Goal: Transaction & Acquisition: Purchase product/service

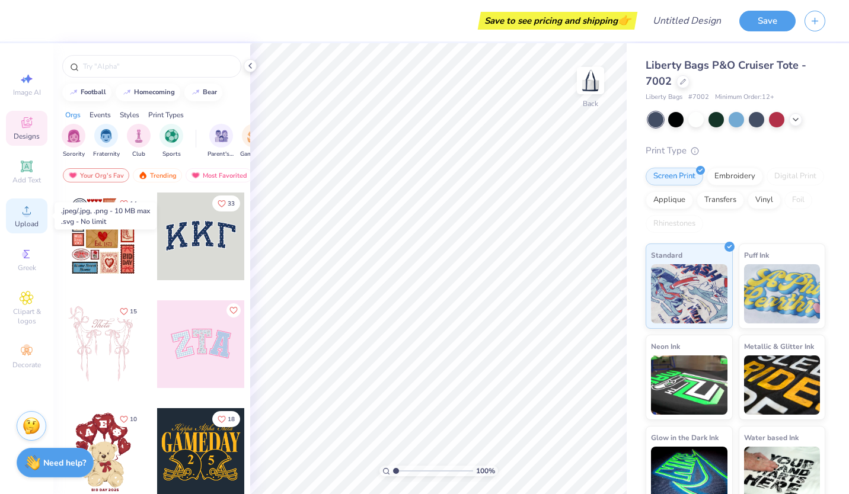
click at [28, 228] on span "Upload" at bounding box center [27, 223] width 24 height 9
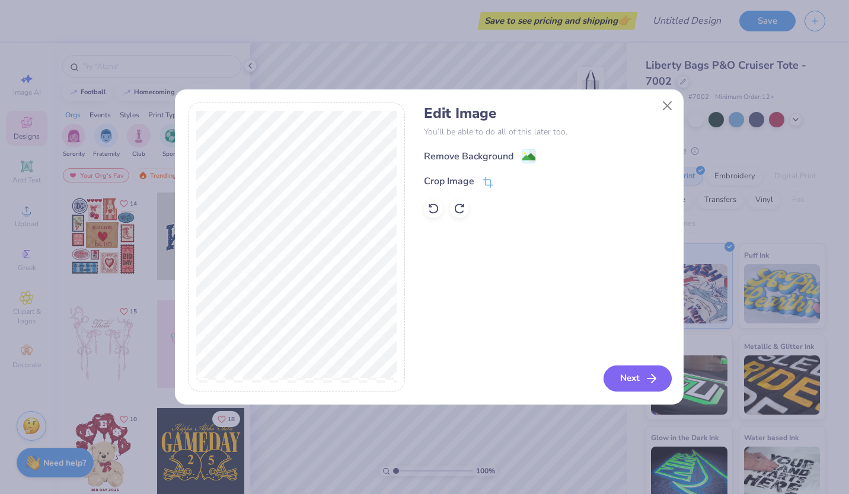
click at [645, 382] on icon "button" at bounding box center [652, 379] width 14 height 14
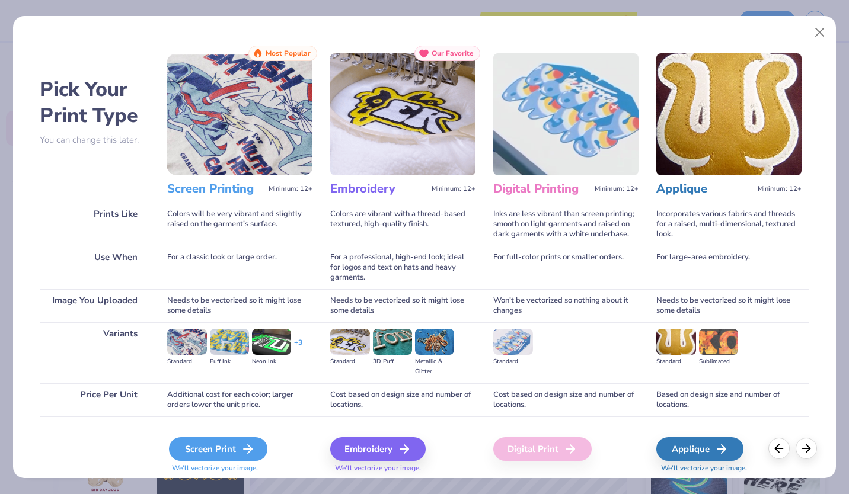
click at [213, 451] on div "Screen Print" at bounding box center [218, 450] width 98 height 24
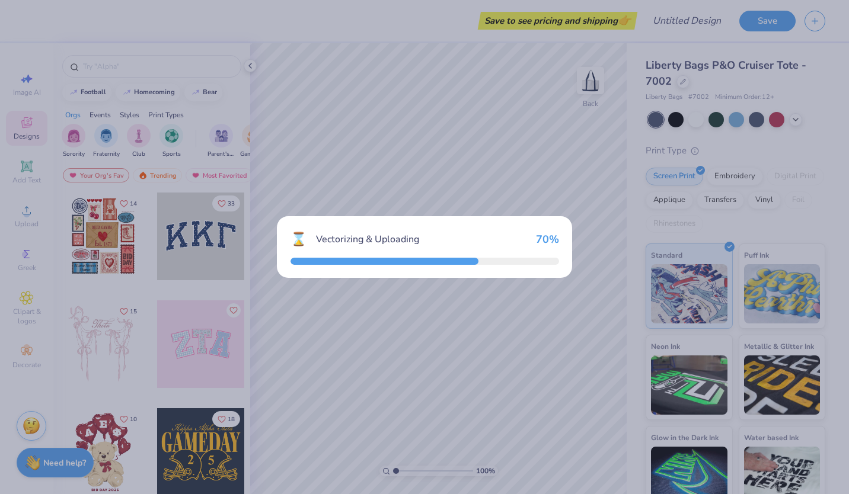
click at [213, 451] on div "⌛ Vectorizing & Uploading 70 %" at bounding box center [424, 247] width 849 height 494
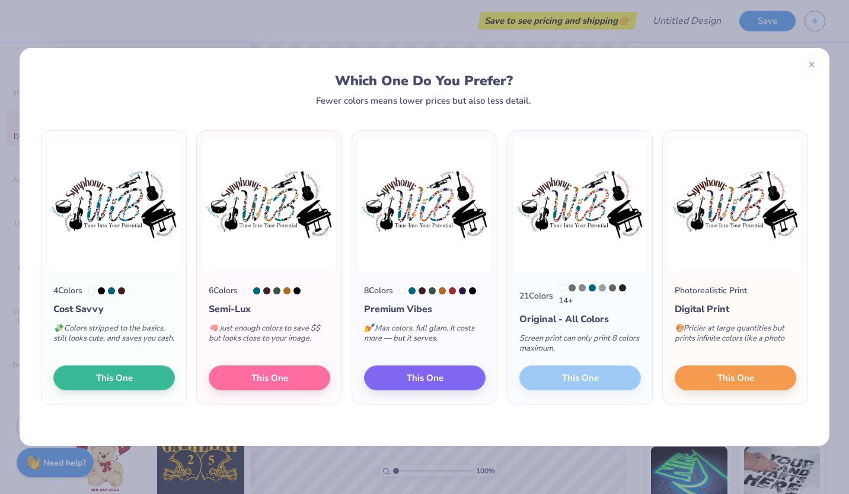
click at [286, 347] on div "🧠 Just enough colors to save $$ but looks close to your image." at bounding box center [270, 336] width 122 height 39
drag, startPoint x: 460, startPoint y: 373, endPoint x: 452, endPoint y: 378, distance: 9.1
click at [452, 378] on button "This One" at bounding box center [425, 376] width 122 height 25
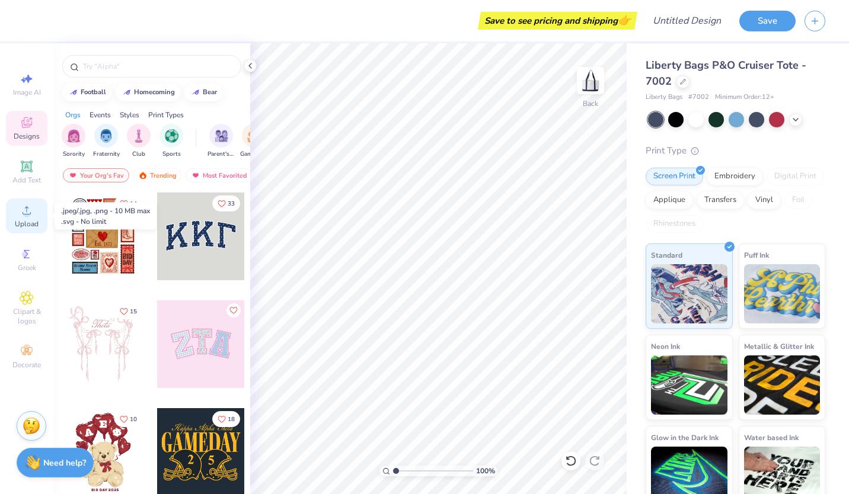
click at [33, 224] on span "Upload" at bounding box center [27, 223] width 24 height 9
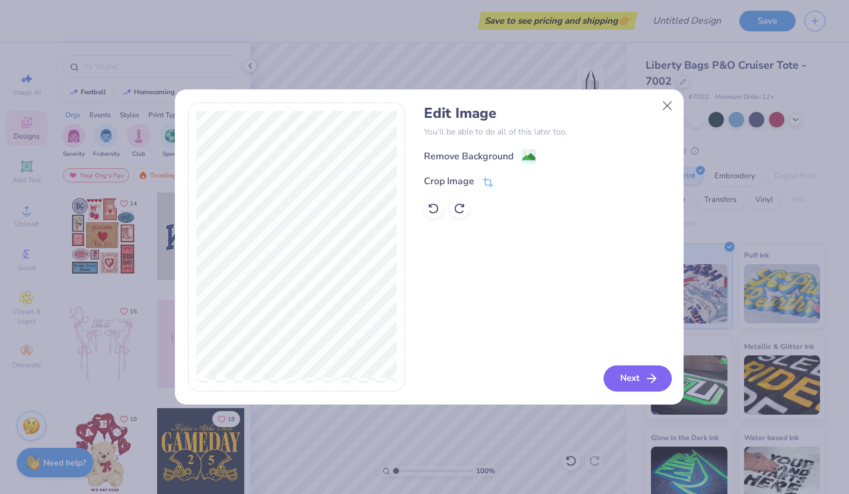
click at [643, 384] on button "Next" at bounding box center [638, 379] width 68 height 26
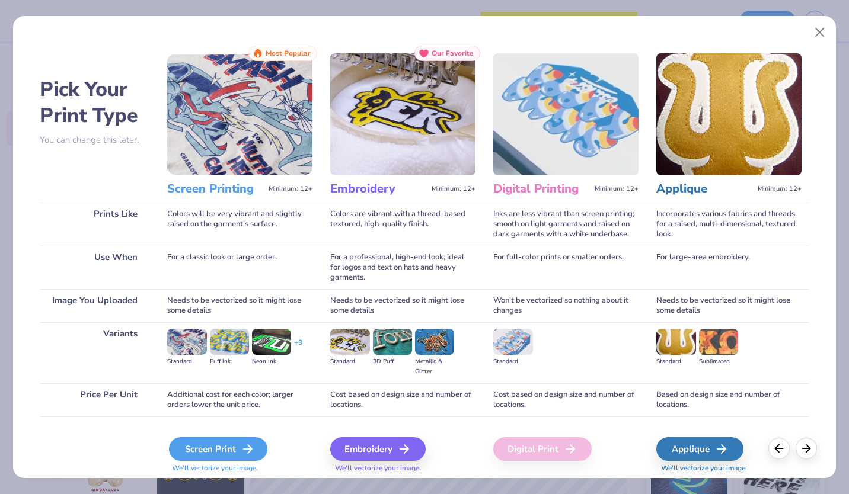
click at [212, 454] on div "Screen Print" at bounding box center [218, 450] width 98 height 24
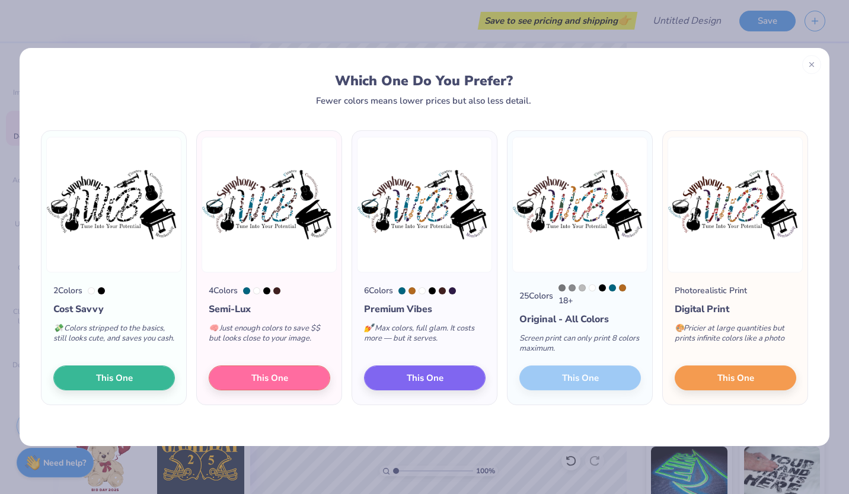
click at [560, 382] on div "25 Colors 18 + Original - All Colors Screen print can only print 8 colors maxim…" at bounding box center [580, 339] width 145 height 132
click at [548, 379] on div "25 Colors 18 + Original - All Colors Screen print can only print 8 colors maxim…" at bounding box center [580, 339] width 145 height 132
click at [725, 377] on span "This One" at bounding box center [735, 377] width 37 height 14
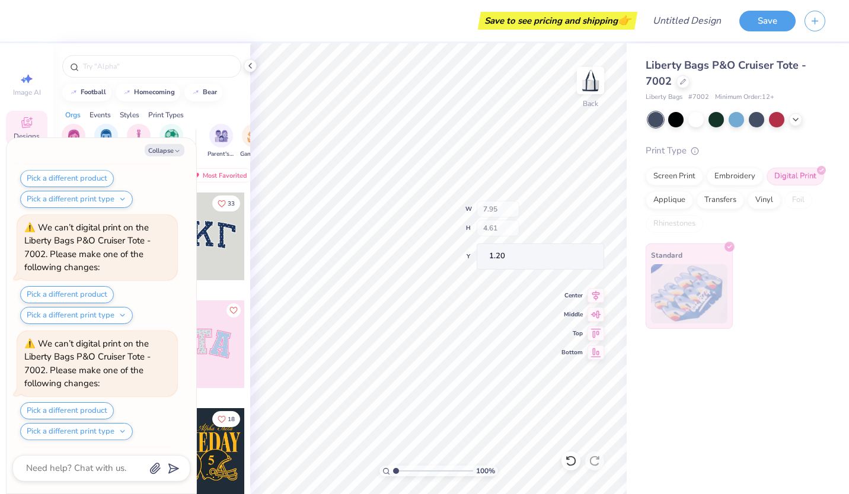
scroll to position [222, 0]
click at [228, 113] on div "Orgs Events Styles Print Types" at bounding box center [151, 112] width 197 height 17
click at [105, 313] on button "Pick a different print type" at bounding box center [76, 315] width 113 height 17
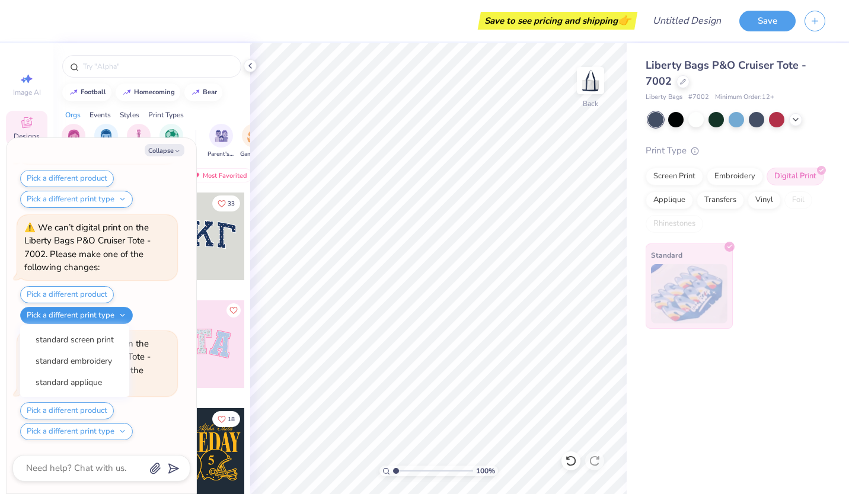
drag, startPoint x: 105, startPoint y: 313, endPoint x: 111, endPoint y: 308, distance: 8.1
click at [111, 308] on button "Pick a different print type" at bounding box center [76, 315] width 113 height 17
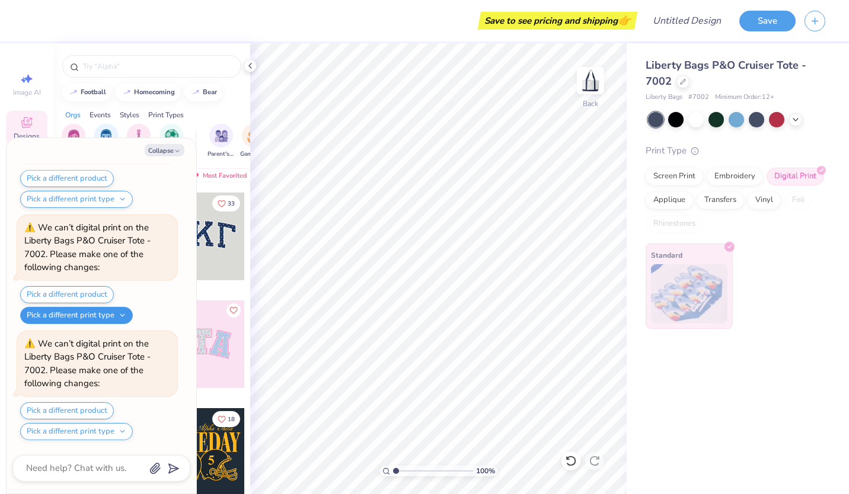
click at [111, 308] on button "Pick a different print type" at bounding box center [76, 315] width 113 height 17
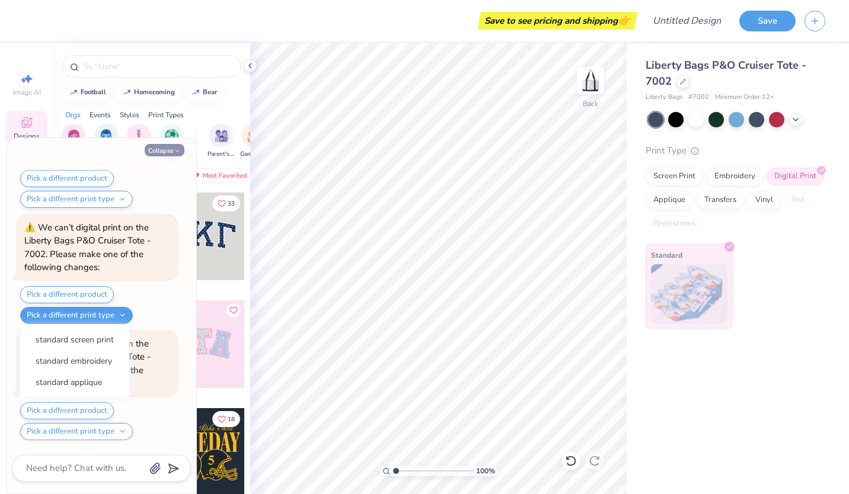
click at [175, 150] on icon "button" at bounding box center [177, 151] width 7 height 7
type textarea "x"
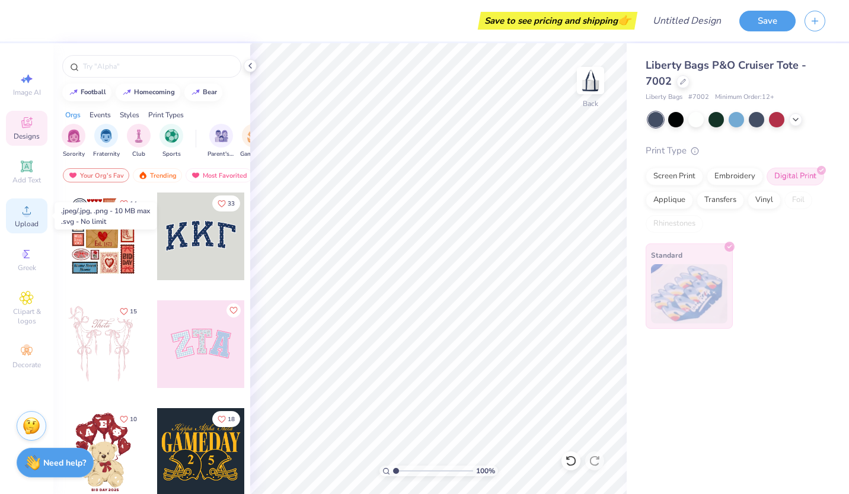
click at [24, 226] on span "Upload" at bounding box center [27, 223] width 24 height 9
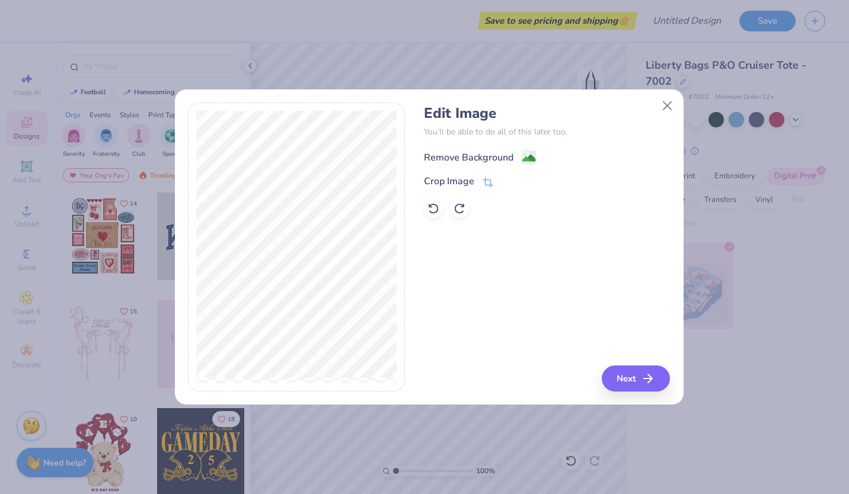
click at [525, 157] on image at bounding box center [528, 158] width 13 height 13
click at [624, 377] on button "Next" at bounding box center [638, 379] width 68 height 26
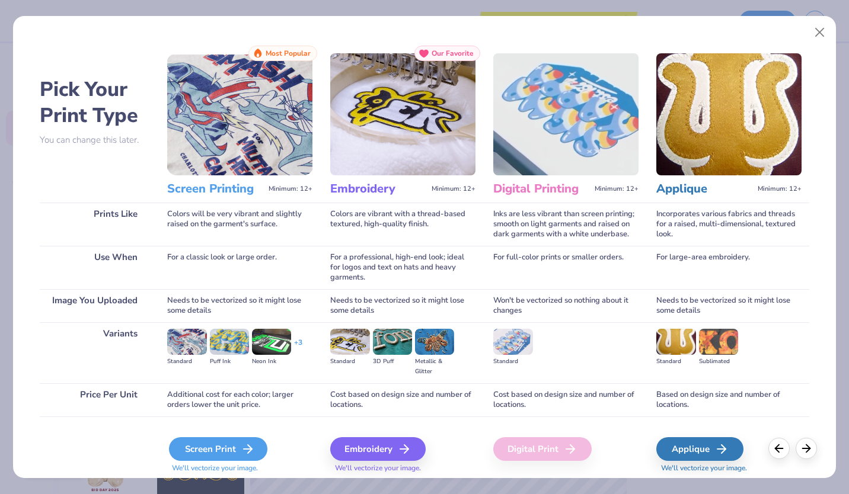
click at [247, 448] on icon at bounding box center [248, 449] width 14 height 14
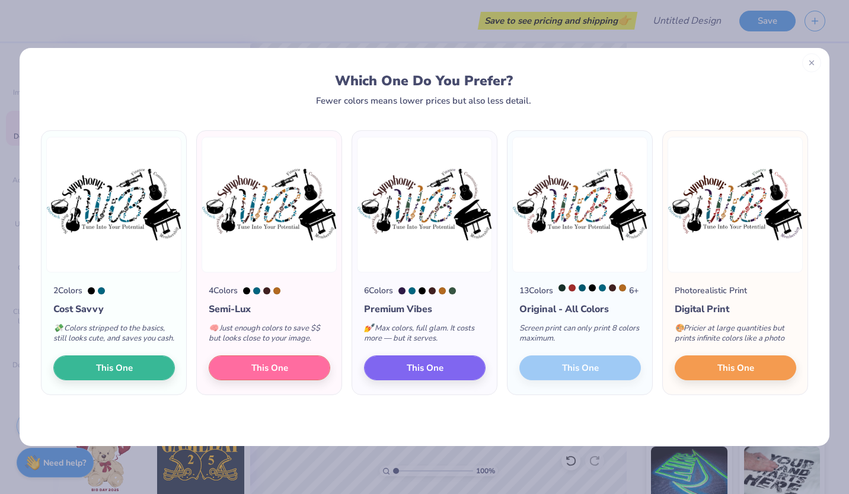
click at [813, 63] on icon at bounding box center [812, 63] width 8 height 8
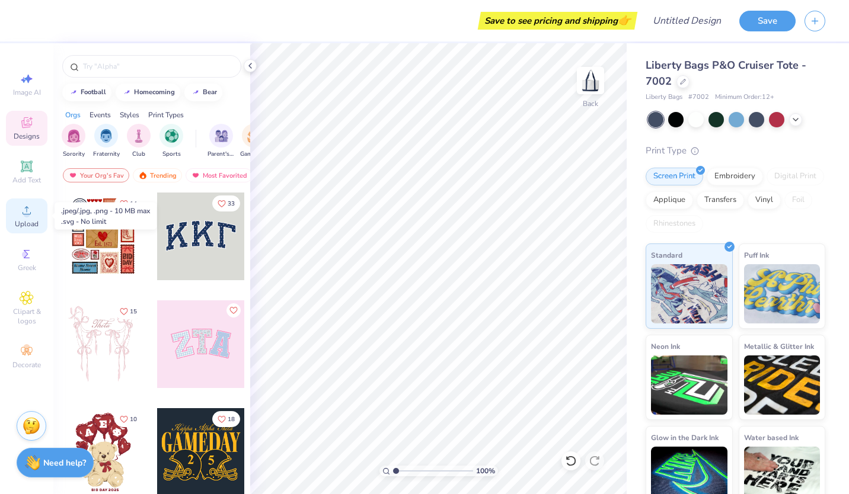
click at [28, 222] on span "Upload" at bounding box center [27, 223] width 24 height 9
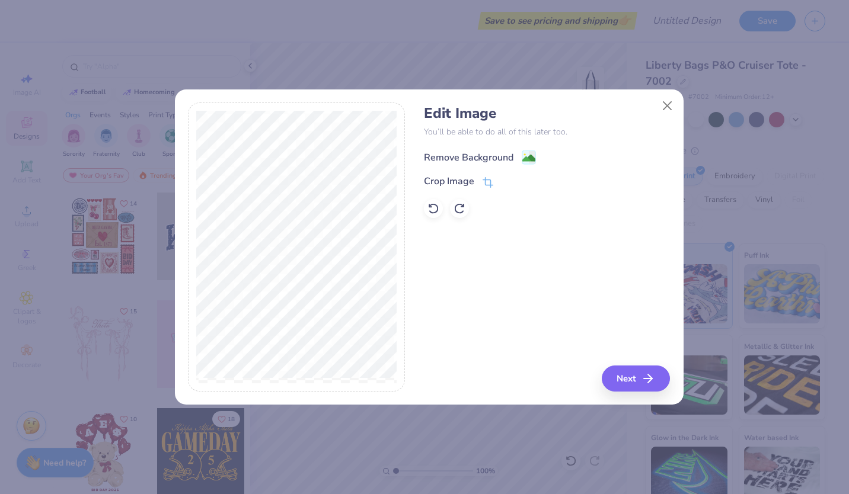
click at [464, 158] on div "Remove Background" at bounding box center [469, 158] width 90 height 14
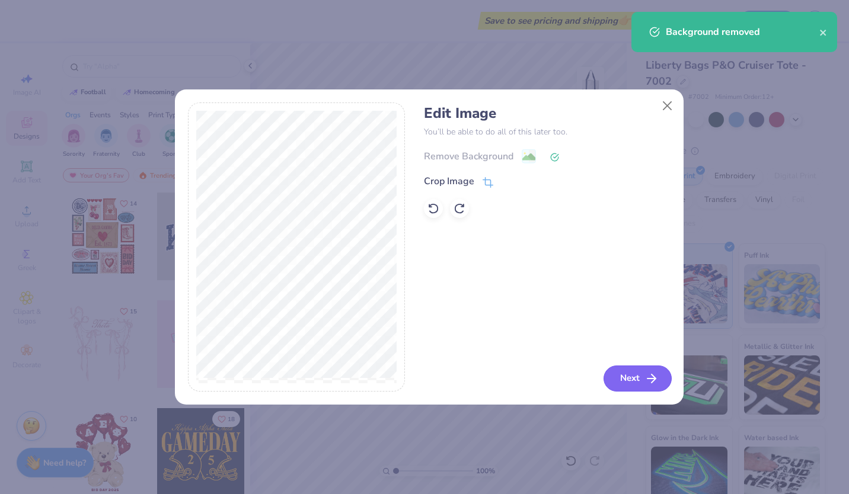
click at [628, 371] on button "Next" at bounding box center [638, 379] width 68 height 26
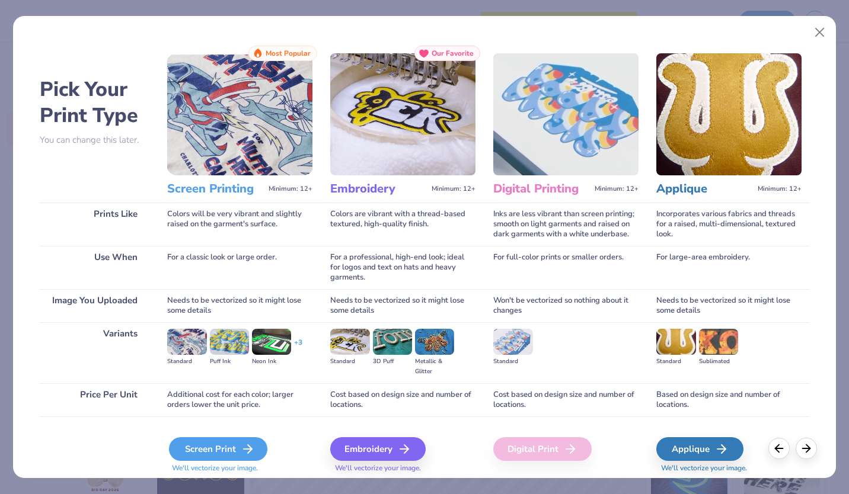
click at [230, 450] on div "Screen Print" at bounding box center [218, 450] width 98 height 24
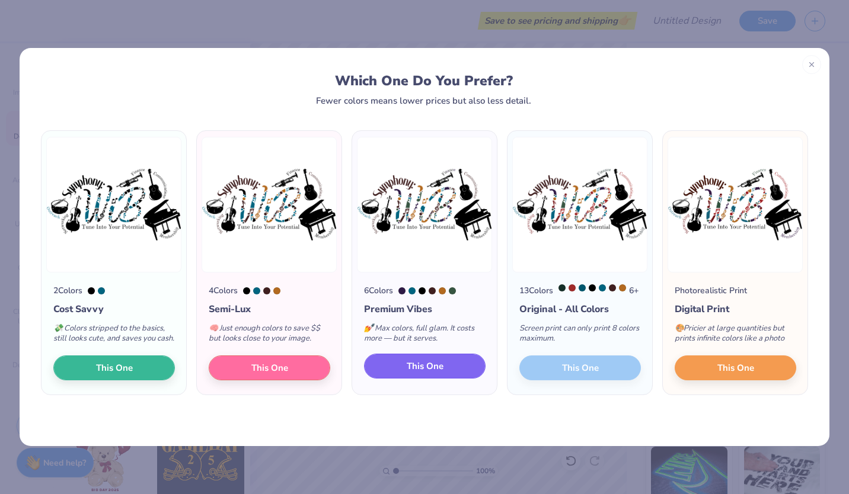
click at [422, 374] on span "This One" at bounding box center [425, 367] width 37 height 14
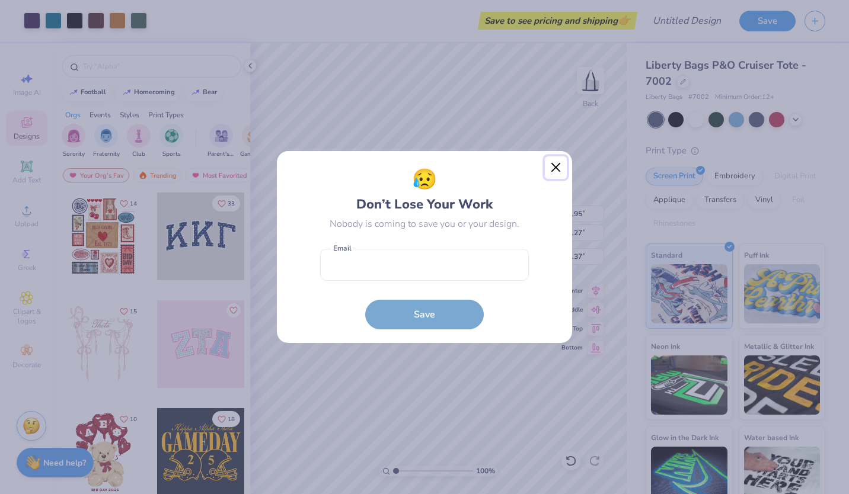
click at [554, 168] on button "Close" at bounding box center [556, 168] width 23 height 23
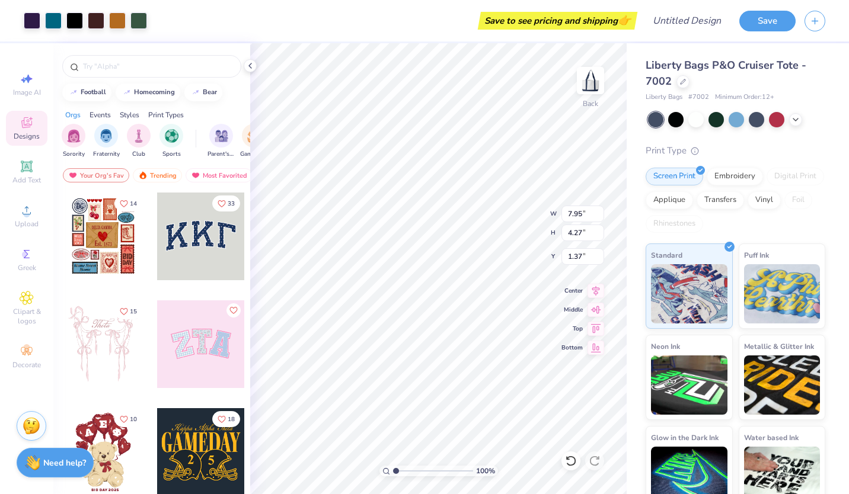
type input "7.90"
type input "4.24"
click at [596, 293] on icon at bounding box center [596, 289] width 17 height 14
click at [596, 313] on icon at bounding box center [596, 308] width 17 height 14
type input "1.38"
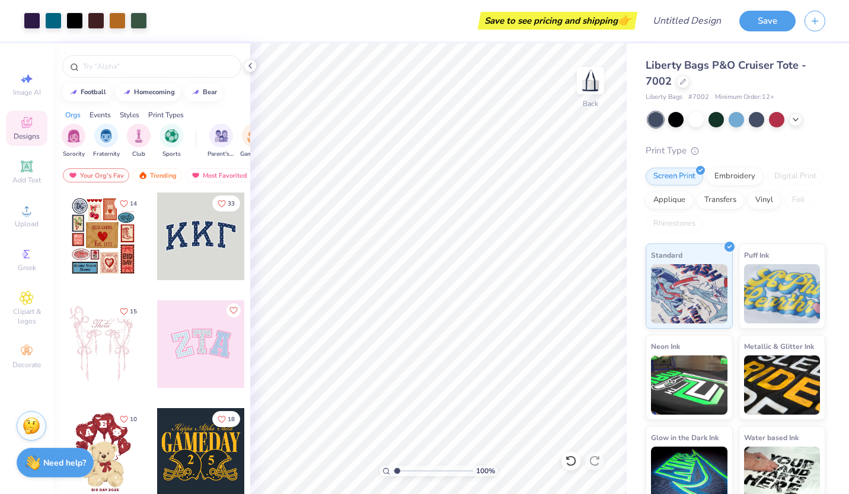
type input "1.6"
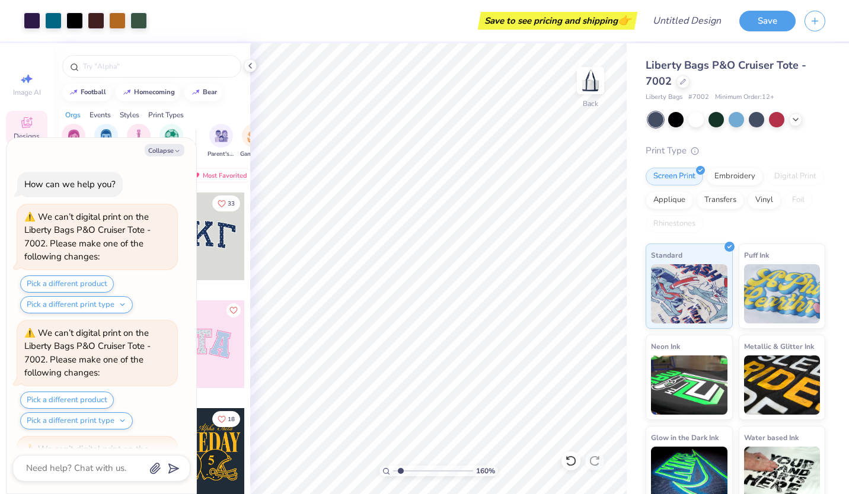
type textarea "x"
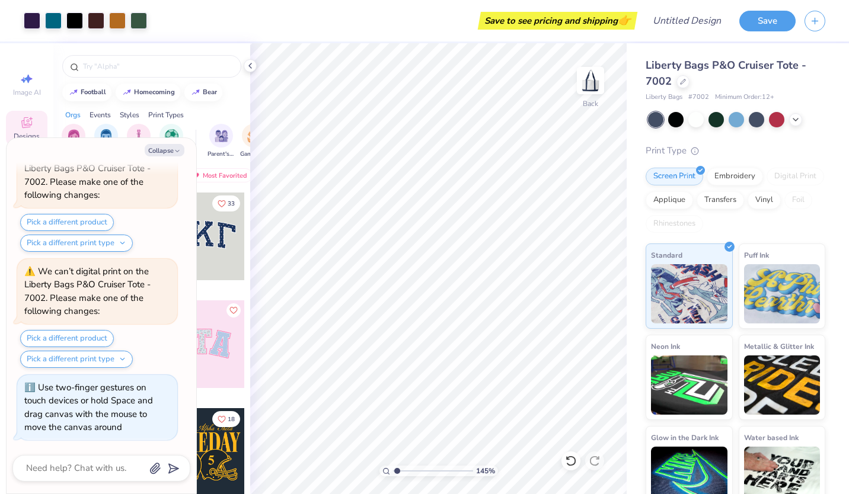
type input "1"
drag, startPoint x: 396, startPoint y: 471, endPoint x: 382, endPoint y: 468, distance: 14.5
click at [393, 468] on input "range" at bounding box center [433, 471] width 80 height 11
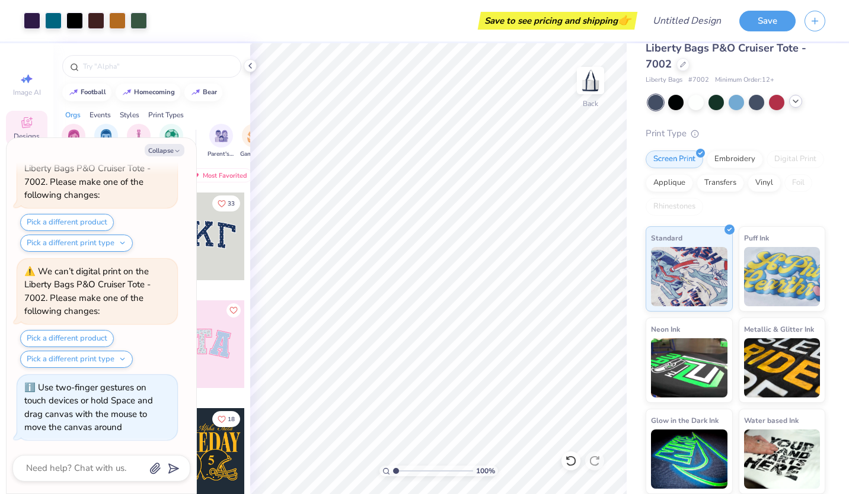
click at [795, 107] on div at bounding box center [795, 101] width 13 height 13
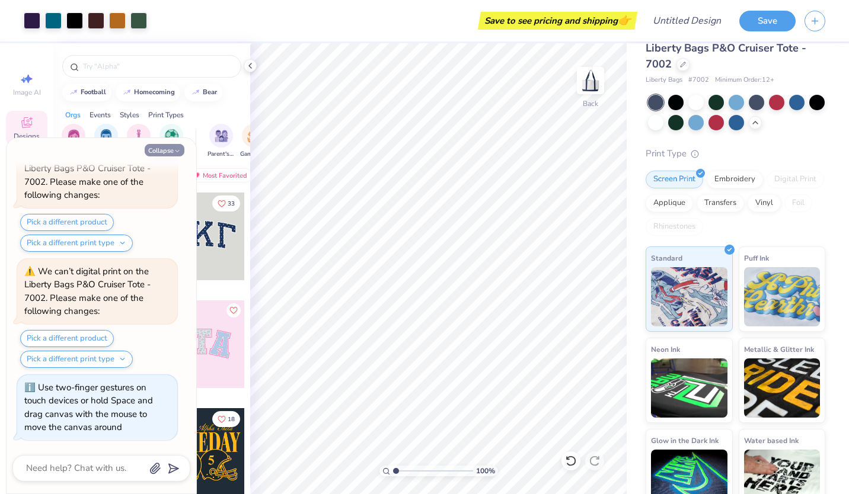
click at [171, 151] on button "Collapse" at bounding box center [165, 150] width 40 height 12
type textarea "x"
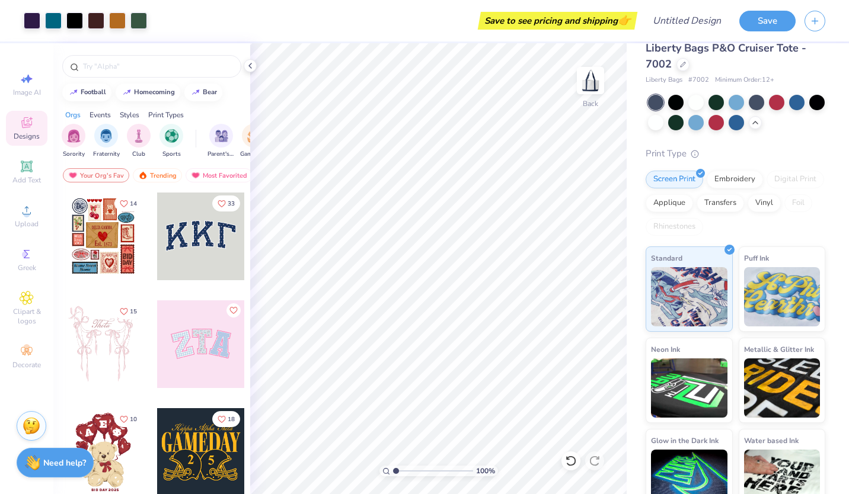
scroll to position [37, 0]
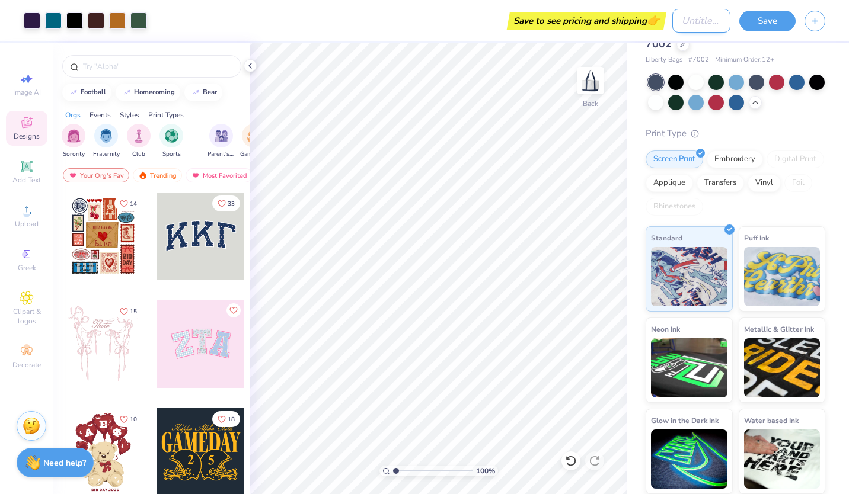
click at [685, 21] on input "Design Title" at bounding box center [701, 21] width 58 height 24
type input "Wiblet Merch"
click at [773, 20] on button "Save" at bounding box center [767, 19] width 56 height 21
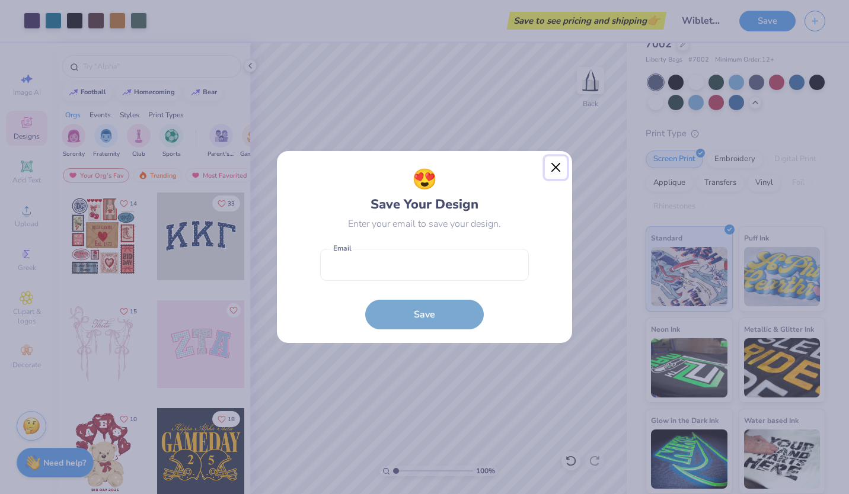
click at [554, 172] on button "Close" at bounding box center [556, 168] width 23 height 23
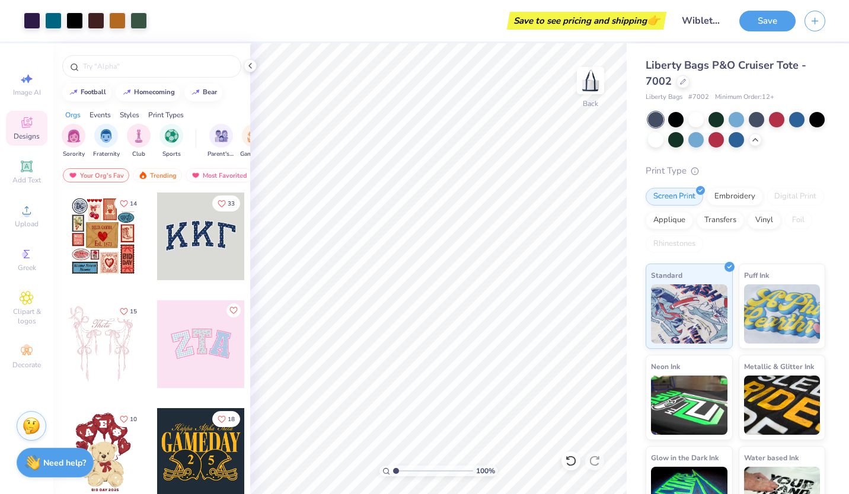
click at [814, 171] on div "Print Type" at bounding box center [736, 171] width 180 height 14
click at [722, 199] on div "Embroidery" at bounding box center [735, 195] width 56 height 18
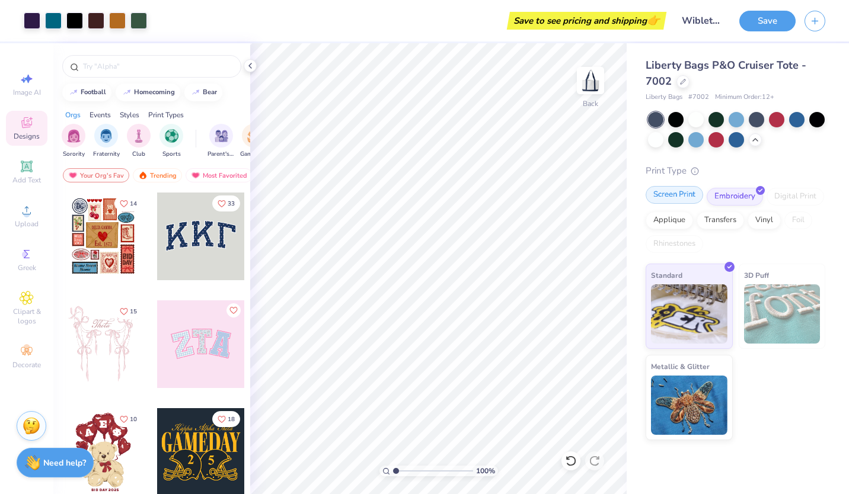
click at [681, 203] on div "Screen Print" at bounding box center [675, 195] width 58 height 18
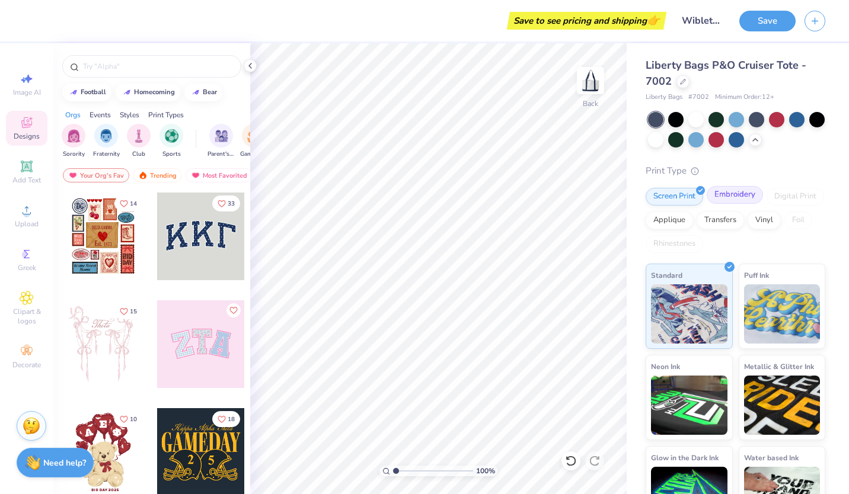
click at [722, 202] on div "Embroidery" at bounding box center [735, 195] width 56 height 18
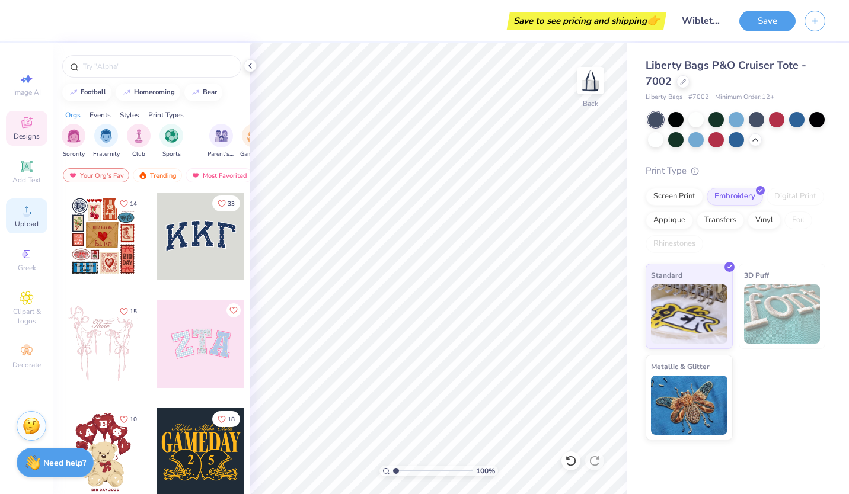
click at [21, 220] on span "Upload" at bounding box center [27, 223] width 24 height 9
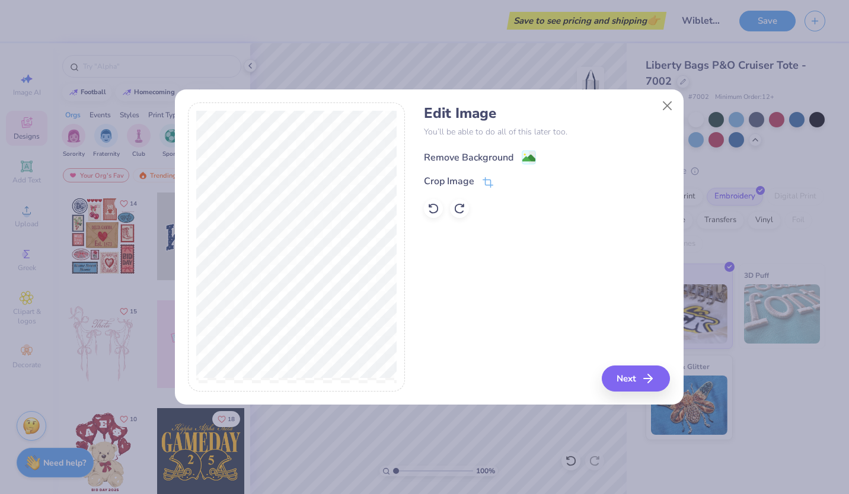
click at [477, 158] on div "Remove Background" at bounding box center [469, 158] width 90 height 14
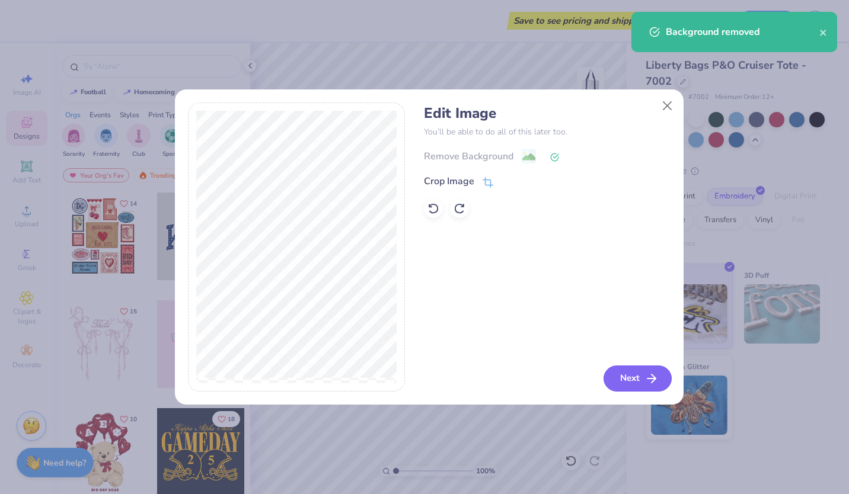
click at [615, 375] on button "Next" at bounding box center [638, 379] width 68 height 26
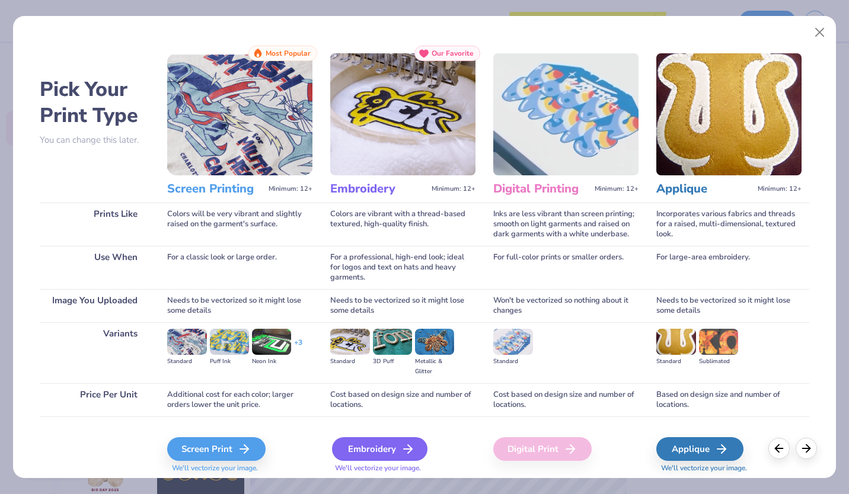
click at [386, 453] on div "Embroidery" at bounding box center [379, 450] width 95 height 24
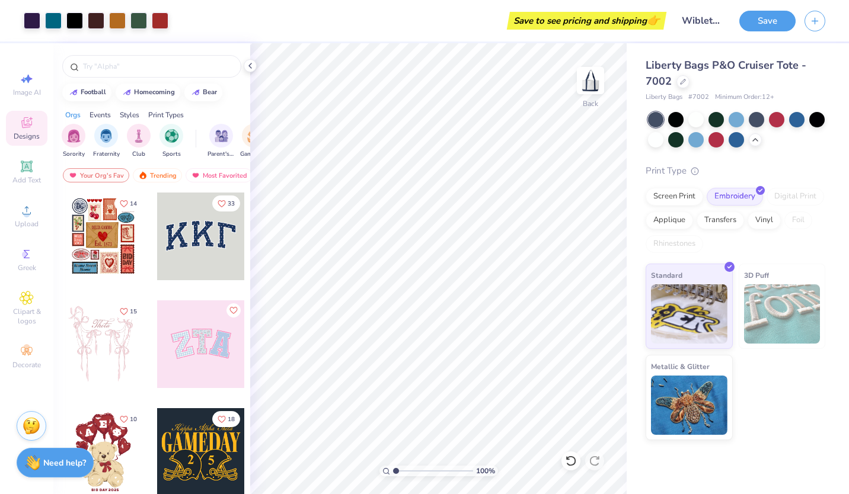
click at [840, 130] on div "Liberty Bags P&O Cruiser Tote - 7002 Liberty Bags # 7002 Minimum Order: 12 + Pr…" at bounding box center [738, 241] width 222 height 397
click at [796, 243] on div "Screen Print Embroidery Digital Print Applique Transfers Vinyl Foil Rhinestones" at bounding box center [736, 220] width 180 height 65
click at [253, 68] on icon at bounding box center [249, 65] width 9 height 9
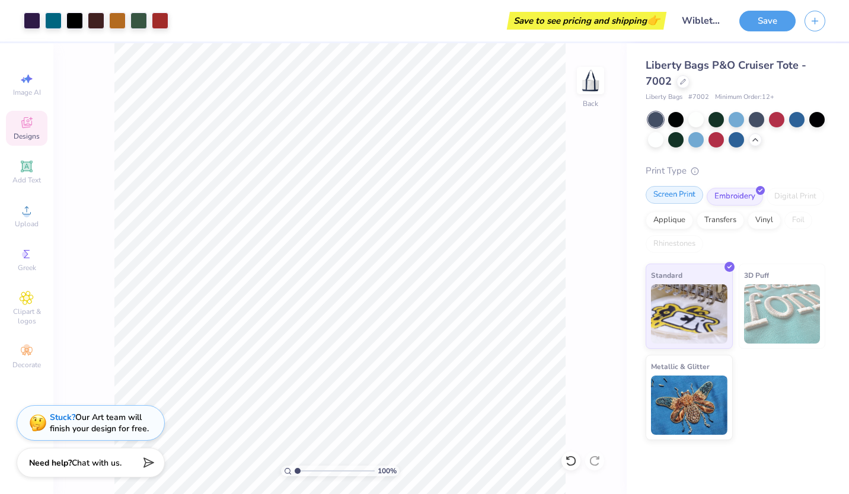
click at [675, 201] on div "Screen Print" at bounding box center [675, 195] width 58 height 18
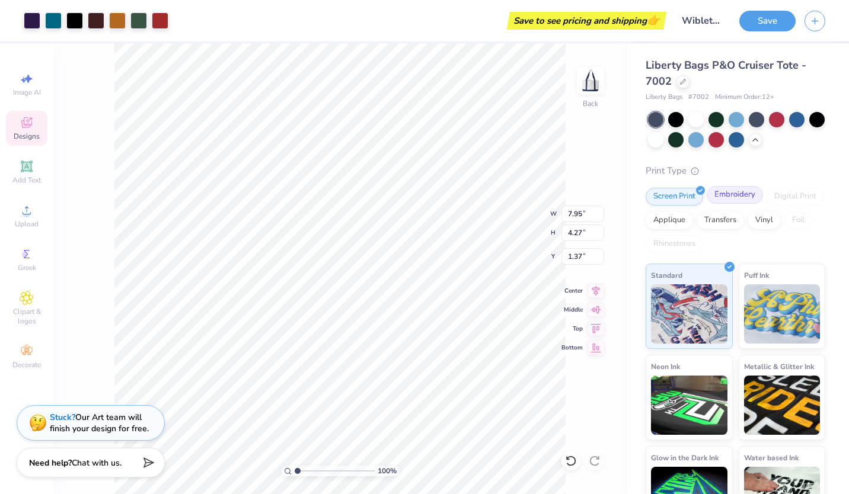
click at [728, 202] on div "Embroidery" at bounding box center [735, 195] width 56 height 18
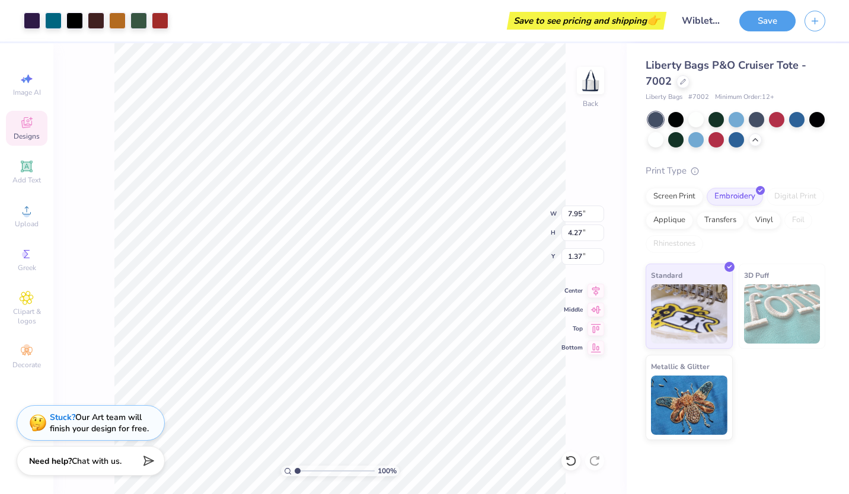
click at [109, 464] on span "Chat with us." at bounding box center [97, 461] width 50 height 11
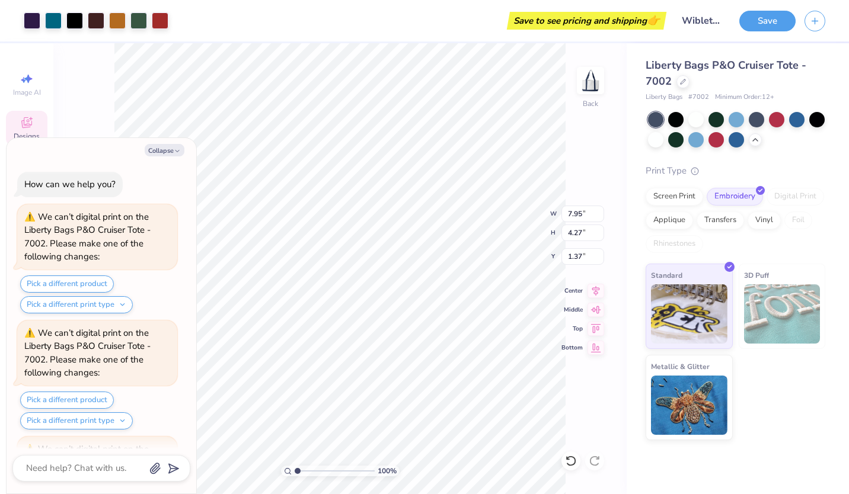
scroll to position [294, 0]
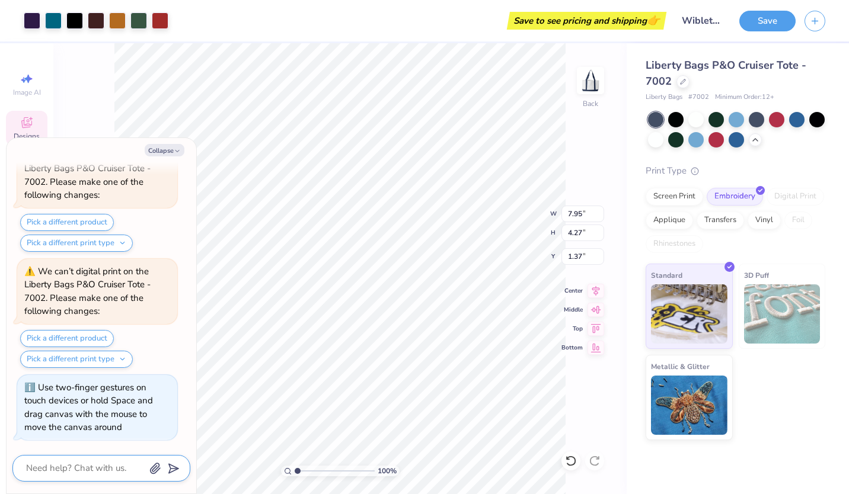
click at [95, 470] on textarea at bounding box center [85, 469] width 120 height 16
type textarea "x"
type textarea "H"
type textarea "x"
type textarea "Ho"
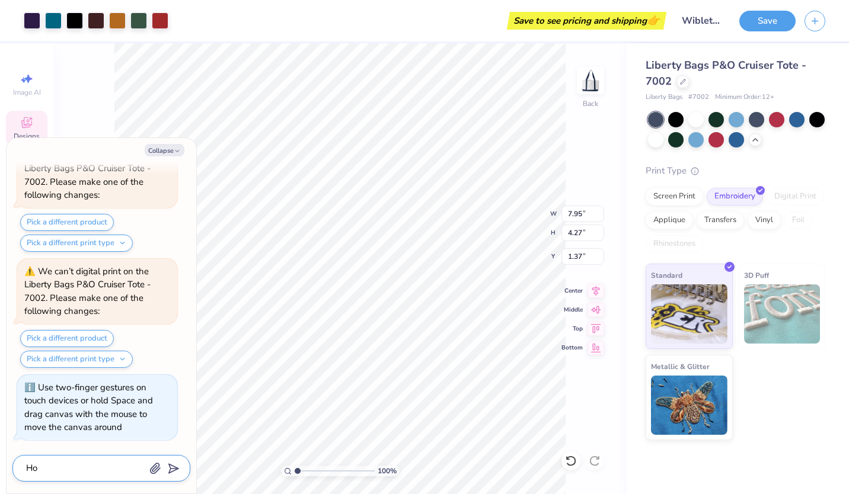
type textarea "x"
type textarea "How"
type textarea "x"
type textarea "How"
type textarea "x"
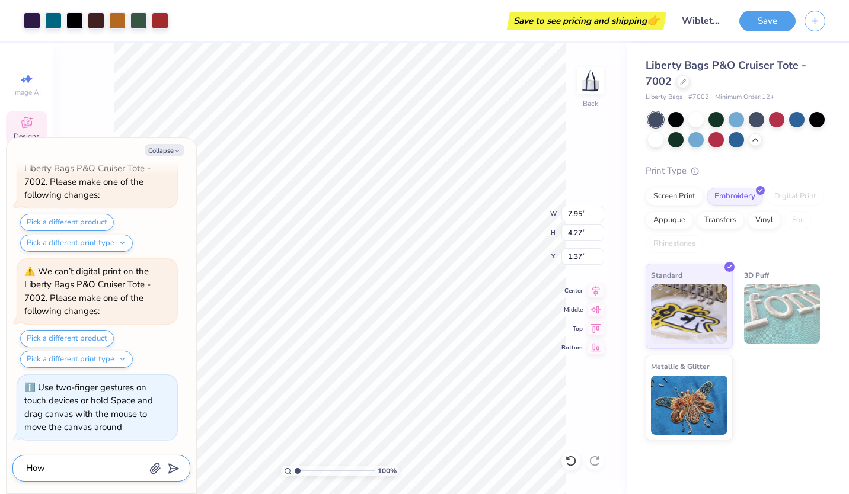
type textarea "How m"
type textarea "x"
type textarea "How ma"
type textarea "x"
type textarea "How man"
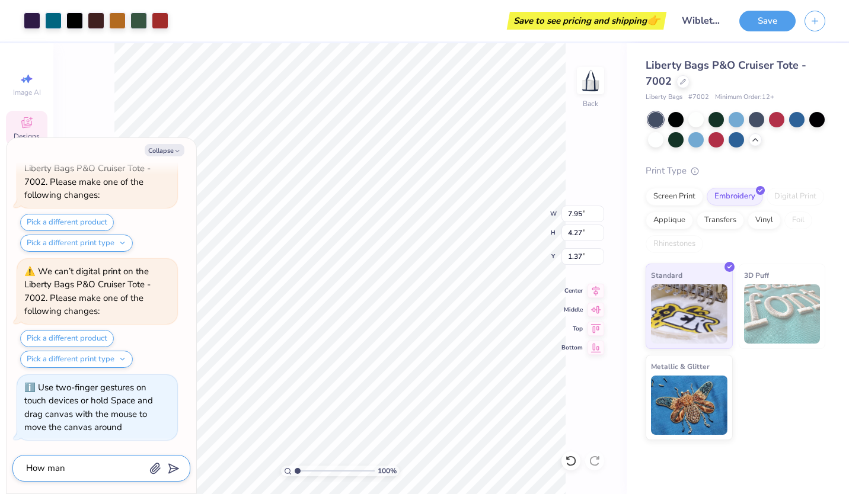
type textarea "x"
type textarea "How many"
type textarea "x"
type textarea "How many"
type textarea "x"
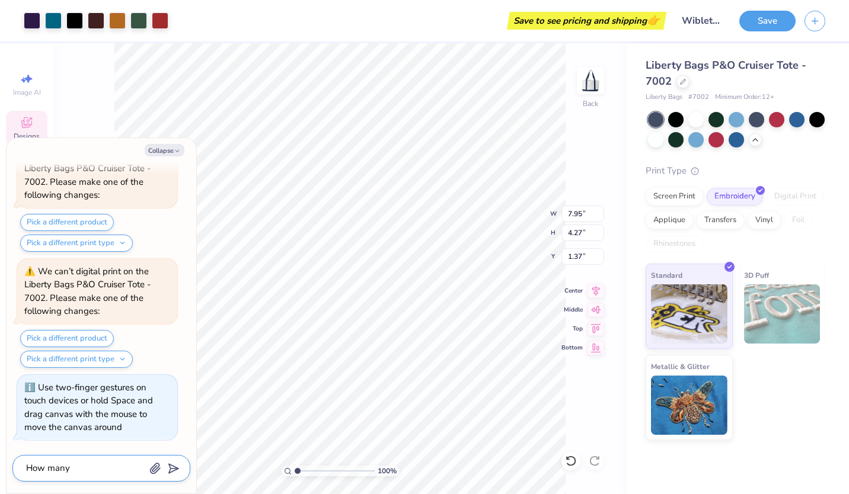
type textarea "How many c"
type textarea "x"
type textarea "How many co"
type textarea "x"
type textarea "How many col"
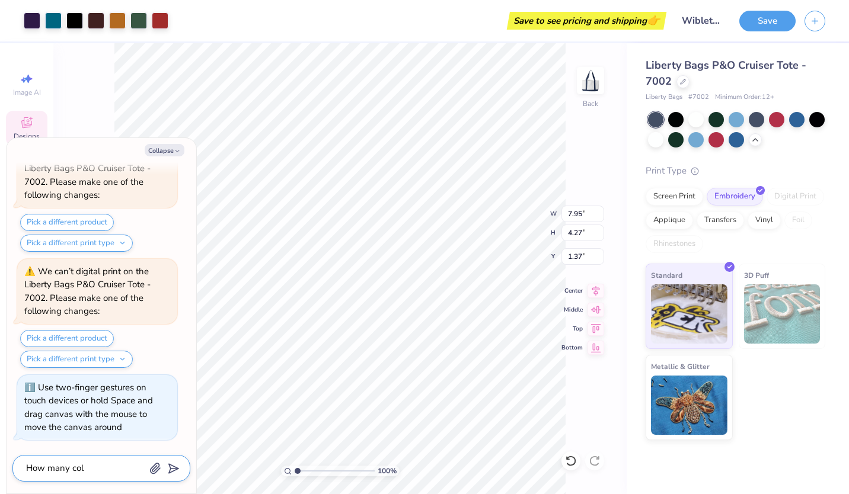
type textarea "x"
type textarea "How many colo"
type textarea "x"
type textarea "How many color"
type textarea "x"
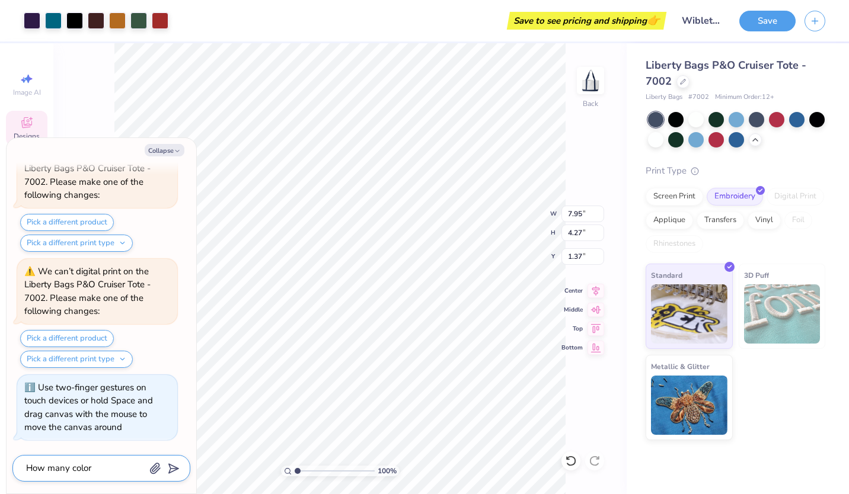
type textarea "How many colors"
type textarea "x"
type textarea "How many colors"
type textarea "x"
type textarea "How many colors c"
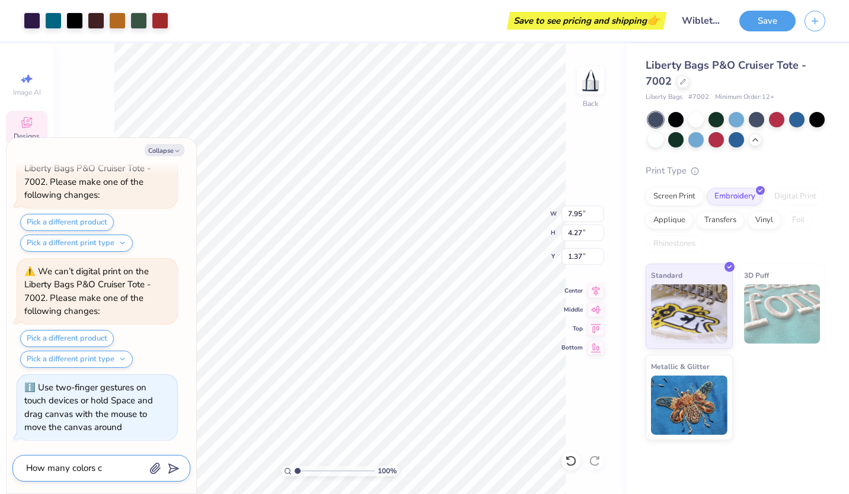
type textarea "x"
type textarea "How many colors ca"
type textarea "x"
type textarea "How many colors can"
type textarea "x"
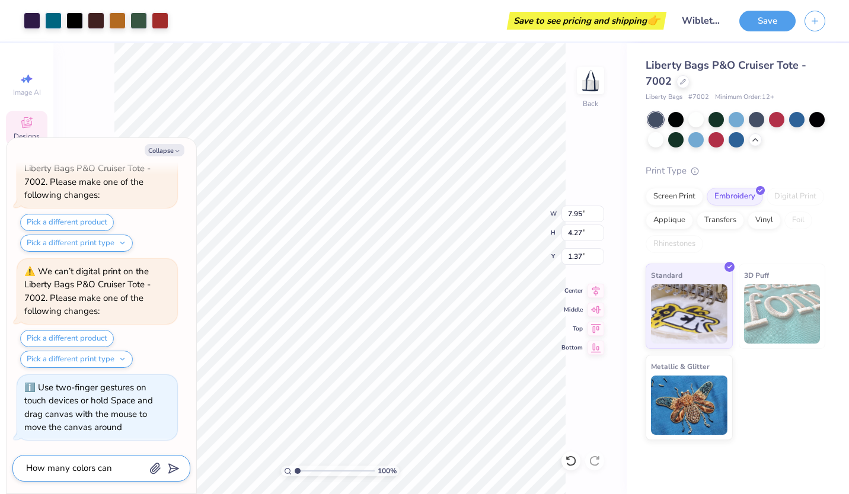
type textarea "How many colors can"
type textarea "x"
type textarea "How many colors can I"
type textarea "x"
type textarea "How many colors can I"
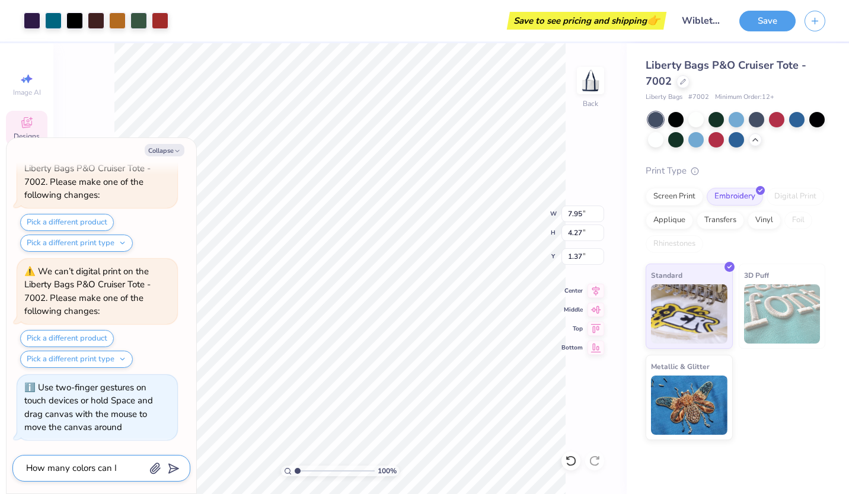
type textarea "x"
type textarea "How many colors can I d"
type textarea "x"
type textarea "How many colors can I do"
type textarea "x"
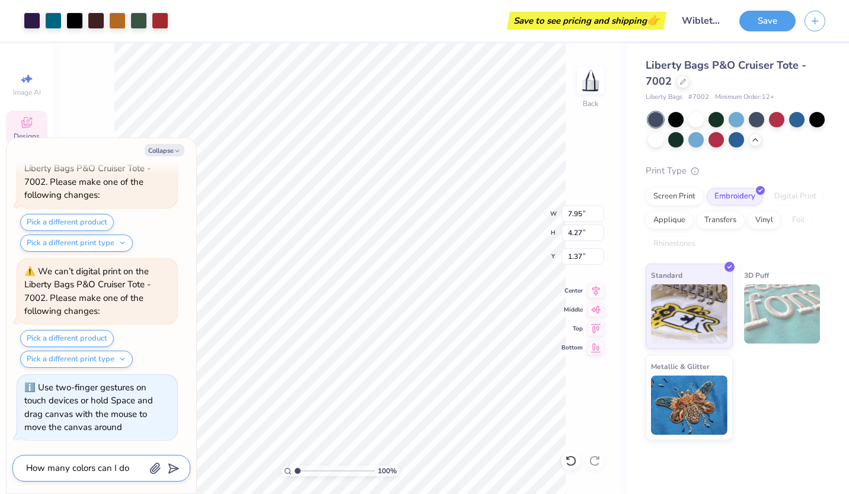
type textarea "How many colors can I do"
type textarea "x"
type textarea "How many colors can I do f"
type textarea "x"
type textarea "How many colors can I do fo"
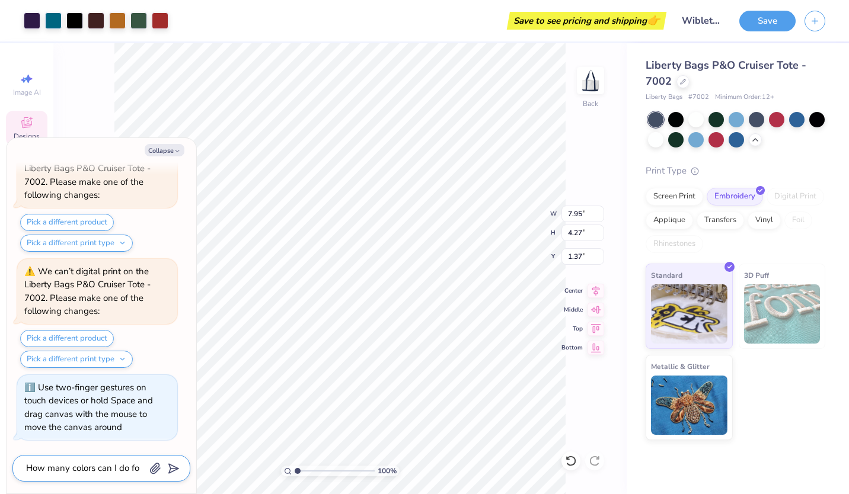
type textarea "x"
type textarea "How many colors can I do for"
type textarea "x"
type textarea "How many colors can I do for"
type textarea "x"
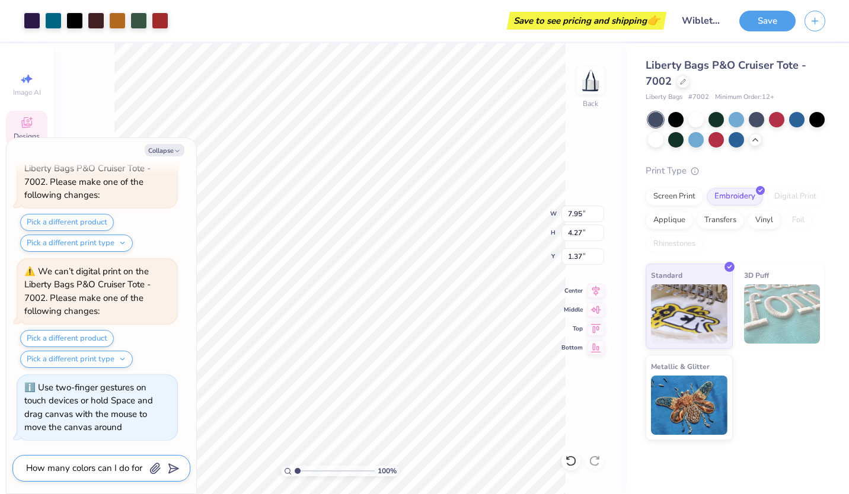
type textarea "How many colors can I do for s"
type textarea "x"
type textarea "How many colors can I do for sc"
type textarea "x"
type textarea "How many colors can I do for scr"
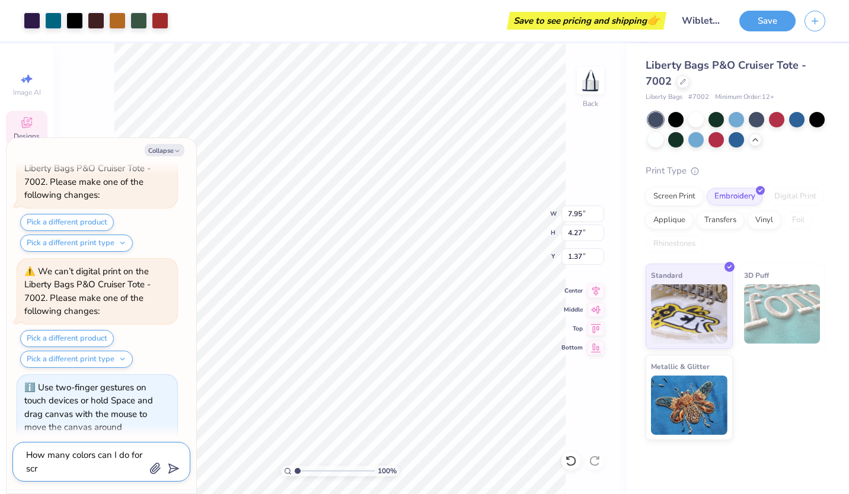
type textarea "x"
type textarea "How many colors can I do for scre"
type textarea "x"
type textarea "How many colors can I do for scree"
type textarea "x"
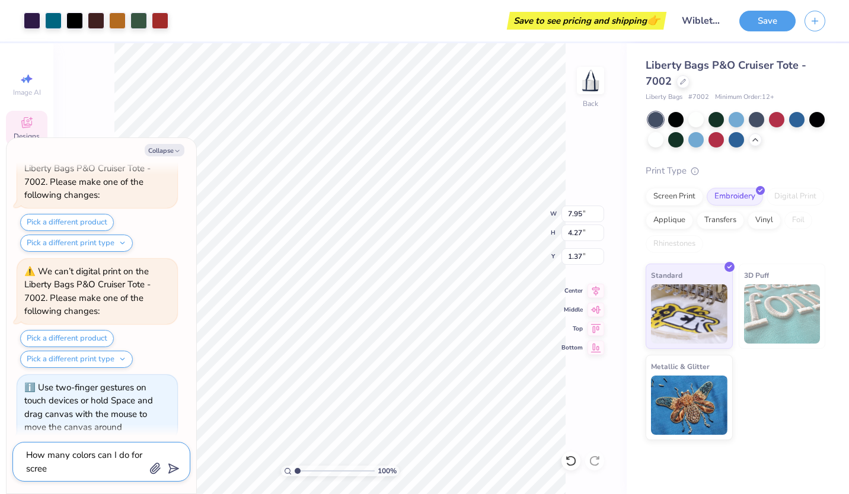
type textarea "How many colors can I do for screen"
type textarea "x"
type textarea "How many colors can I do for screen"
type textarea "x"
type textarea "How many colors can I do for screen p"
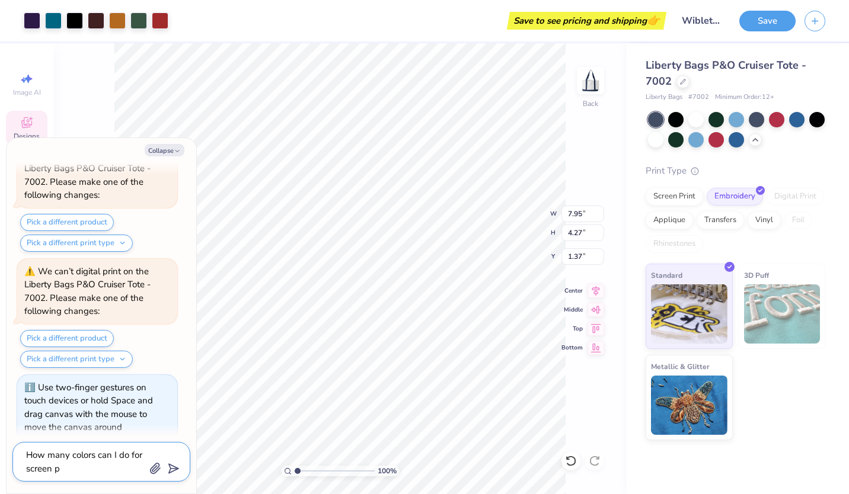
type textarea "x"
type textarea "How many colors can I do for screen pr"
type textarea "x"
type textarea "How many colors can I do for screen pri"
type textarea "x"
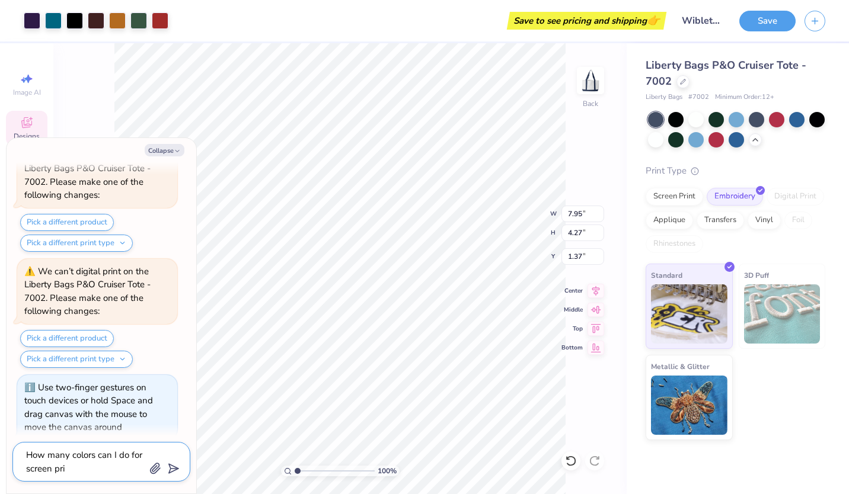
type textarea "How many colors can I do for screen prin"
type textarea "x"
type textarea "How many colors can I do for screen print"
type textarea "x"
type textarea "How many colors can I do for screen printi"
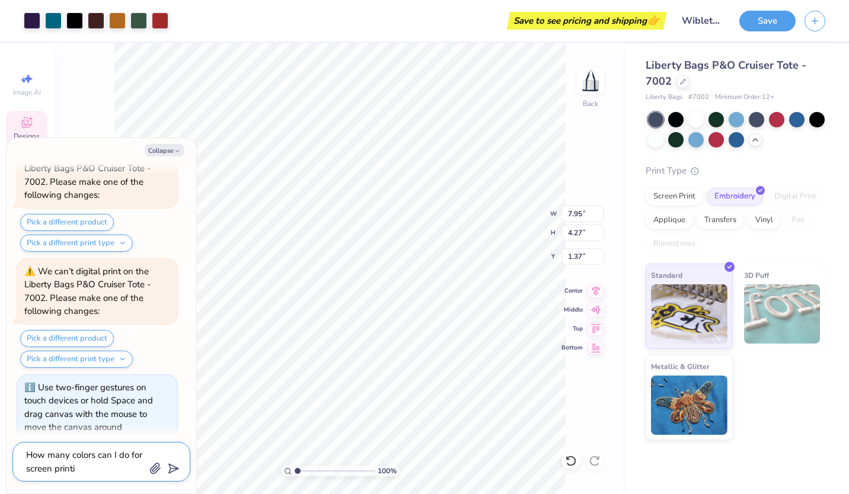
type textarea "x"
type textarea "How many colors can I do for screen printin"
type textarea "x"
type textarea "How many colors can I do for screen printing"
type textarea "x"
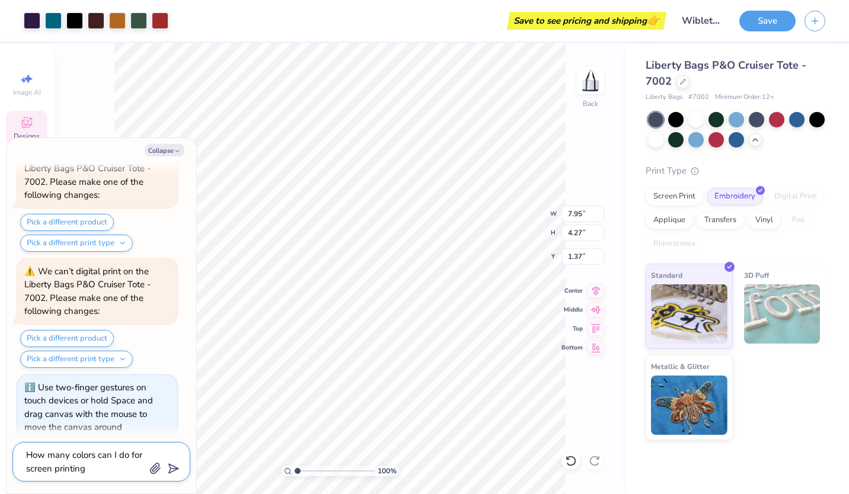
type textarea "How many colors can I do for screen printing"
type textarea "x"
type textarea "How many colors can I do for screen printing v"
type textarea "x"
type textarea "How many colors can I do for screen printing vs"
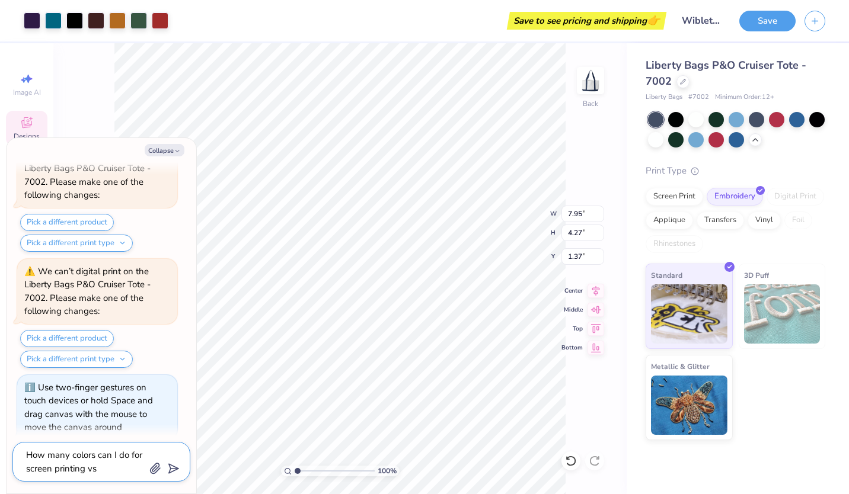
type textarea "x"
type textarea "How many colors can I do for screen printing vs e"
type textarea "x"
type textarea "How many colors can I do for screen printing vs em"
type textarea "x"
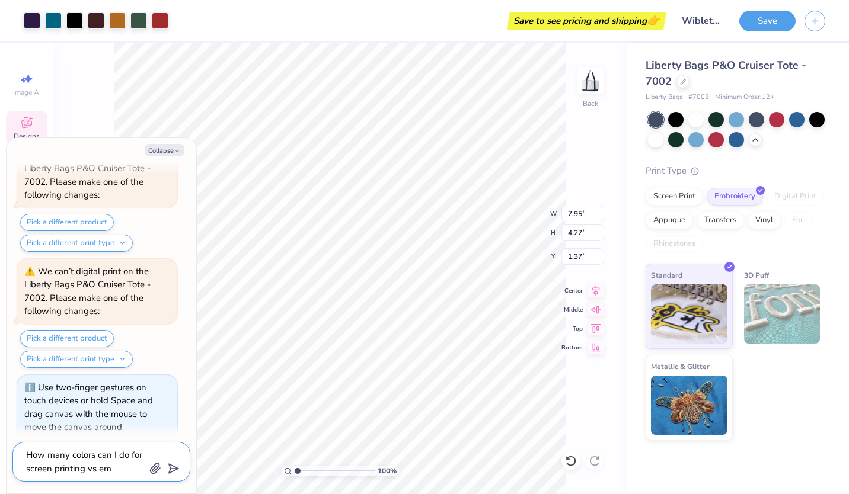
type textarea "How many colors can I do for screen printing vs emb"
type textarea "x"
type textarea "How many colors can I do for screen printing vs embr"
type textarea "x"
type textarea "How many colors can I do for screen printing vs embri"
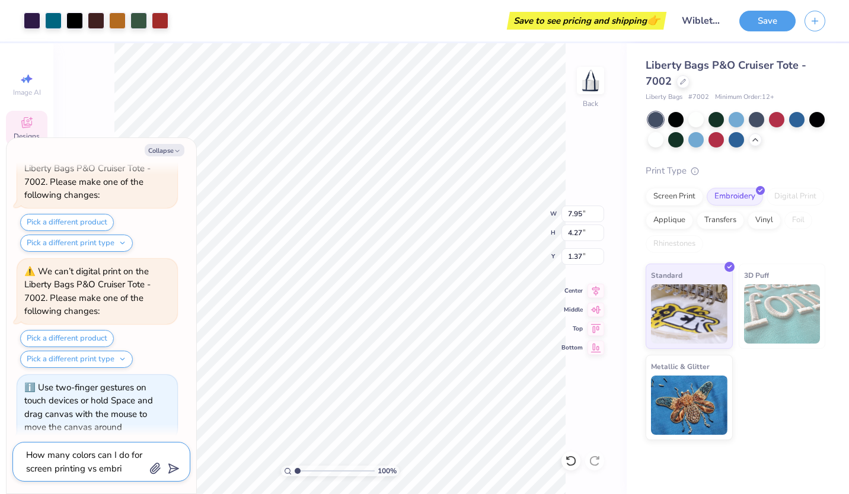
type textarea "x"
type textarea "How many colors can I do for screen printing vs embrio"
type textarea "x"
type textarea "How many colors can I do for screen printing vs embriod"
type textarea "x"
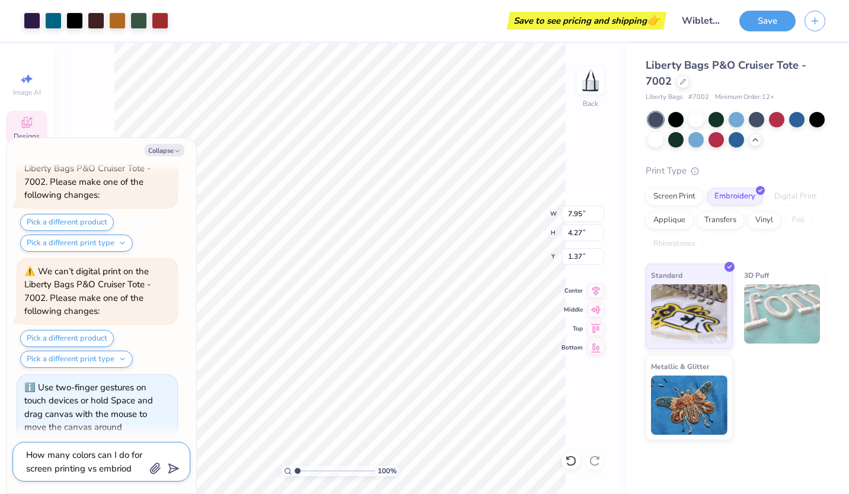
type textarea "How many colors can I do for screen printing vs embriode"
type textarea "x"
type textarea "How many colors can I do for screen printing vs embrioder"
type textarea "x"
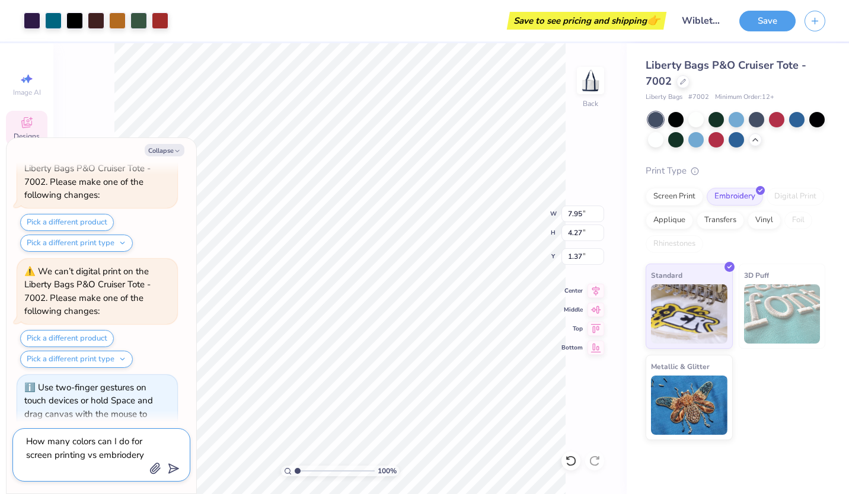
type textarea "How many colors can I do for screen printing vs embriodery"
type textarea "x"
type textarea "How many colors can I do for screen printing vs embroidery"
click at [171, 469] on line "submit" at bounding box center [175, 469] width 8 height 8
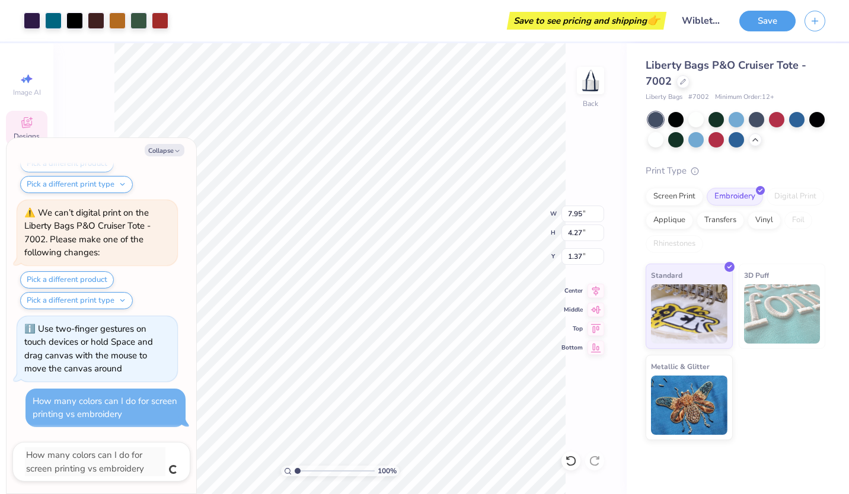
type textarea "x"
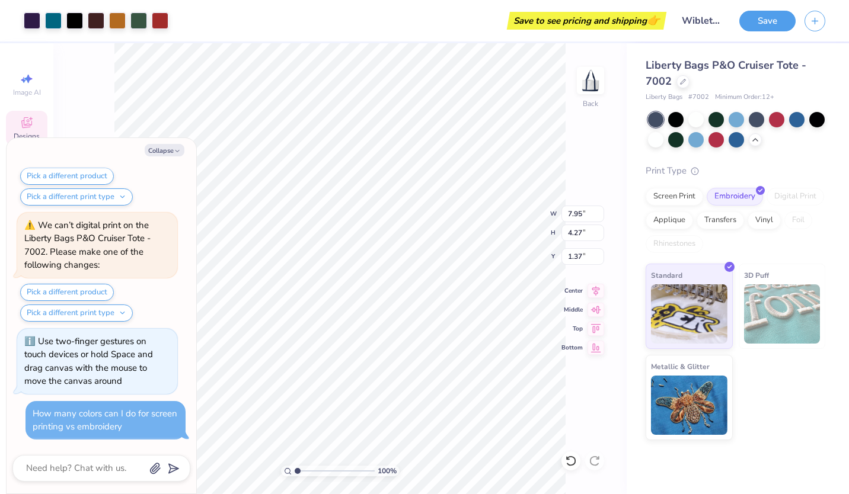
scroll to position [340, 0]
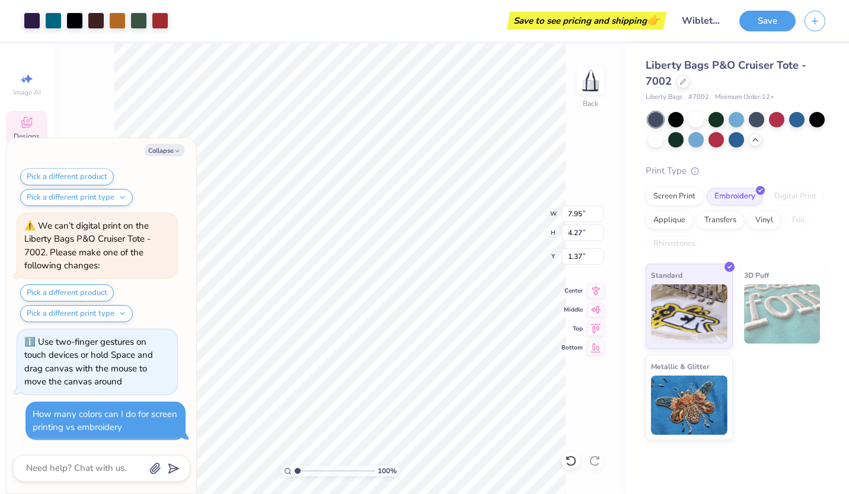
click at [123, 425] on div "How many colors can I do for screen printing vs embroidery" at bounding box center [106, 421] width 146 height 27
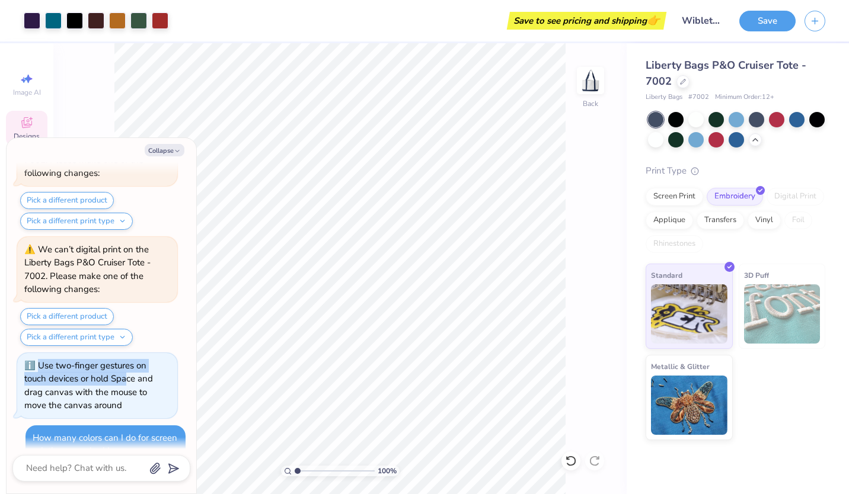
drag, startPoint x: 127, startPoint y: 378, endPoint x: 129, endPoint y: 318, distance: 59.9
click at [129, 318] on div "How can we help you? We can’t digital print on the Liberty Bags P&O Cruiser Tot…" at bounding box center [101, 159] width 178 height 627
drag, startPoint x: 129, startPoint y: 318, endPoint x: 154, endPoint y: 328, distance: 26.6
click at [154, 328] on div "Pick a different product Pick a different print type" at bounding box center [98, 327] width 157 height 38
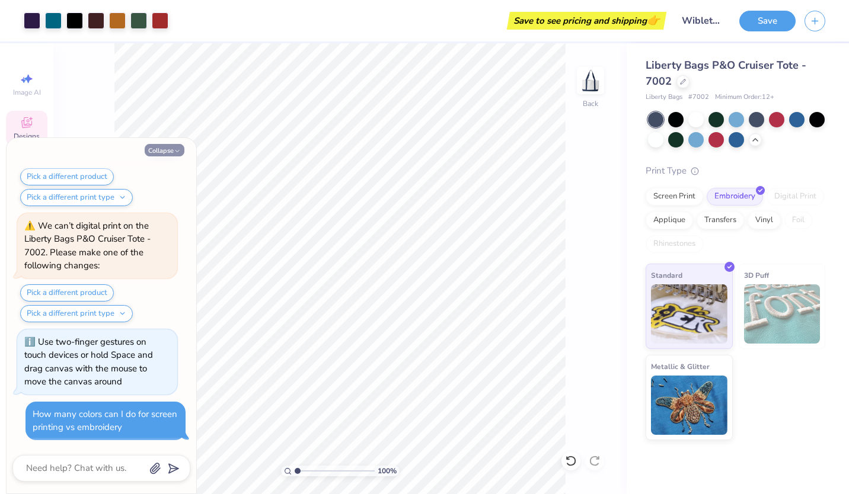
click at [177, 149] on icon "button" at bounding box center [177, 151] width 7 height 7
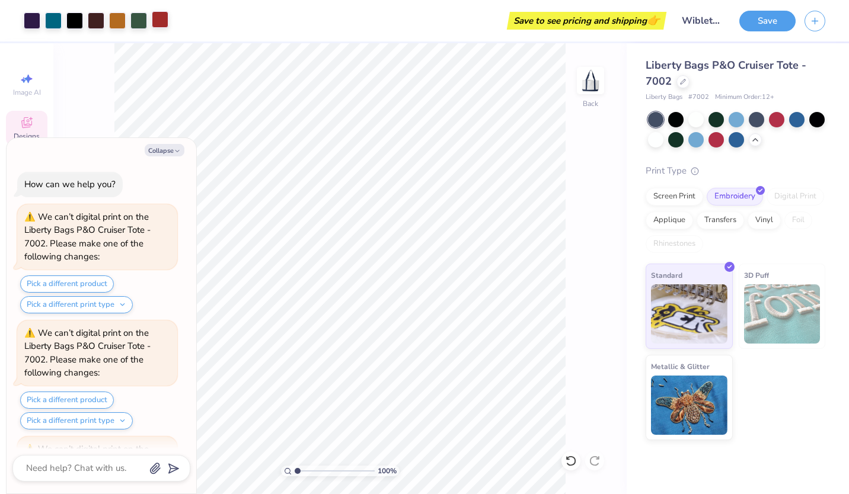
scroll to position [396, 0]
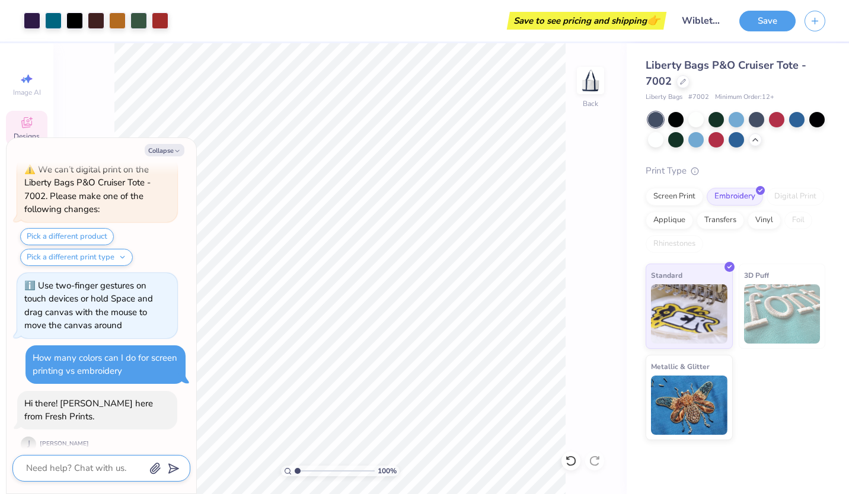
click at [73, 472] on textarea at bounding box center [85, 469] width 120 height 16
click at [97, 471] on textarea at bounding box center [85, 469] width 120 height 16
type textarea "x"
type textarea "H"
type textarea "x"
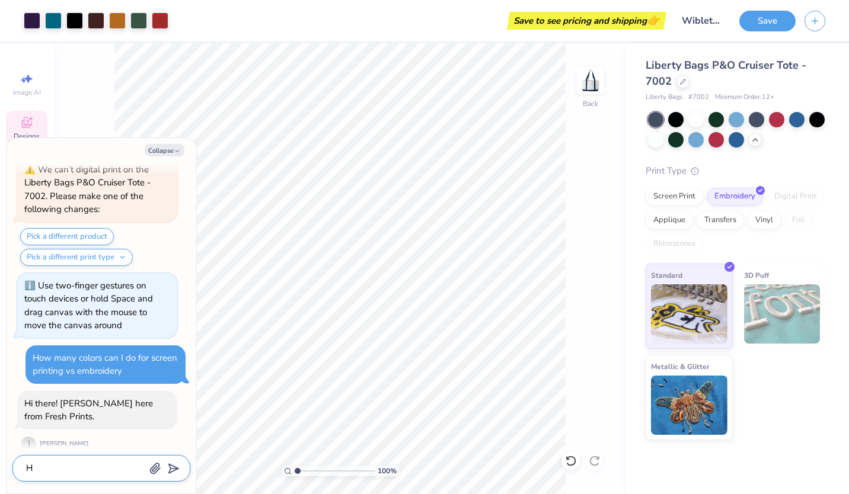
type textarea "HI"
type textarea "x"
type textarea "HI!"
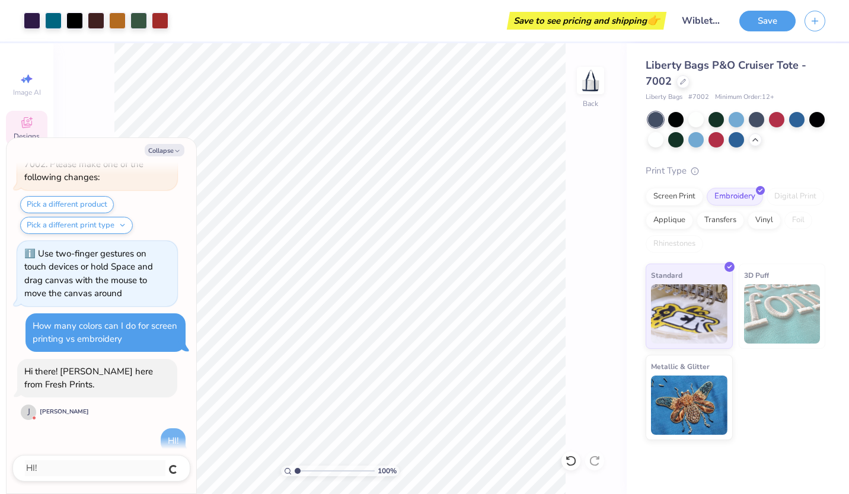
type textarea "x"
click at [68, 473] on textarea at bounding box center [85, 469] width 120 height 16
type textarea "x"
type textarea "T"
type textarea "x"
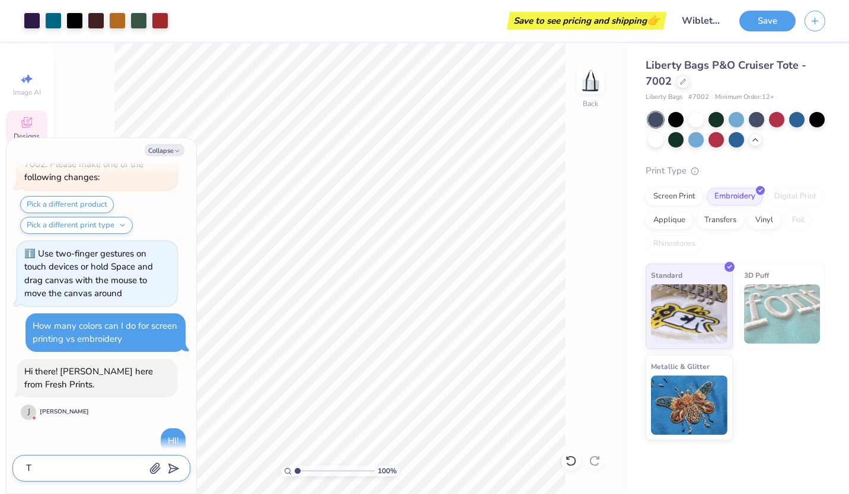
type textarea "Th"
type textarea "x"
type textarea "The"
type textarea "x"
type textarea "Ther"
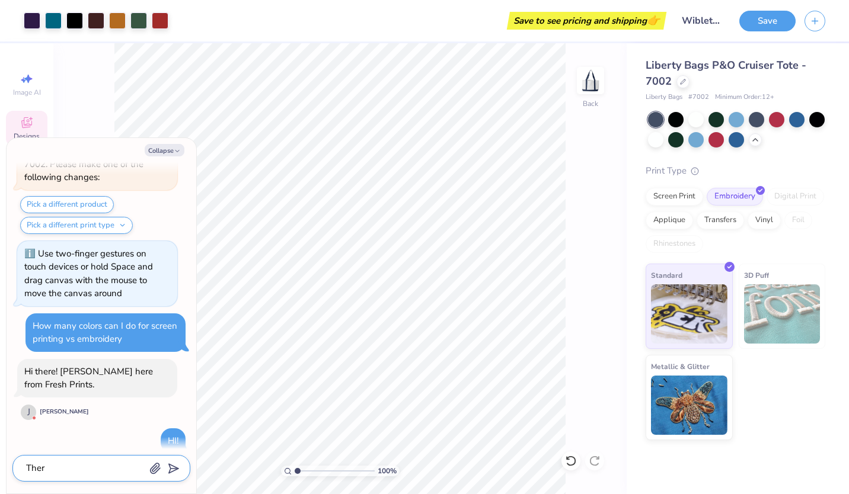
type textarea "x"
type textarea "There"
type textarea "x"
type textarea "There'"
type textarea "x"
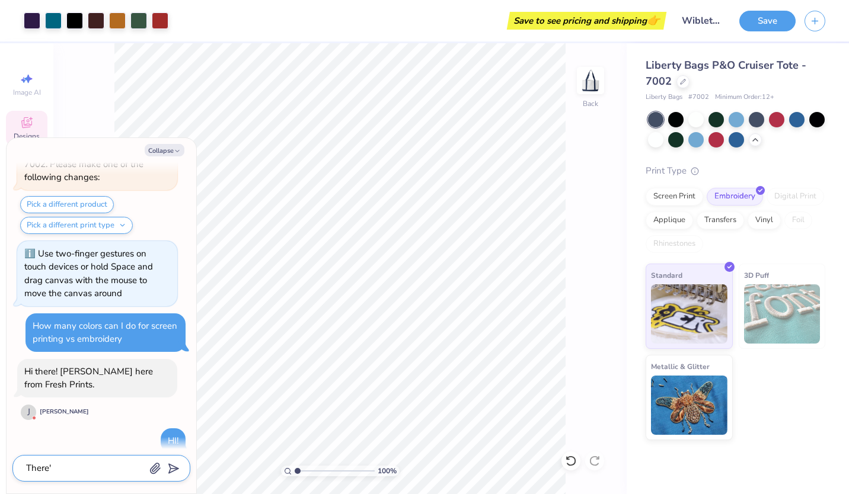
type textarea "There's"
type textarea "x"
type textarea "There's"
type textarea "x"
type textarea "There's q"
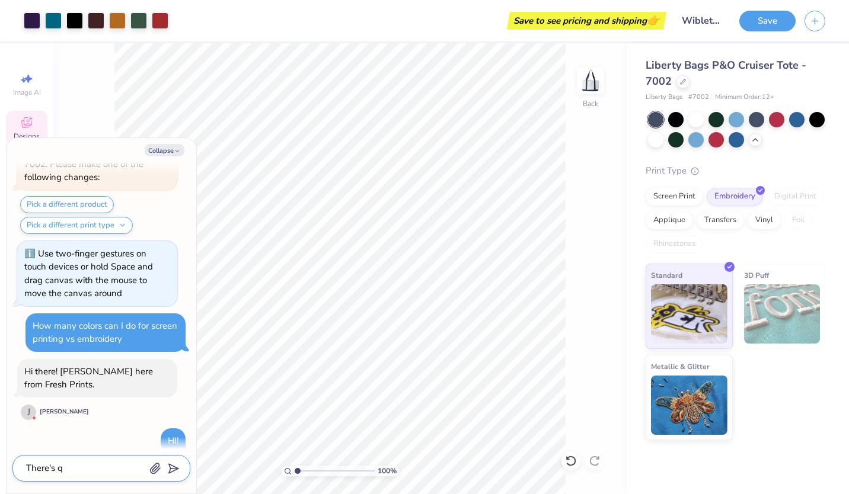
type textarea "x"
type textarea "There's qi"
type textarea "x"
type textarea "There's q"
type textarea "x"
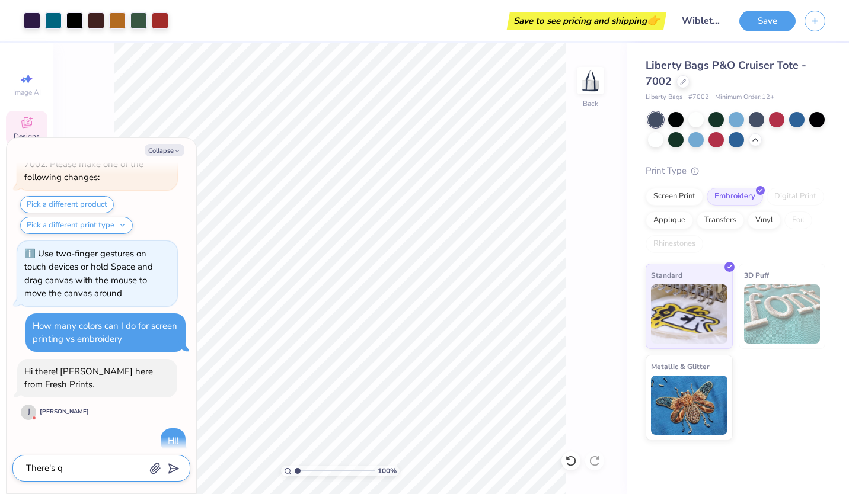
type textarea "There's qu"
type textarea "x"
type textarea "There's qui"
type textarea "x"
type textarea "There's quit"
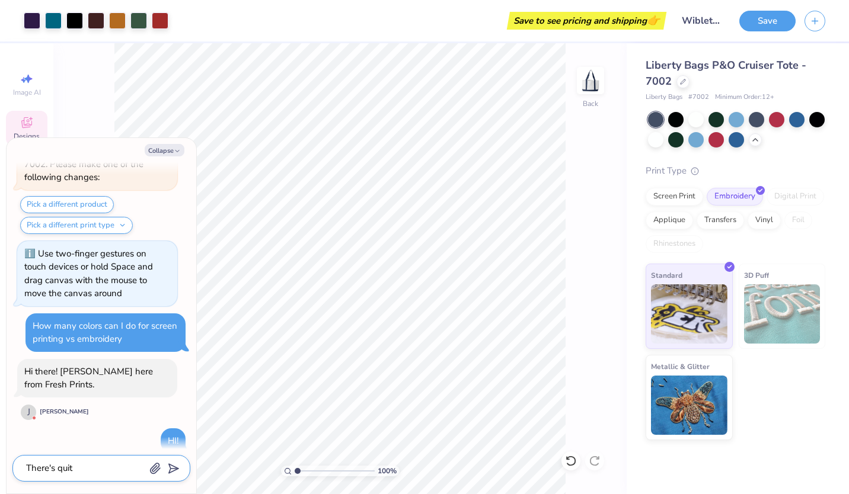
type textarea "x"
type textarea "There's quite"
type textarea "x"
type textarea "There's quite"
type textarea "x"
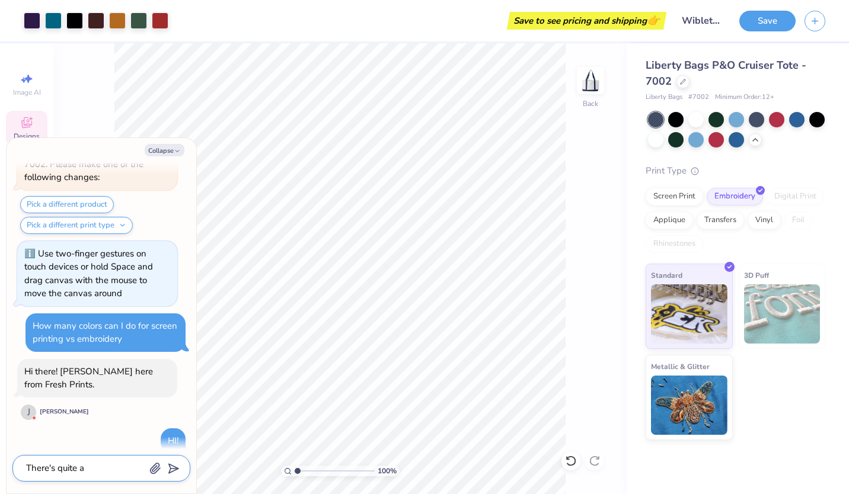
type textarea "There's quite a"
type textarea "x"
type textarea "There's quite a f"
type textarea "x"
type textarea "There's quite a fe"
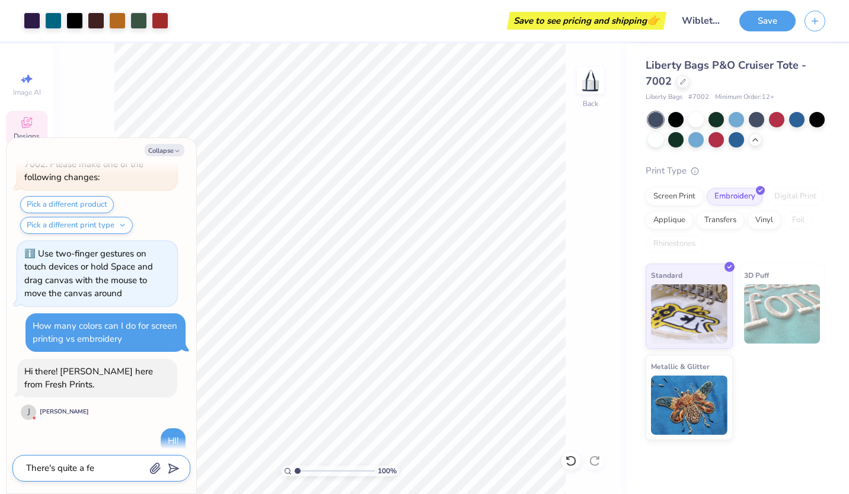
type textarea "x"
type textarea "There's quite a few"
type textarea "x"
type textarea "There's quite a few c"
type textarea "x"
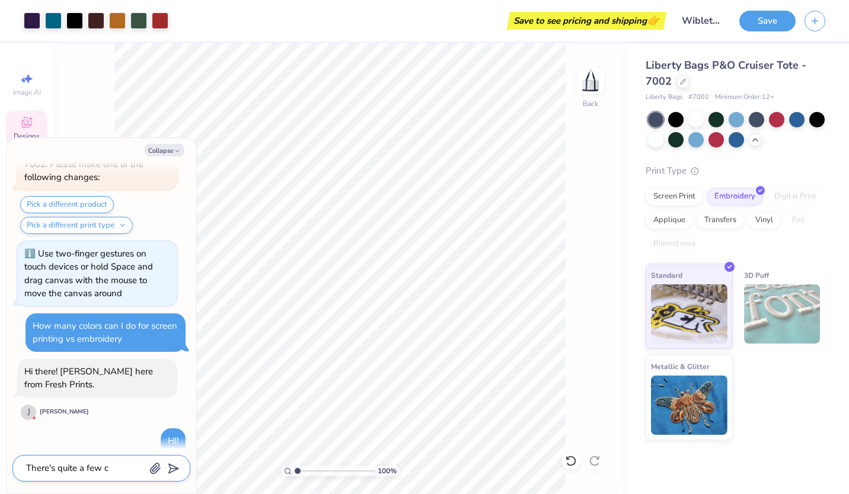
type textarea "There's quite a few co"
type textarea "x"
type textarea "There's quite a few col"
type textarea "x"
type textarea "There's quite a few colo"
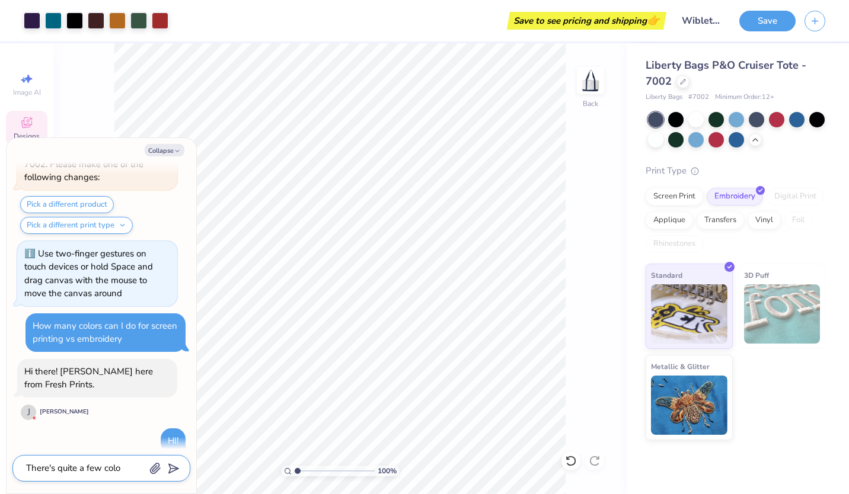
type textarea "x"
type textarea "There's quite a few color"
type textarea "x"
type textarea "There's quite a few colors"
type textarea "x"
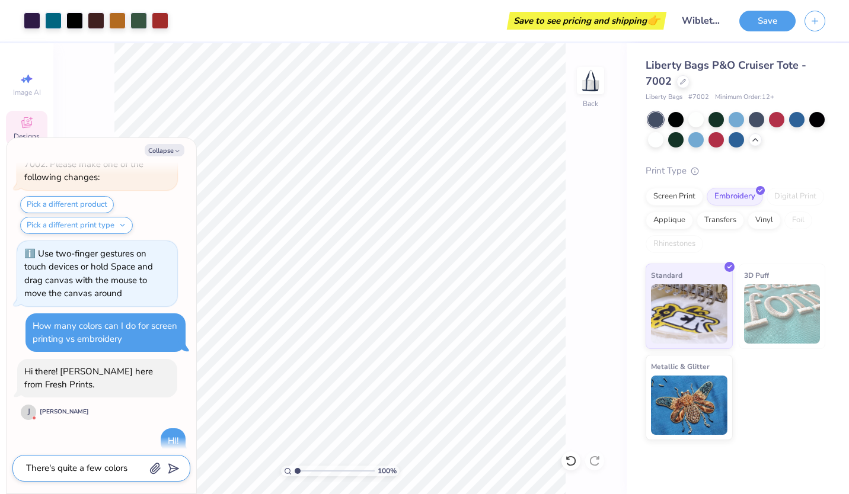
type textarea "There's quite a few colors"
type textarea "x"
type textarea "There's quite a few colors i"
type textarea "x"
type textarea "There's quite a few colors in"
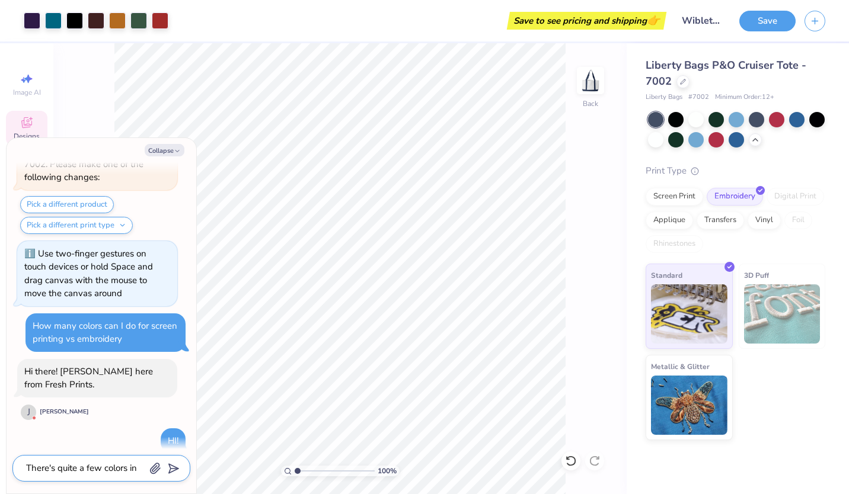
type textarea "x"
type textarea "There's quite a few colors in"
type textarea "x"
type textarea "There's quite a few colors in ou"
type textarea "x"
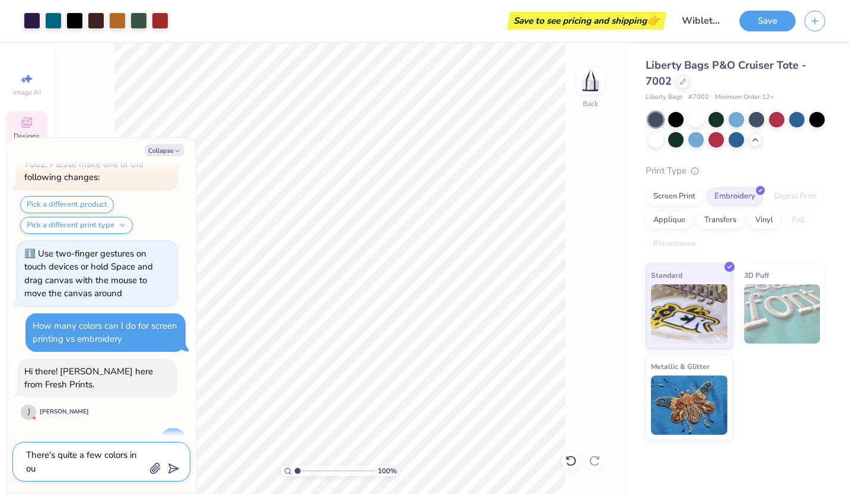
type textarea "There's quite a few colors in our"
type textarea "x"
click at [176, 474] on button "submit" at bounding box center [171, 467] width 13 height 13
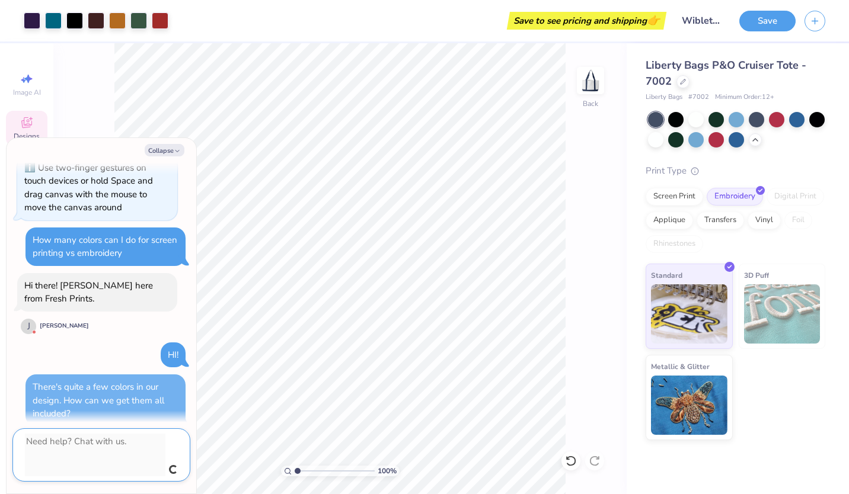
scroll to position [487, 0]
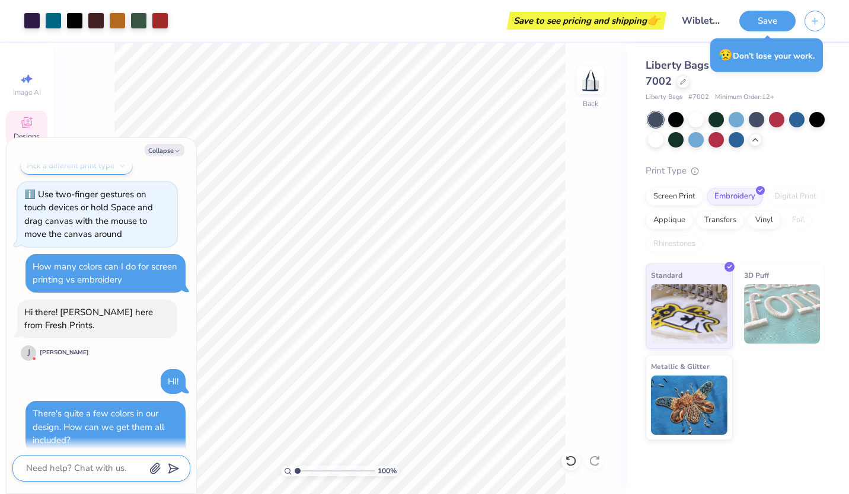
click at [29, 346] on div "J" at bounding box center [28, 353] width 15 height 15
click at [117, 360] on div "How can we help you? We can’t digital print on the Liberty Bags P&O Cruiser Tot…" at bounding box center [101, 69] width 178 height 788
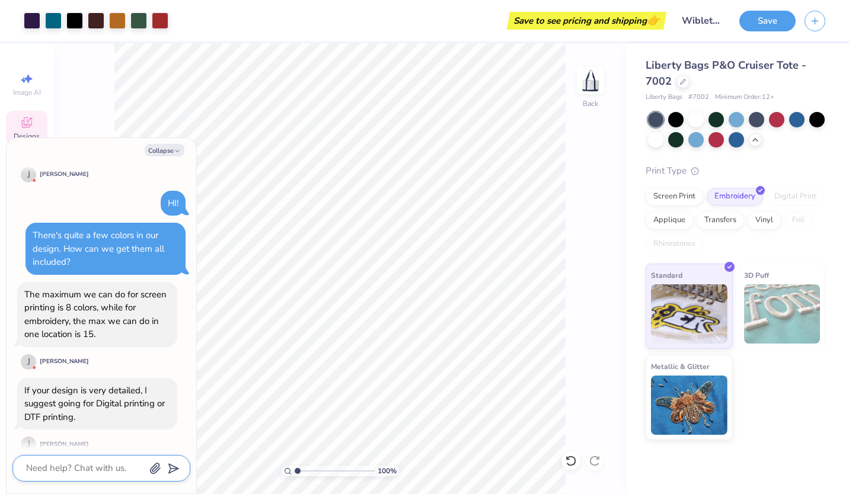
scroll to position [978, 0]
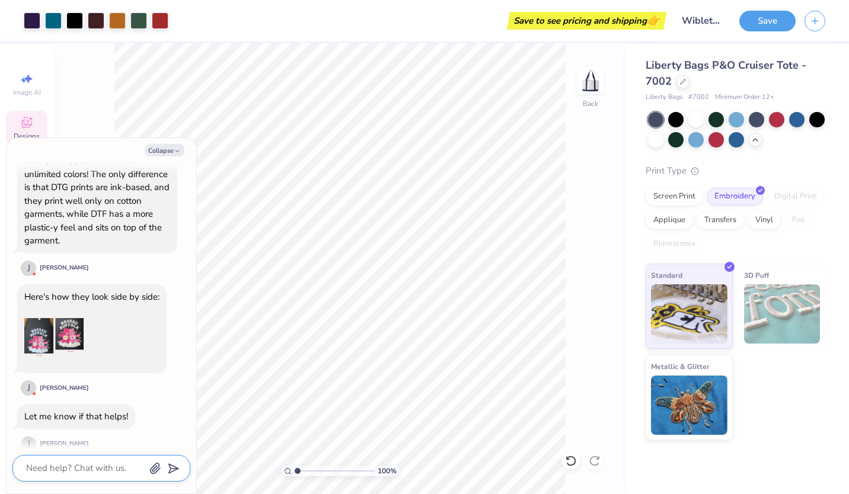
click at [135, 259] on div "Both print types can handle unlimited colors! The only difference is that DTG p…" at bounding box center [97, 212] width 160 height 129
click at [38, 330] on img at bounding box center [53, 337] width 59 height 59
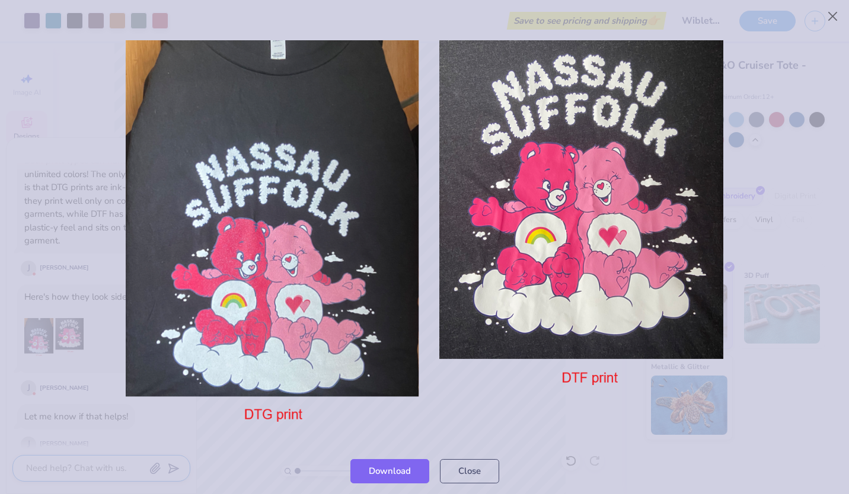
click at [69, 282] on div at bounding box center [424, 238] width 849 height 422
click at [458, 478] on button "Close" at bounding box center [469, 469] width 59 height 24
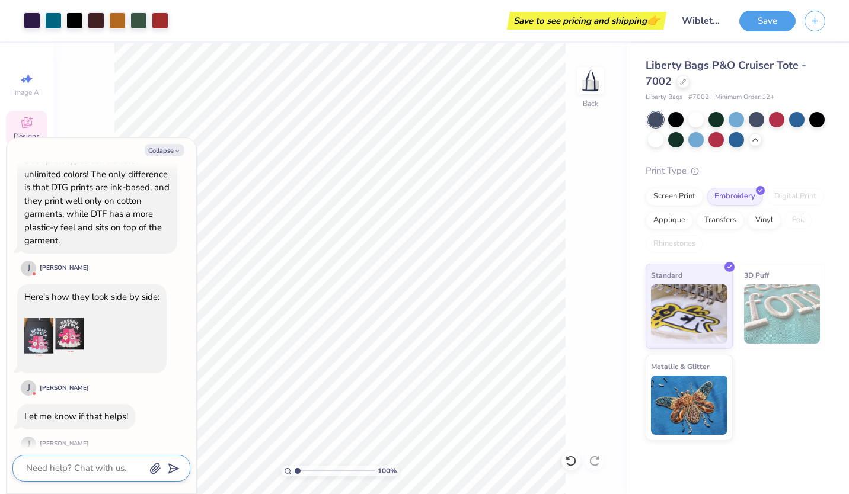
click at [149, 366] on div "Here's how they look side by side: J Joni D" at bounding box center [91, 341] width 149 height 113
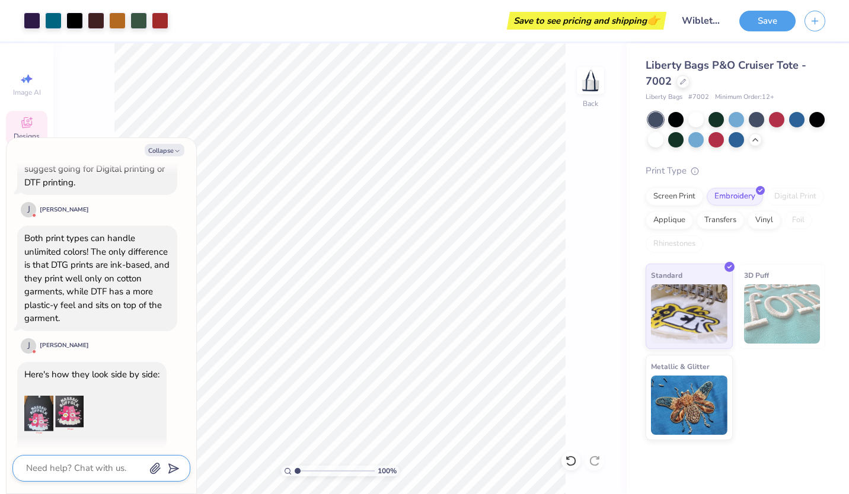
scroll to position [907, 0]
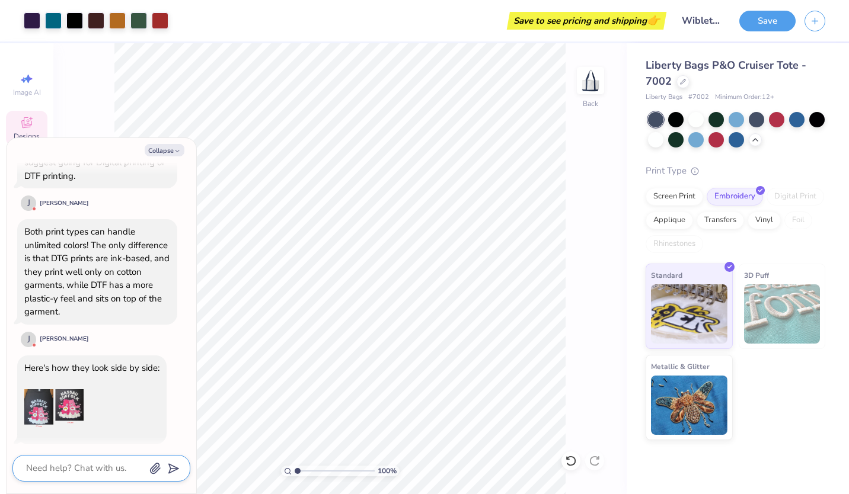
click at [786, 199] on div "Digital Print" at bounding box center [796, 197] width 58 height 18
click at [177, 155] on button "Collapse" at bounding box center [165, 150] width 40 height 12
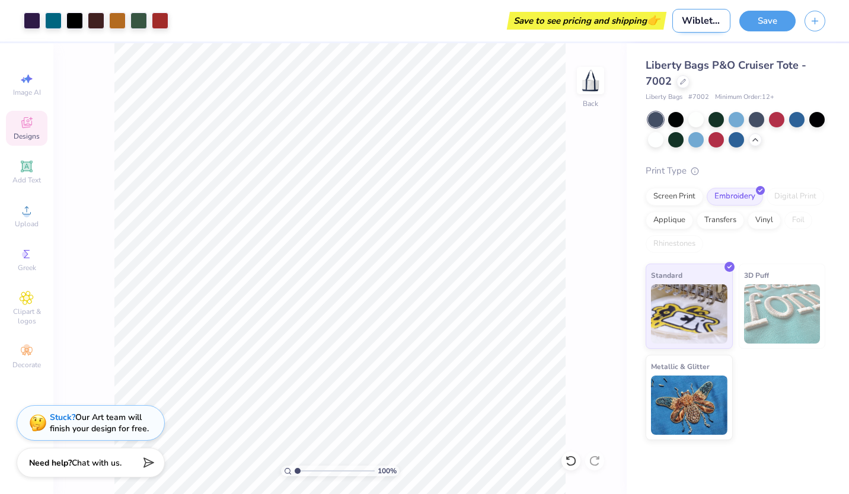
click at [703, 22] on input "Wiblet Merch" at bounding box center [701, 21] width 58 height 24
click at [722, 20] on input "Wiblet Merch" at bounding box center [701, 21] width 58 height 24
click at [682, 197] on div "Screen Print" at bounding box center [675, 195] width 58 height 18
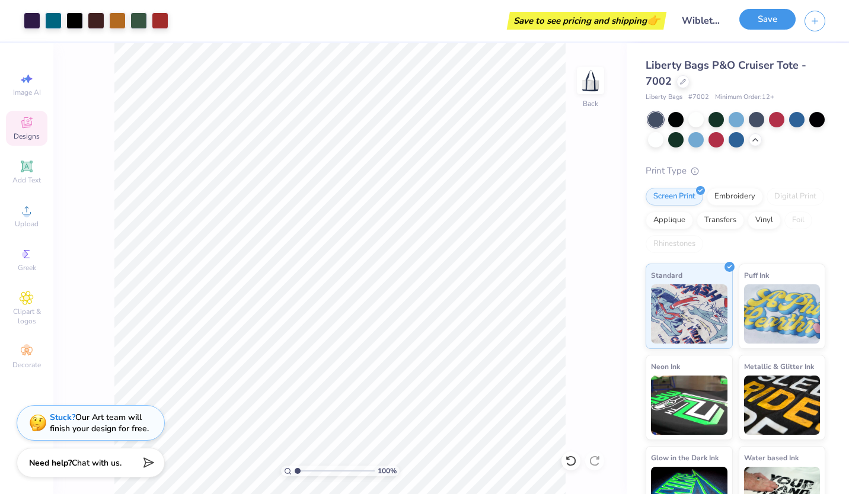
click at [760, 15] on button "Save" at bounding box center [767, 19] width 56 height 21
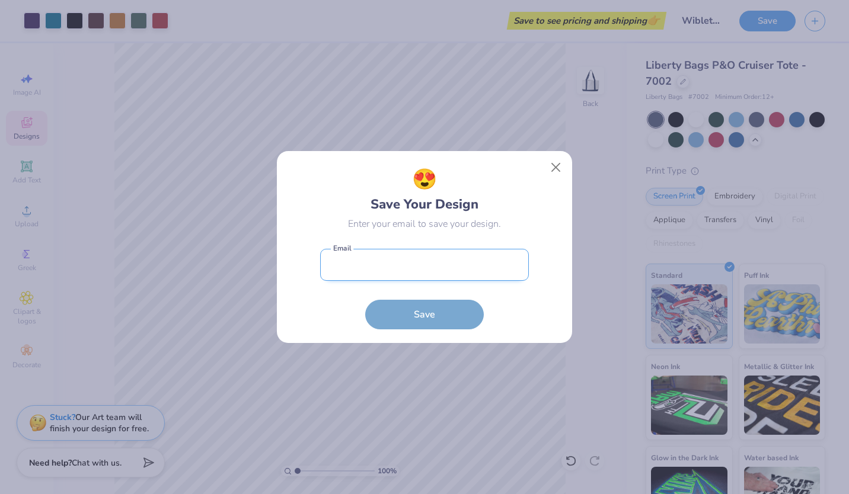
click at [403, 267] on input "email" at bounding box center [424, 265] width 209 height 33
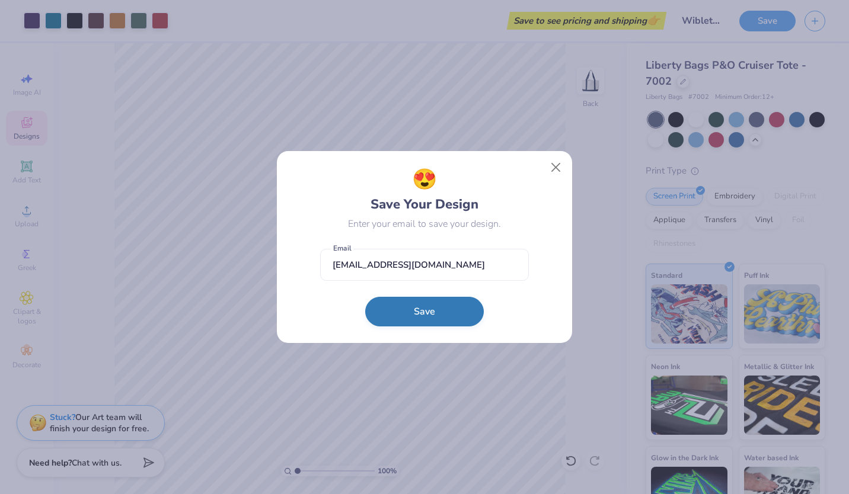
click at [425, 320] on button "Save" at bounding box center [424, 312] width 119 height 30
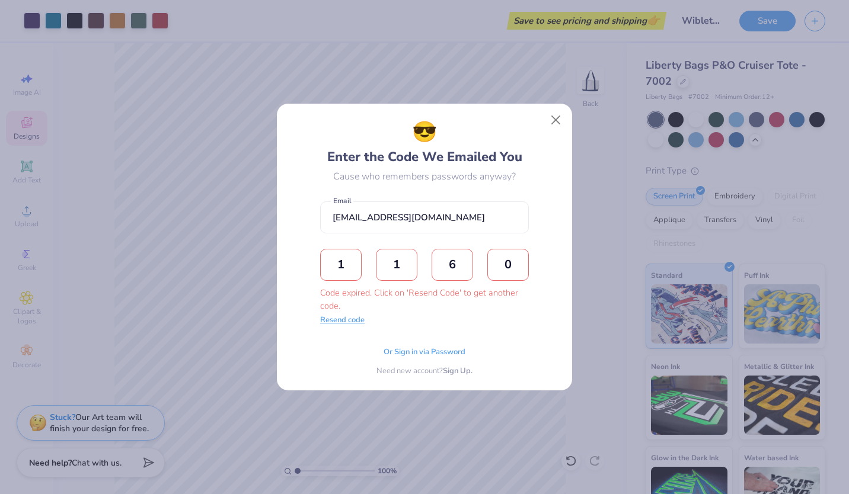
click at [337, 324] on button "Resend code" at bounding box center [342, 321] width 44 height 12
click at [348, 259] on input "text" at bounding box center [341, 265] width 42 height 32
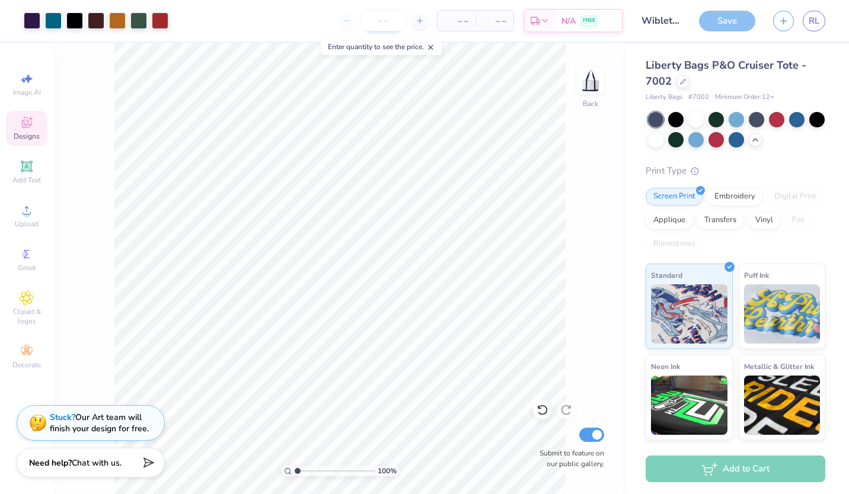
click at [373, 22] on input "number" at bounding box center [383, 20] width 46 height 21
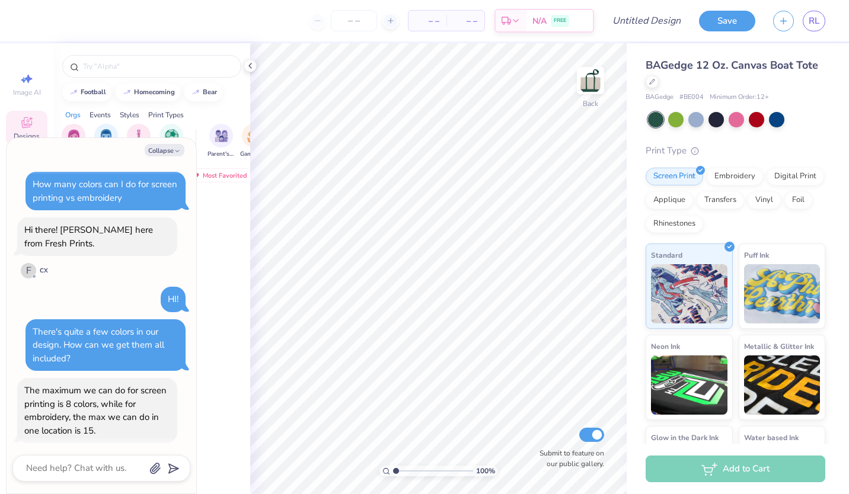
scroll to position [593, 0]
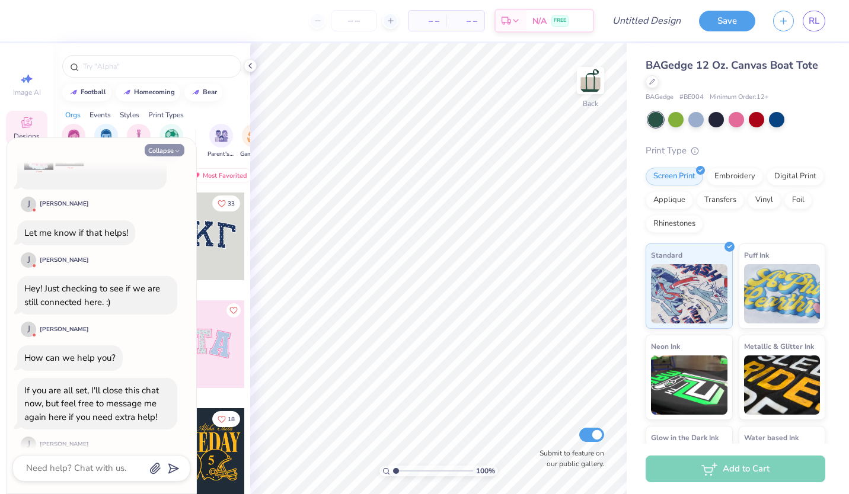
click at [170, 154] on button "Collapse" at bounding box center [165, 150] width 40 height 12
type textarea "x"
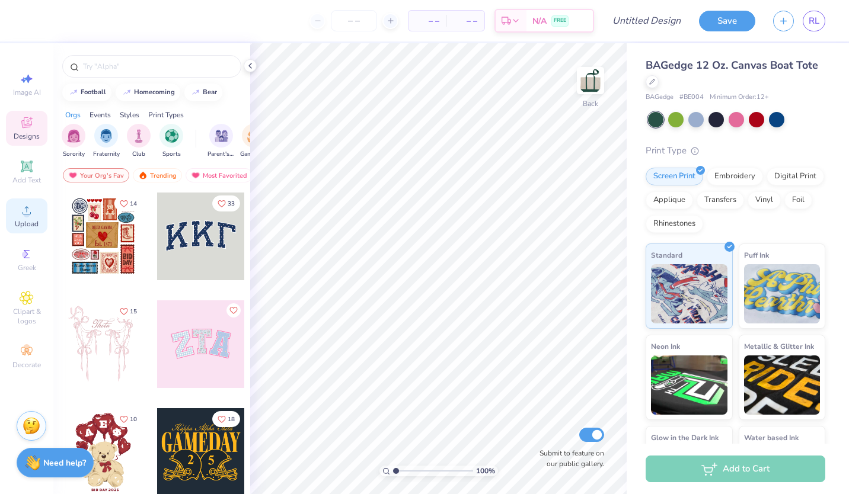
click at [29, 216] on icon at bounding box center [27, 210] width 14 height 14
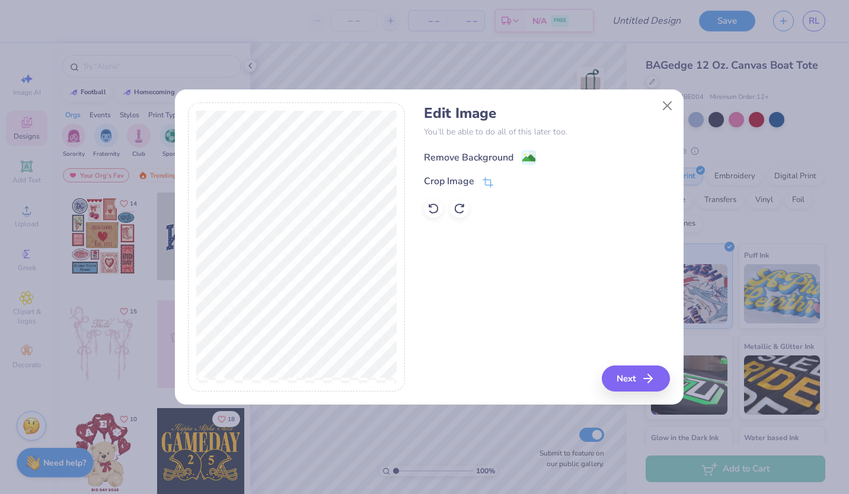
click at [514, 156] on div "Remove Background" at bounding box center [480, 157] width 112 height 15
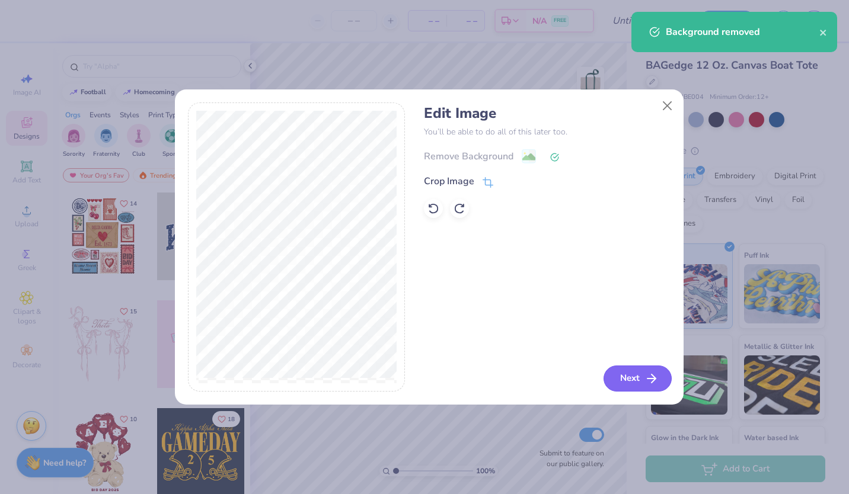
click at [628, 384] on button "Next" at bounding box center [638, 379] width 68 height 26
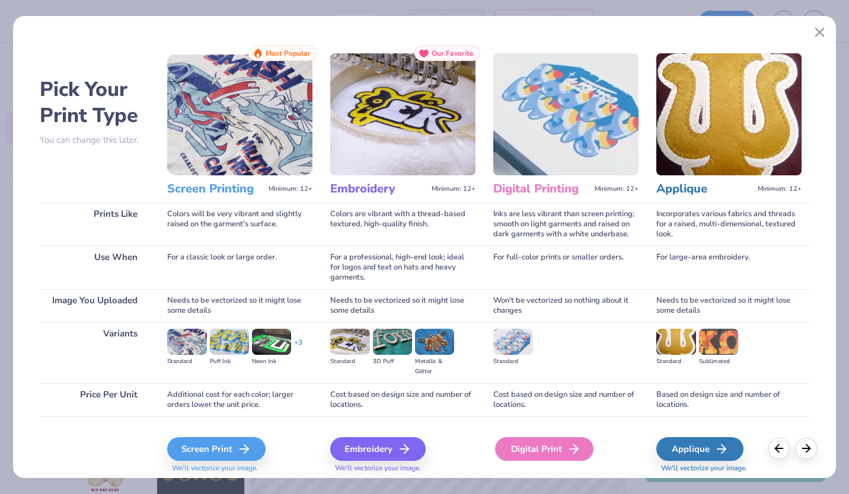
click at [541, 457] on div "Digital Print" at bounding box center [544, 450] width 98 height 24
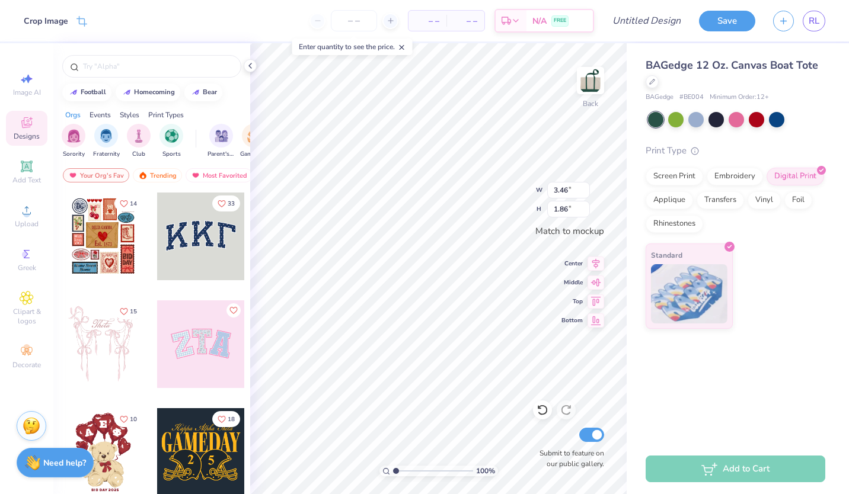
type input "3.47"
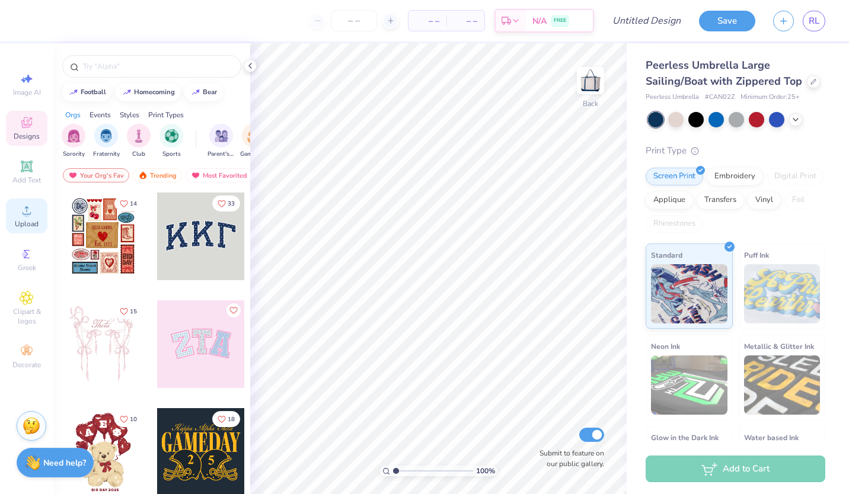
click at [19, 222] on span "Upload" at bounding box center [27, 223] width 24 height 9
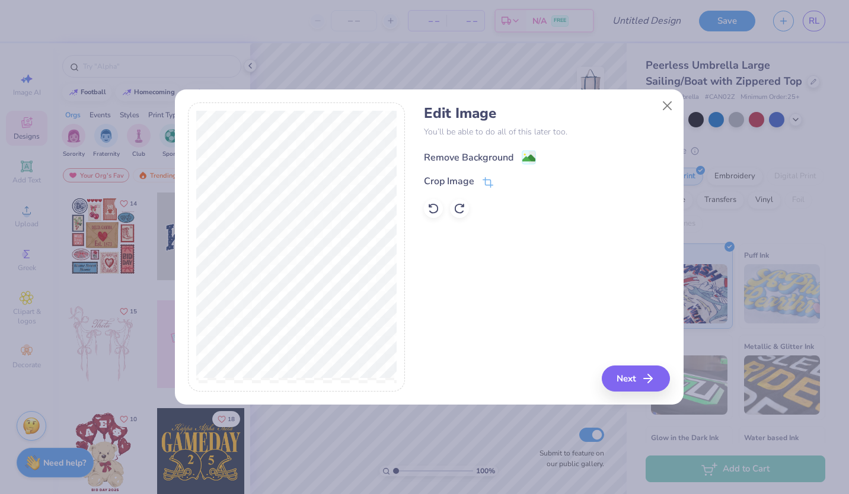
click at [508, 157] on div "Remove Background" at bounding box center [469, 158] width 90 height 14
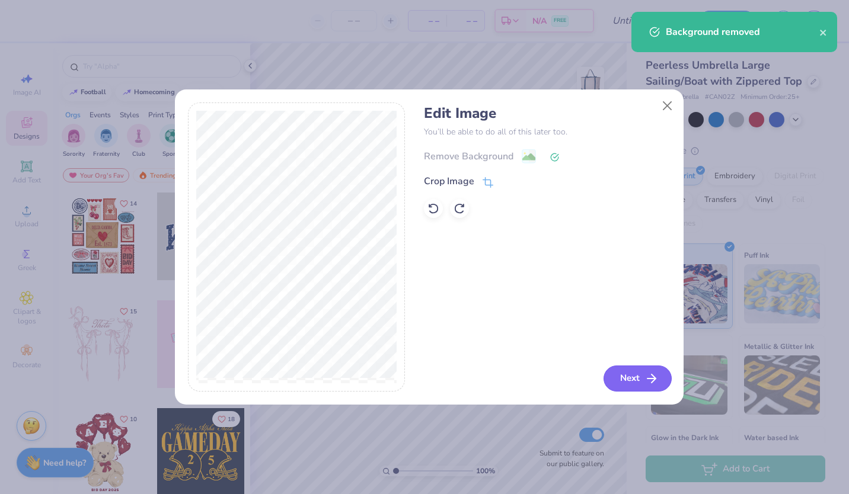
click at [637, 378] on button "Next" at bounding box center [638, 379] width 68 height 26
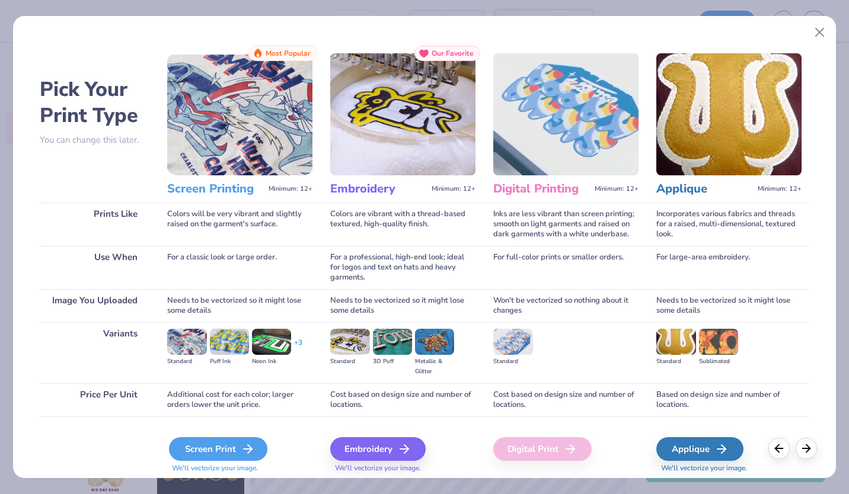
click at [241, 449] on icon at bounding box center [248, 449] width 14 height 14
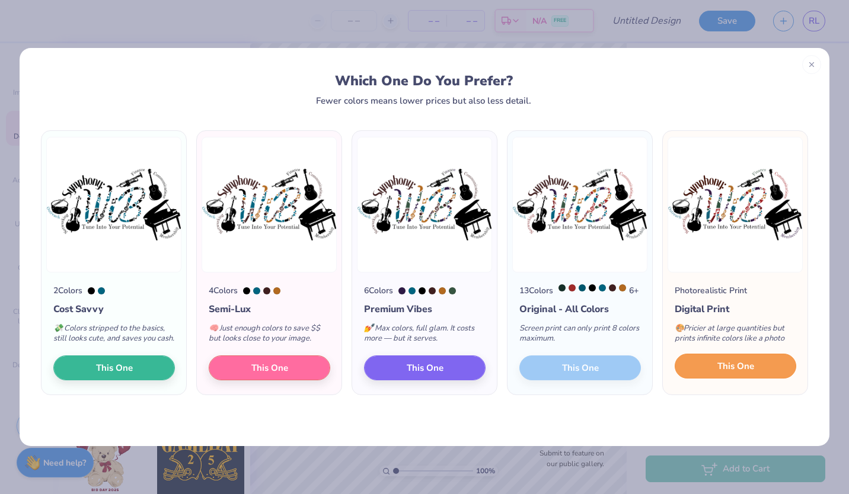
click at [716, 379] on button "This One" at bounding box center [736, 366] width 122 height 25
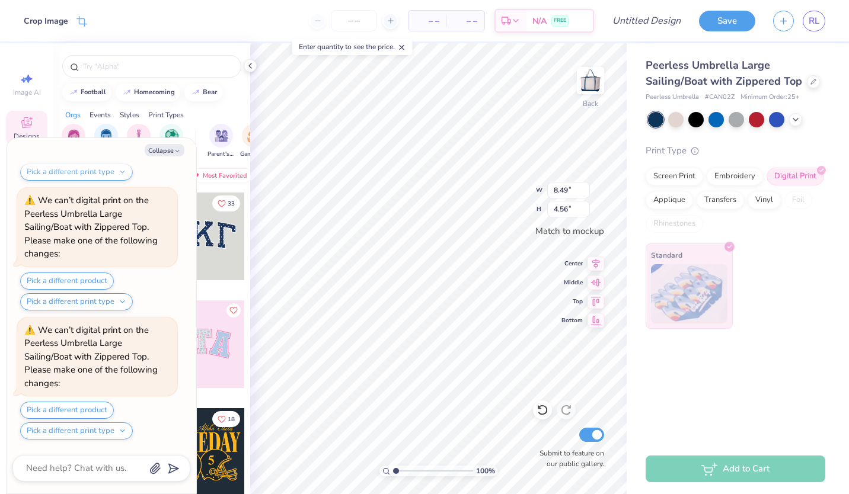
scroll to position [146, 0]
click at [173, 152] on button "Collapse" at bounding box center [165, 150] width 40 height 12
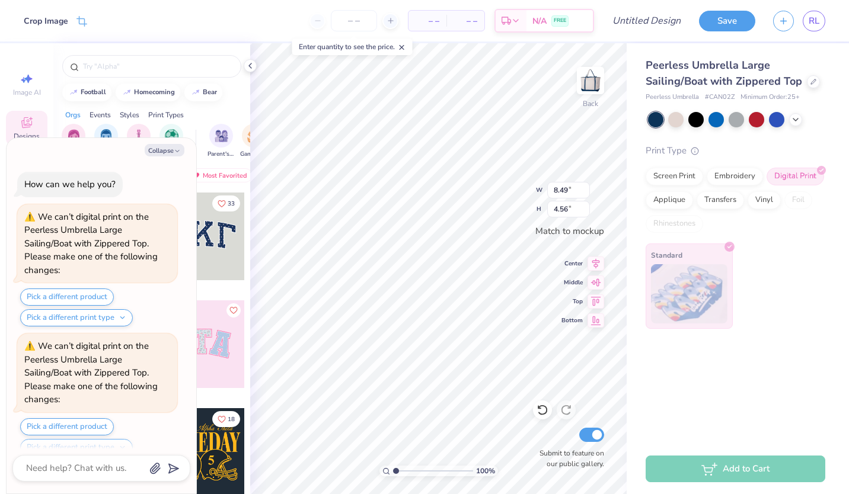
scroll to position [275, 0]
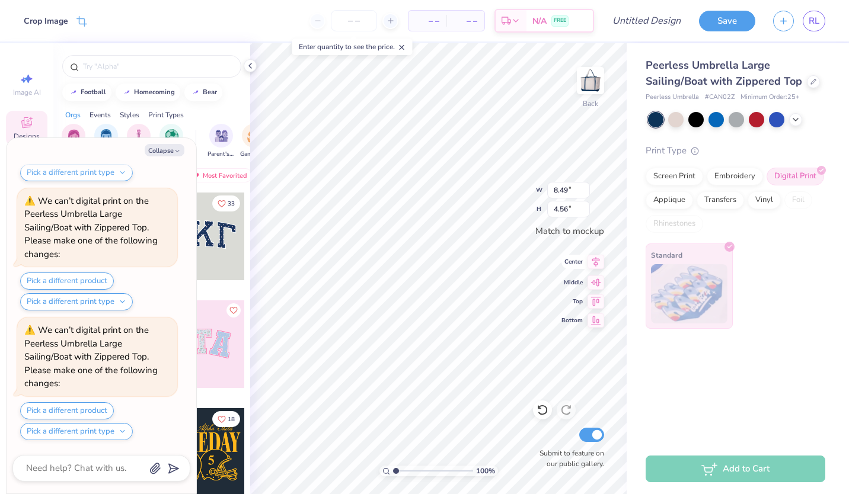
click at [595, 268] on icon at bounding box center [596, 262] width 17 height 14
click at [598, 287] on icon at bounding box center [596, 281] width 17 height 14
type textarea "x"
type input "8.38"
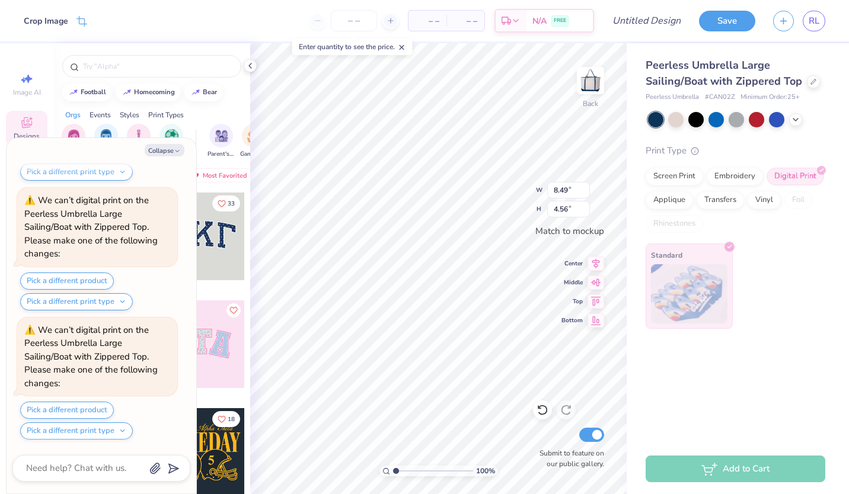
type input "4.51"
click at [595, 260] on icon at bounding box center [596, 262] width 17 height 14
click at [595, 281] on icon at bounding box center [596, 281] width 10 height 8
click at [650, 366] on div "Peerless Umbrella Large Sailing/Boat with Zippered Top Peerless Umbrella # CAN0…" at bounding box center [738, 243] width 222 height 401
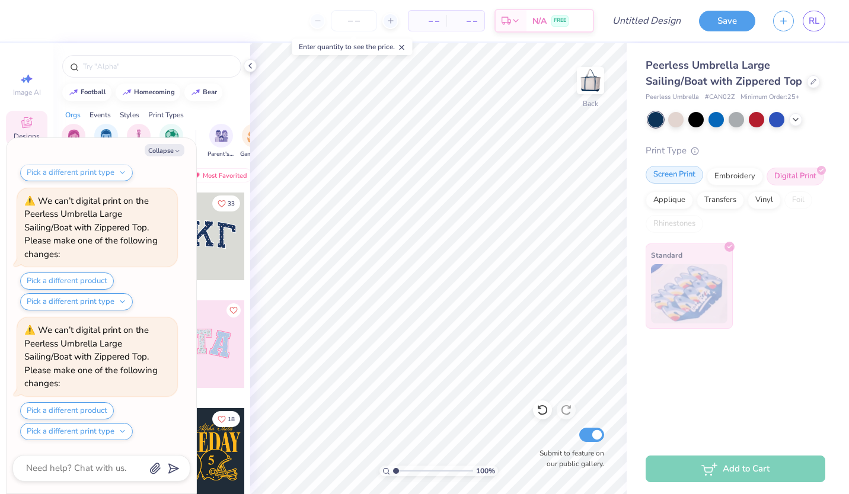
click at [671, 178] on div "Screen Print" at bounding box center [675, 175] width 58 height 18
type textarea "x"
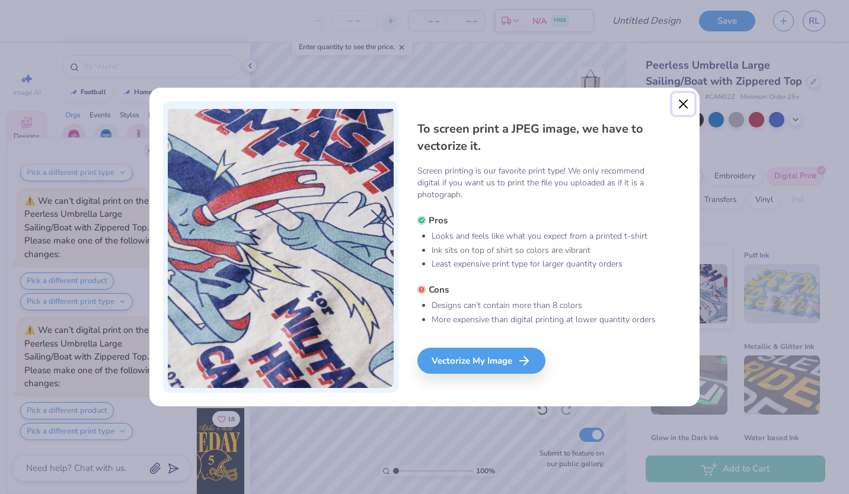
click at [678, 109] on button "Close" at bounding box center [683, 104] width 23 height 23
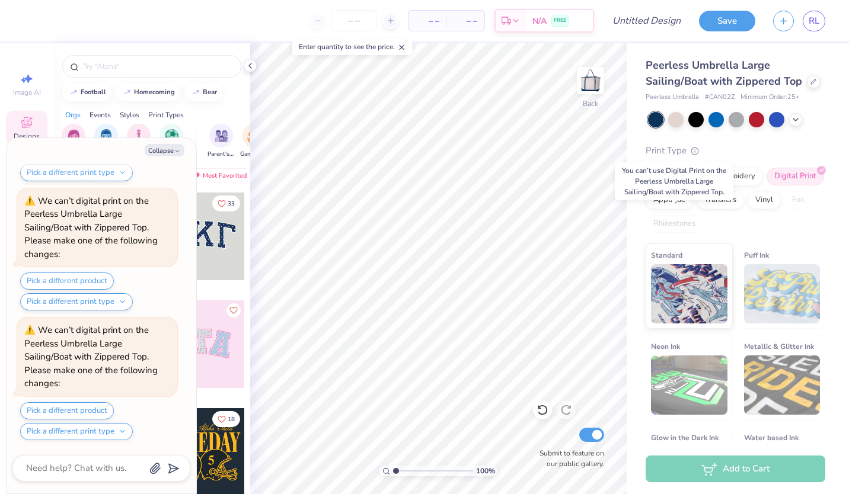
click at [767, 186] on div "Digital Print" at bounding box center [796, 177] width 58 height 18
click at [336, 22] on input "number" at bounding box center [354, 20] width 46 height 21
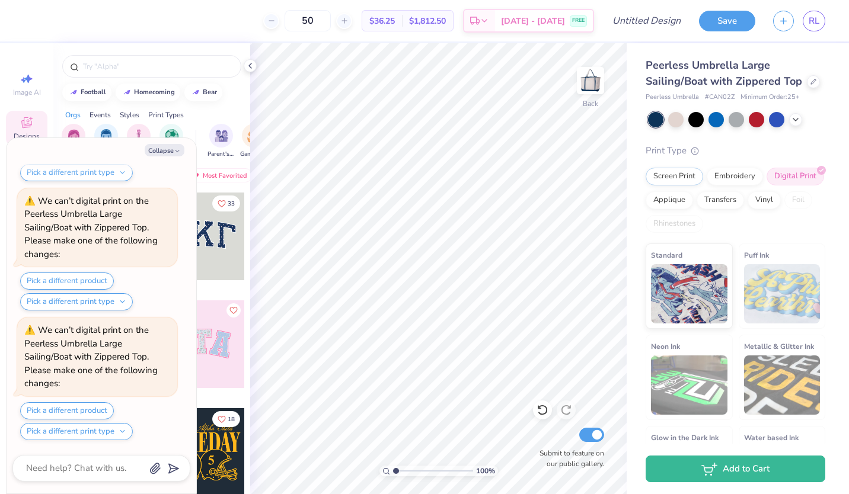
type input "50"
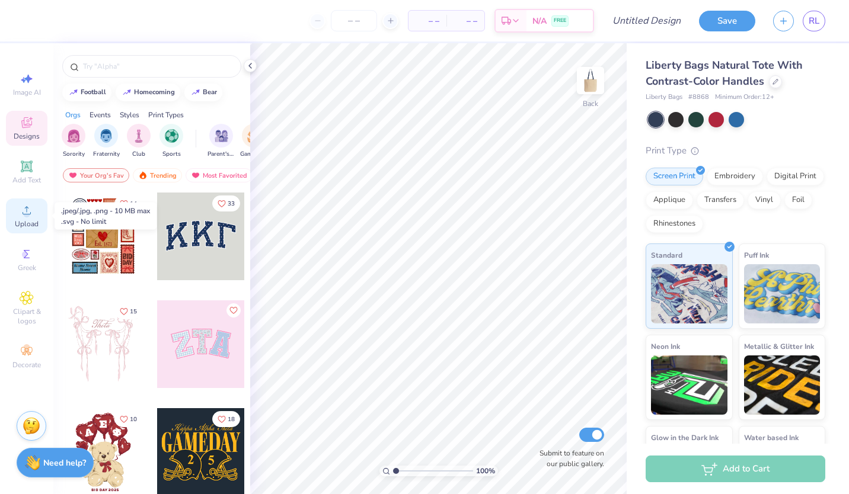
click at [24, 217] on icon at bounding box center [27, 210] width 14 height 14
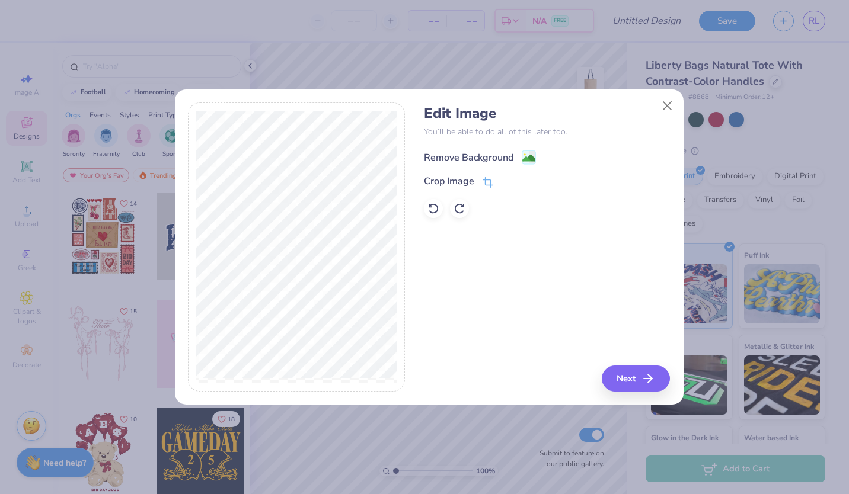
click at [518, 157] on div "Remove Background" at bounding box center [480, 157] width 112 height 15
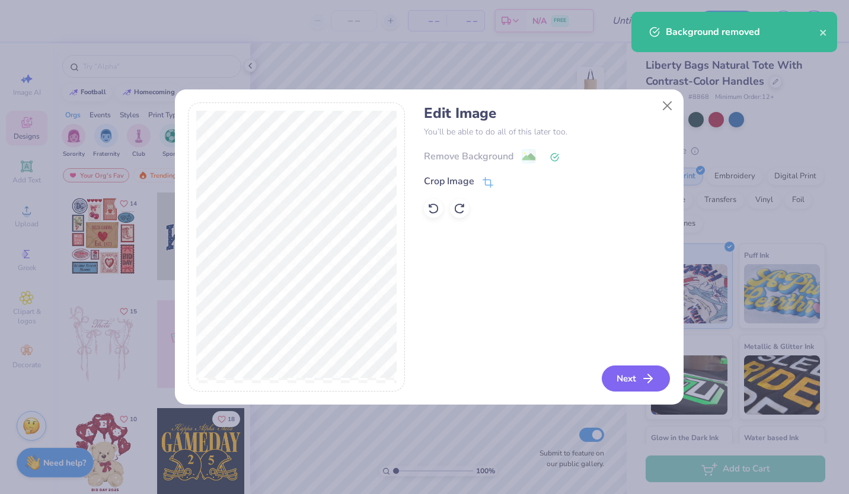
click at [626, 377] on button "Next" at bounding box center [636, 379] width 68 height 26
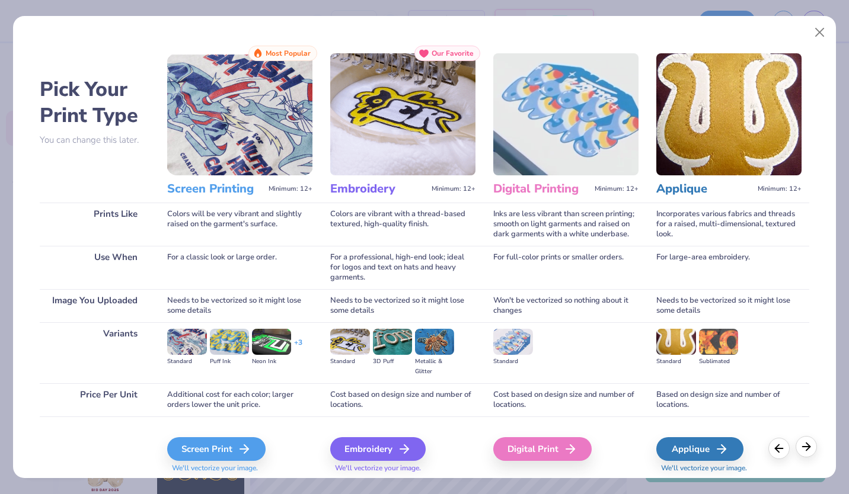
click at [799, 456] on div at bounding box center [792, 448] width 49 height 21
click at [809, 449] on icon at bounding box center [806, 447] width 13 height 13
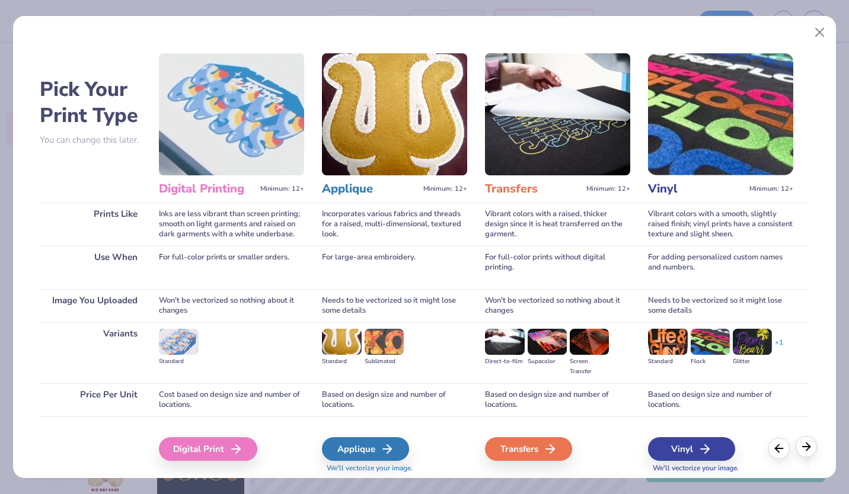
scroll to position [0, 384]
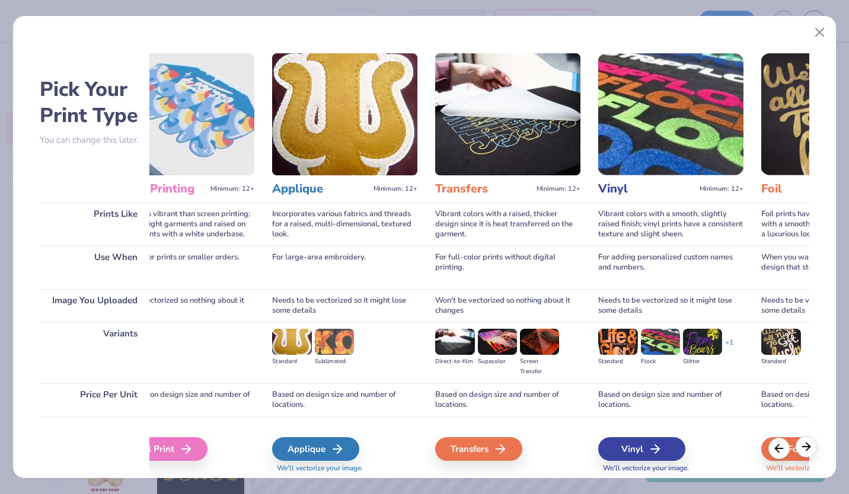
click at [809, 449] on icon at bounding box center [806, 447] width 13 height 13
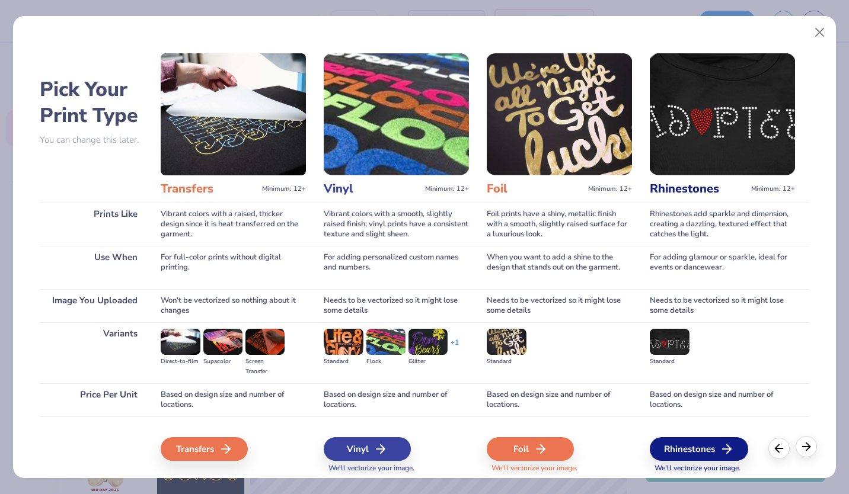
scroll to position [0, 663]
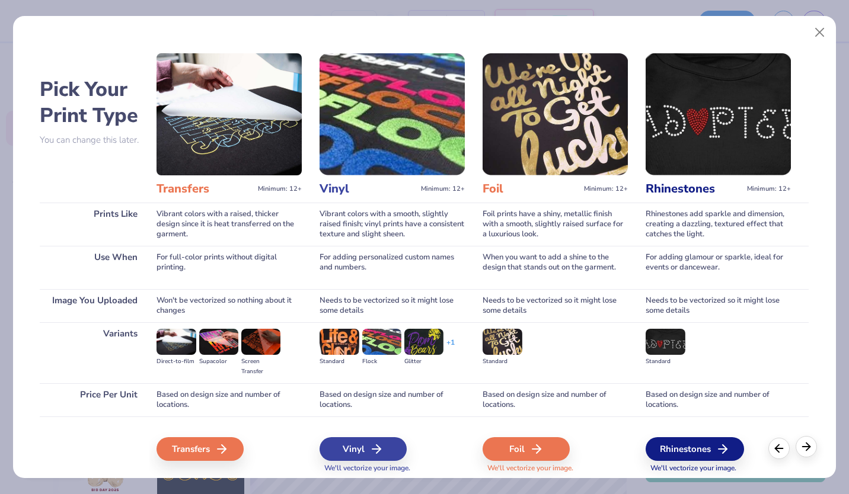
click at [806, 453] on icon at bounding box center [806, 447] width 13 height 13
click at [776, 452] on icon at bounding box center [779, 447] width 13 height 13
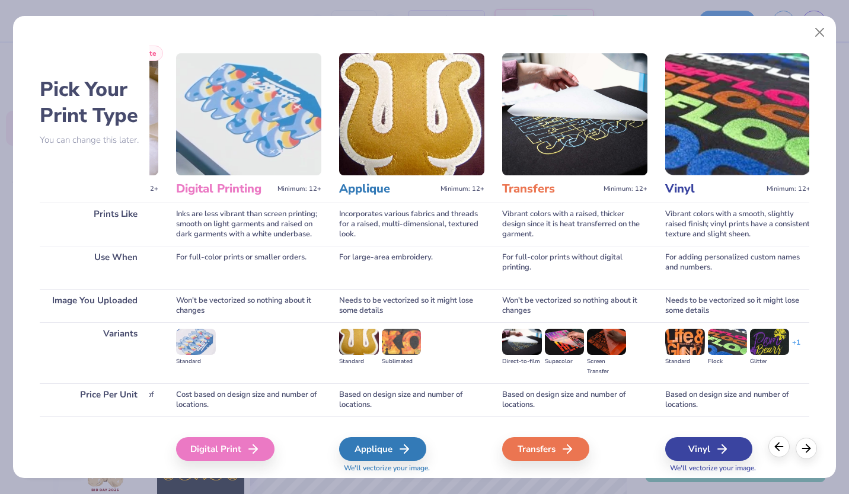
scroll to position [0, 278]
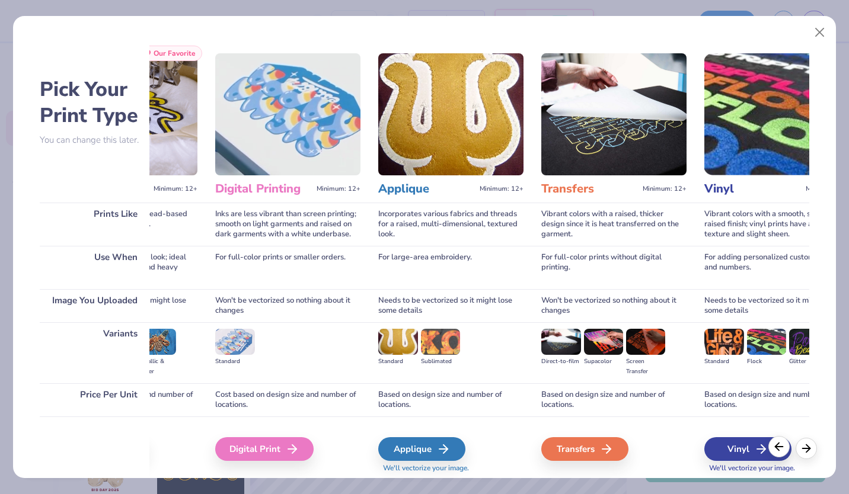
click at [776, 452] on icon at bounding box center [779, 447] width 13 height 13
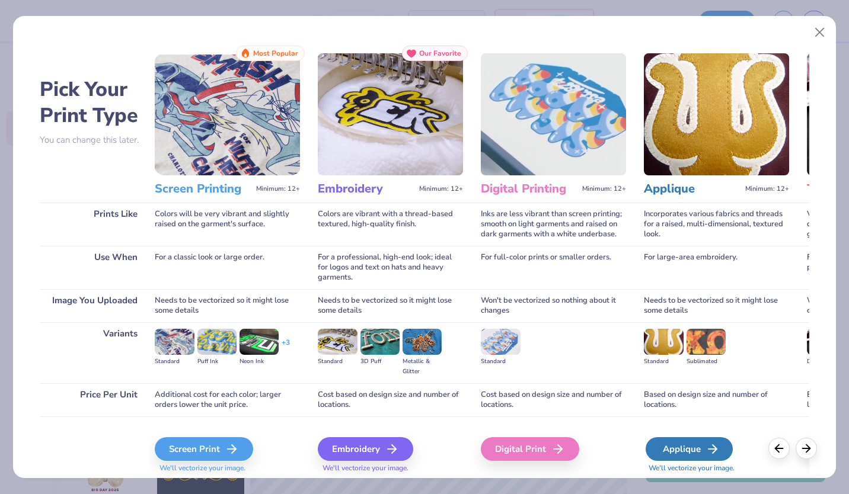
scroll to position [0, 0]
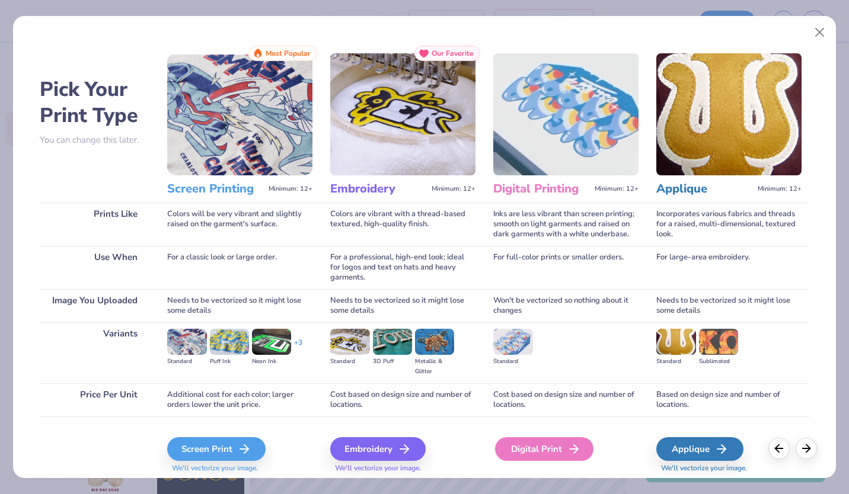
click at [563, 444] on div "Digital Print" at bounding box center [544, 450] width 98 height 24
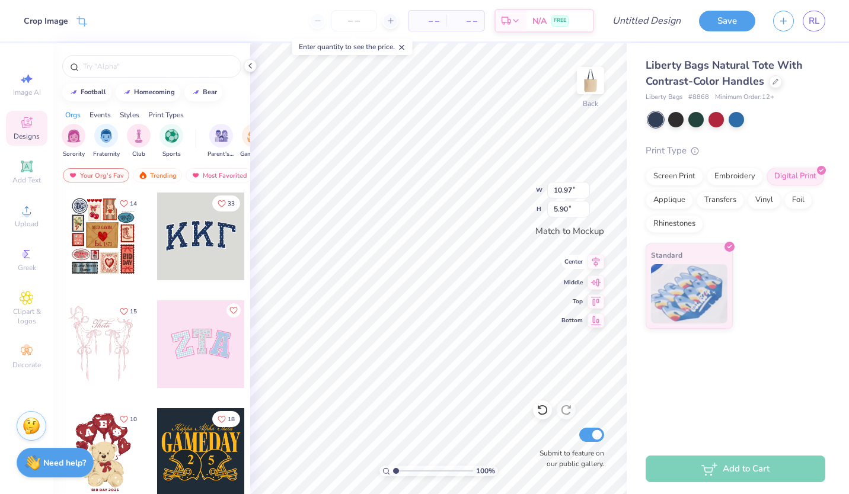
click at [594, 260] on icon at bounding box center [596, 262] width 17 height 14
click at [599, 280] on icon at bounding box center [596, 281] width 10 height 8
click at [339, 20] on input "number" at bounding box center [354, 20] width 46 height 21
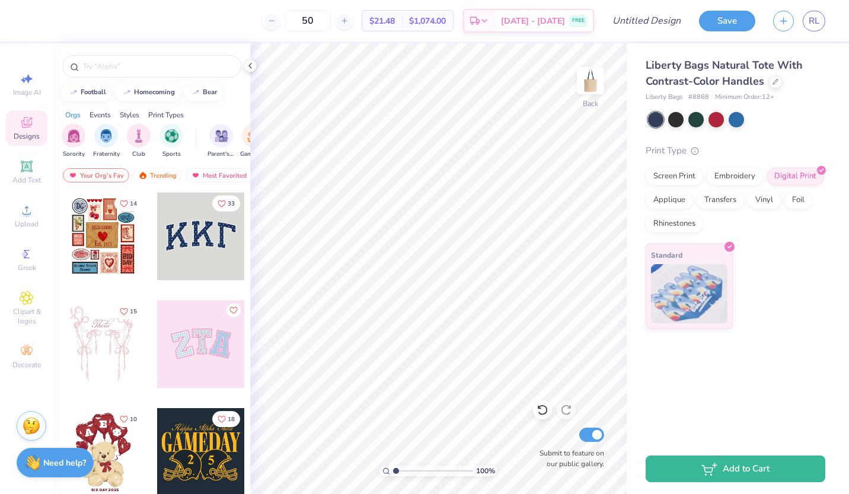
type input "50"
click at [753, 201] on div "Vinyl" at bounding box center [764, 199] width 33 height 18
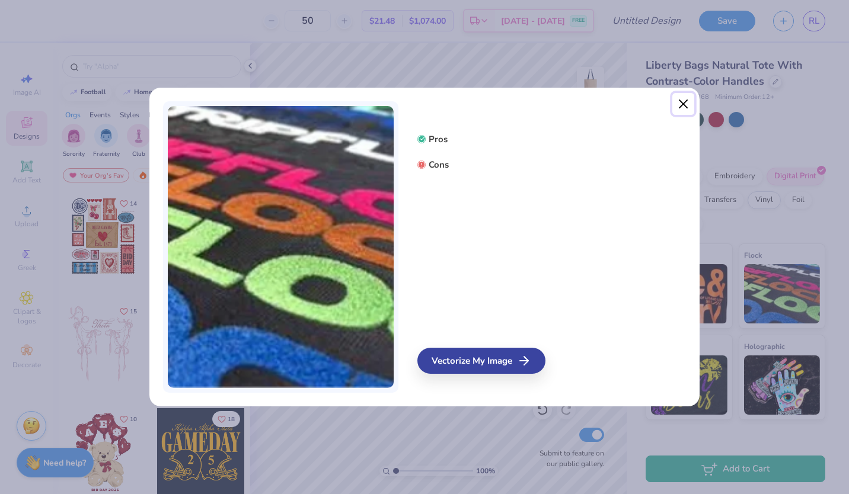
click at [684, 103] on button "Close" at bounding box center [683, 104] width 23 height 23
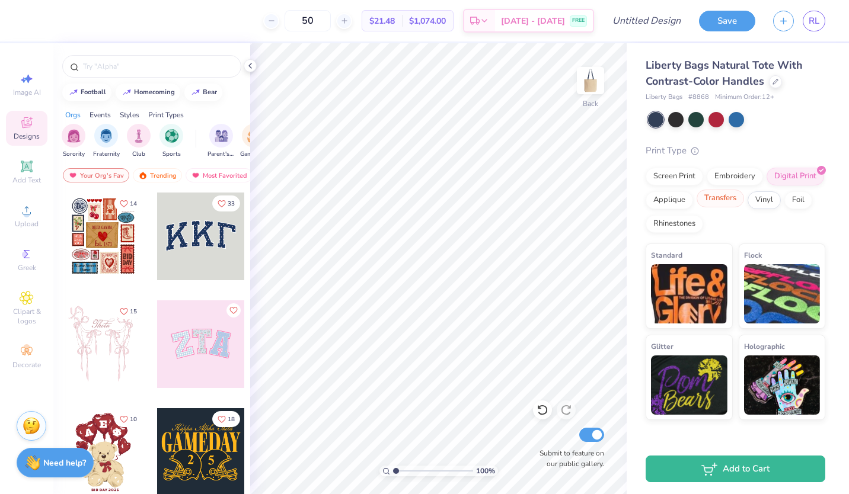
click at [728, 200] on div "Transfers" at bounding box center [720, 199] width 47 height 18
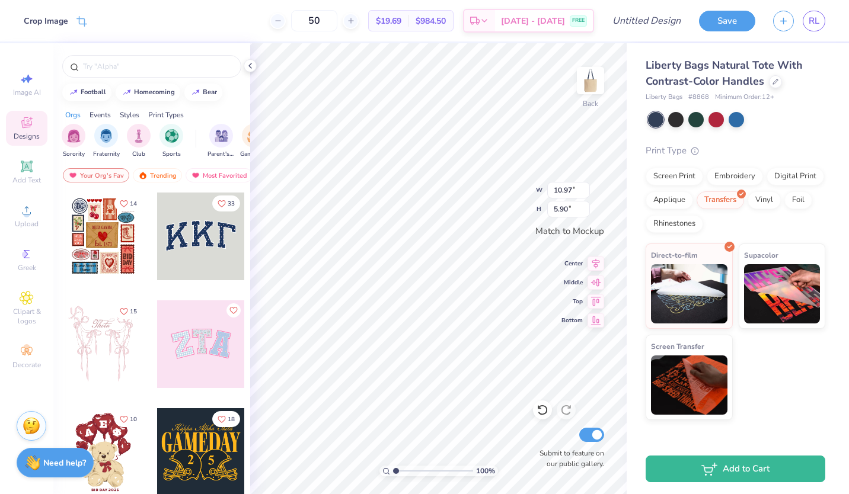
drag, startPoint x: 713, startPoint y: 203, endPoint x: 733, endPoint y: 225, distance: 30.2
click at [733, 225] on div "Screen Print Embroidery Digital Print Applique Transfers Vinyl Foil Rhinestones" at bounding box center [736, 200] width 180 height 65
drag, startPoint x: 722, startPoint y: 202, endPoint x: 749, endPoint y: 235, distance: 43.0
click at [749, 235] on div "Print Type Screen Print Embroidery Digital Print Applique Transfers Vinyl Foil …" at bounding box center [736, 282] width 180 height 277
click at [730, 171] on div "Embroidery" at bounding box center [735, 175] width 56 height 18
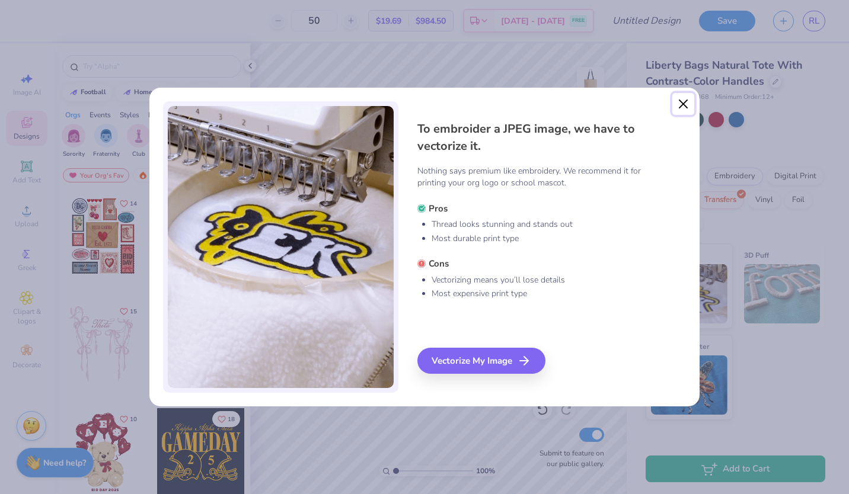
click at [679, 108] on button "Close" at bounding box center [683, 104] width 23 height 23
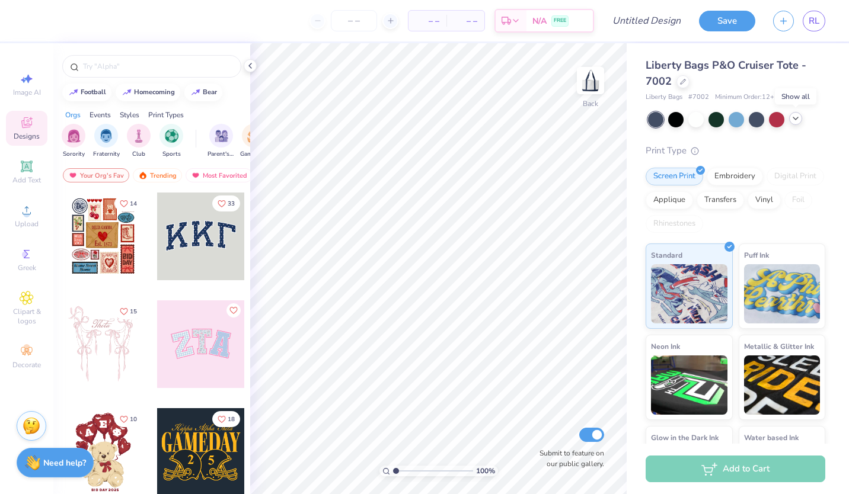
click at [796, 121] on icon at bounding box center [795, 118] width 9 height 9
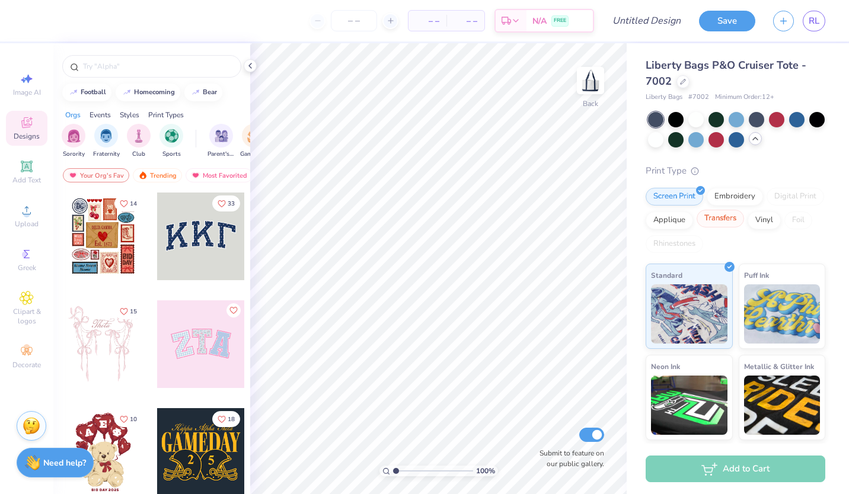
click at [744, 221] on div "Transfers" at bounding box center [720, 219] width 47 height 18
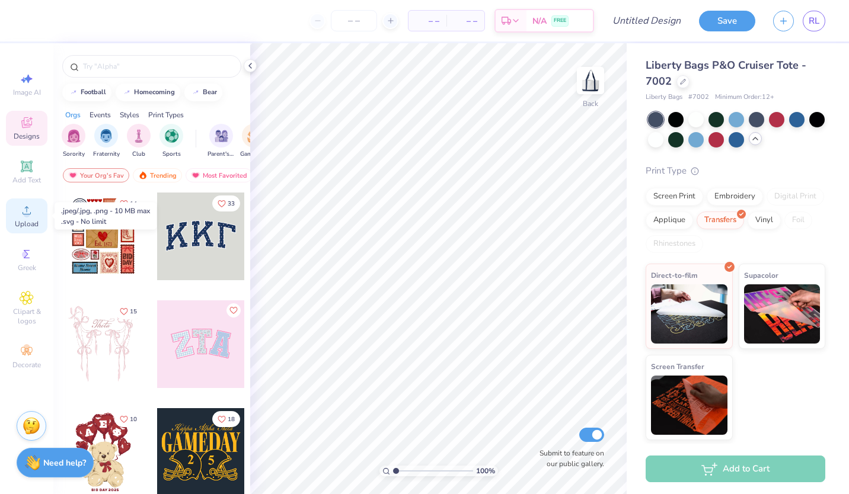
click at [27, 228] on span "Upload" at bounding box center [27, 223] width 24 height 9
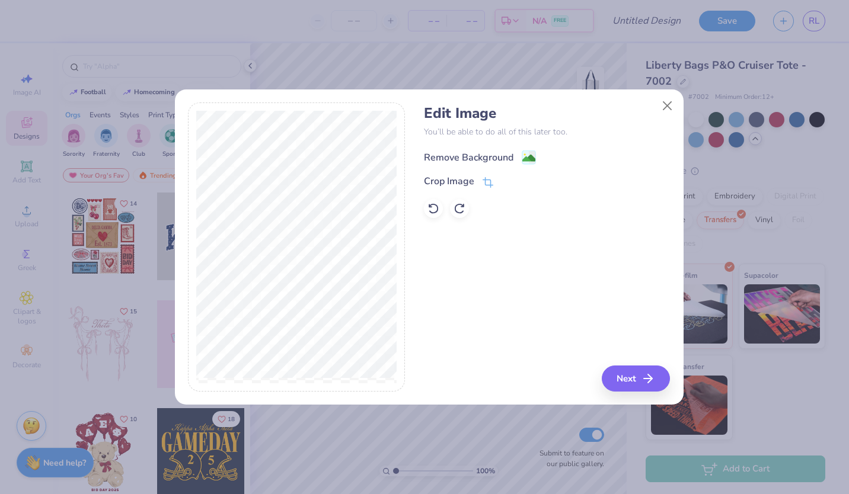
click at [498, 154] on div "Remove Background" at bounding box center [469, 158] width 90 height 14
click at [634, 375] on div "Edit Image You’ll be able to do all of this later too. Remove Background Crop I…" at bounding box center [547, 247] width 246 height 289
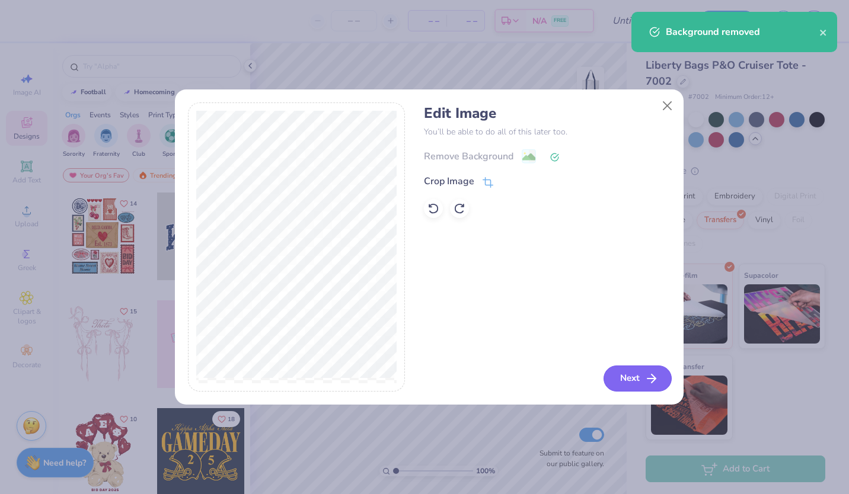
click at [635, 378] on button "Next" at bounding box center [638, 379] width 68 height 26
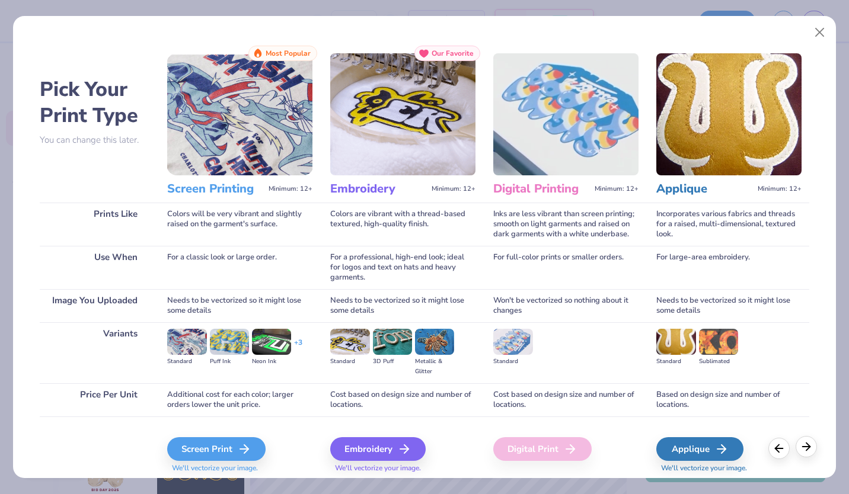
click at [807, 448] on icon at bounding box center [806, 447] width 13 height 13
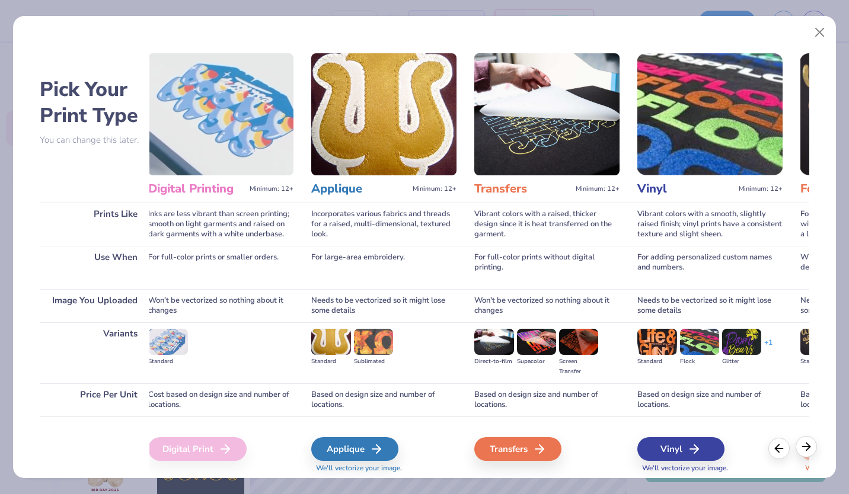
scroll to position [0, 384]
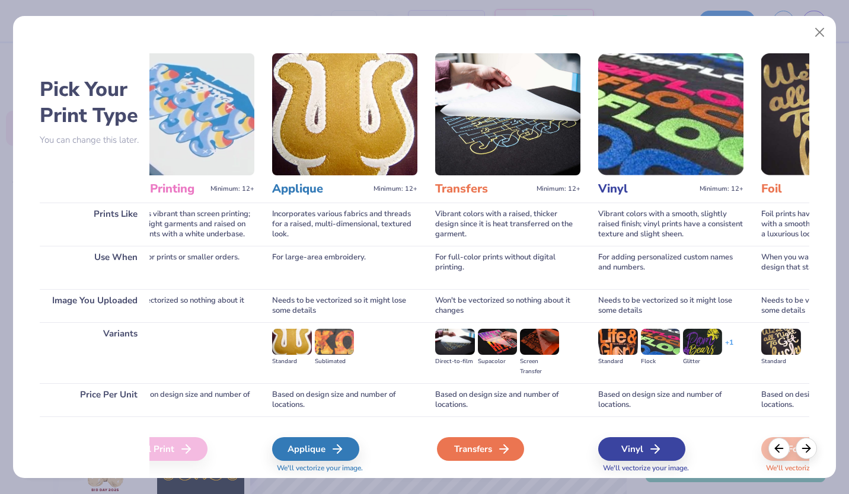
click at [500, 447] on icon at bounding box center [504, 449] width 14 height 14
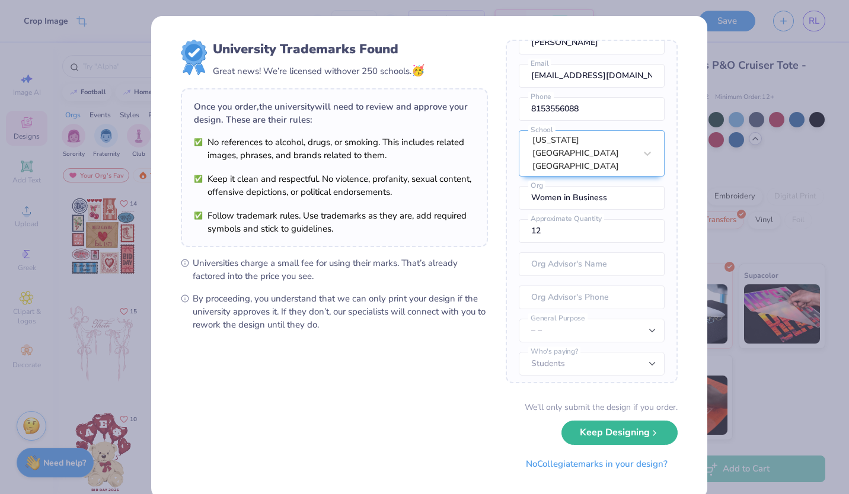
scroll to position [65, 0]
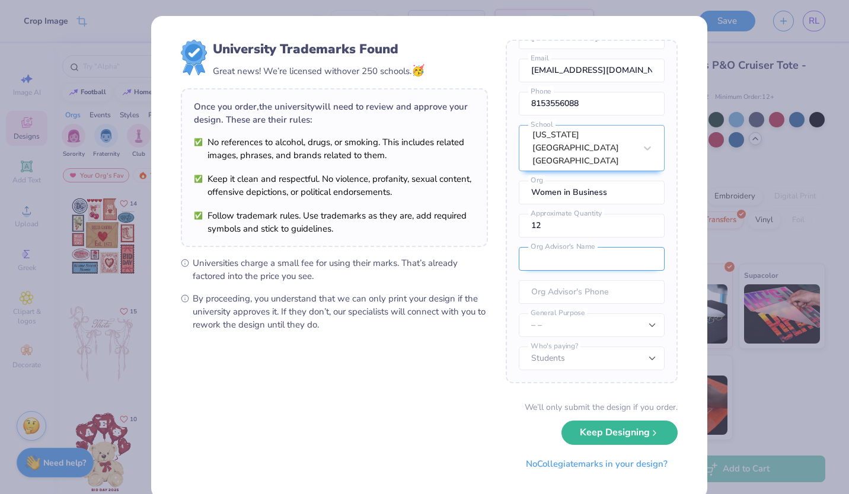
click at [537, 263] on input "text" at bounding box center [592, 259] width 146 height 24
click at [576, 441] on button "Keep Designing" at bounding box center [619, 430] width 116 height 24
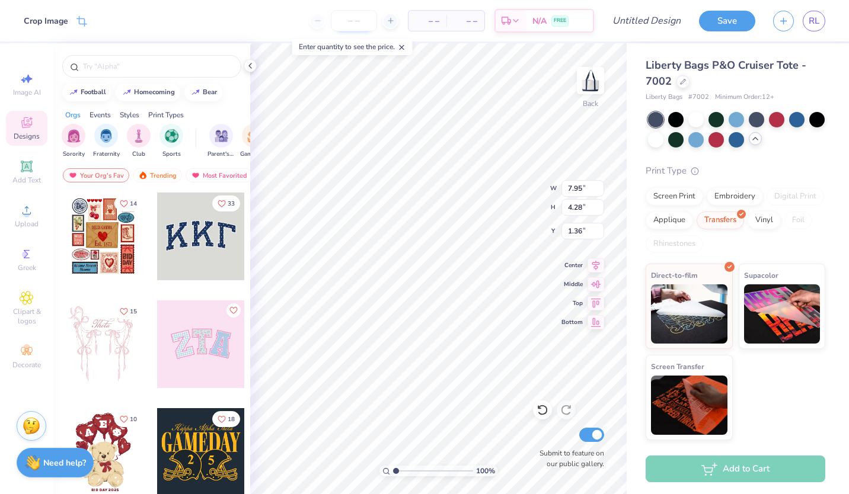
click at [348, 18] on input "number" at bounding box center [354, 20] width 46 height 21
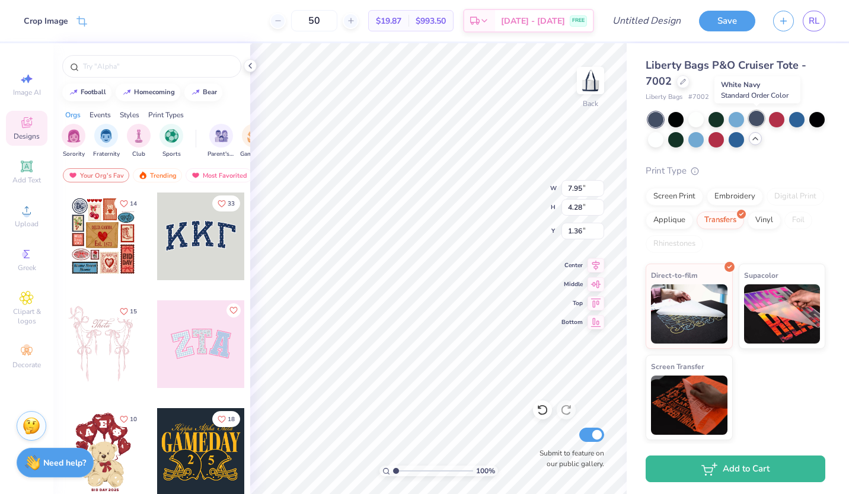
click at [760, 120] on div at bounding box center [756, 118] width 15 height 15
click at [652, 117] on div at bounding box center [655, 119] width 15 height 15
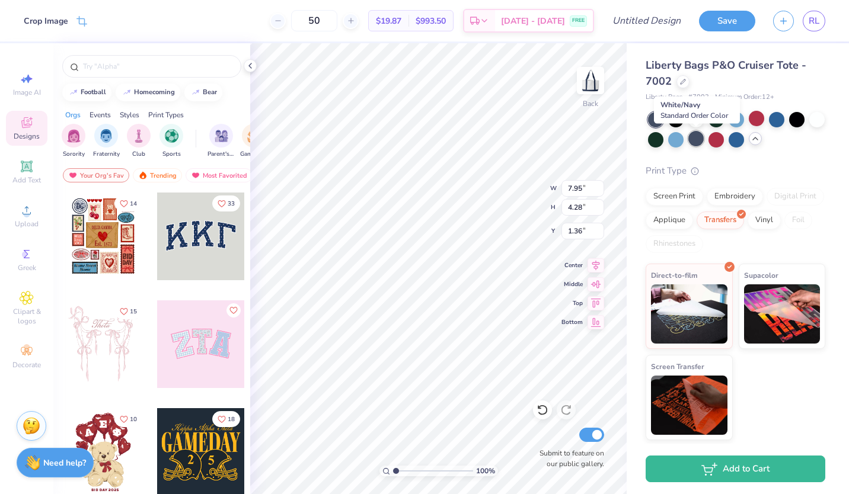
click at [692, 145] on div at bounding box center [695, 138] width 15 height 15
click at [767, 162] on div "Liberty Bags P&O Cruiser Tote - 7002 Liberty Bags # 7002 Minimum Order: 12 + Pr…" at bounding box center [736, 249] width 180 height 383
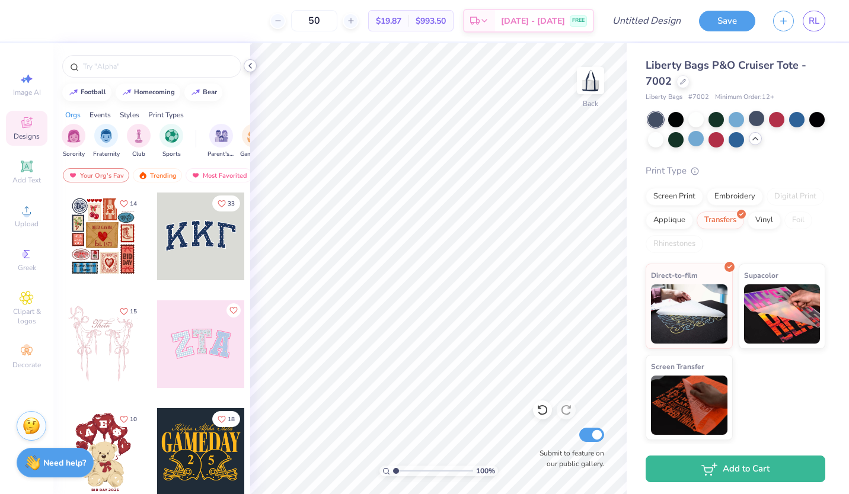
click at [253, 67] on icon at bounding box center [249, 65] width 9 height 9
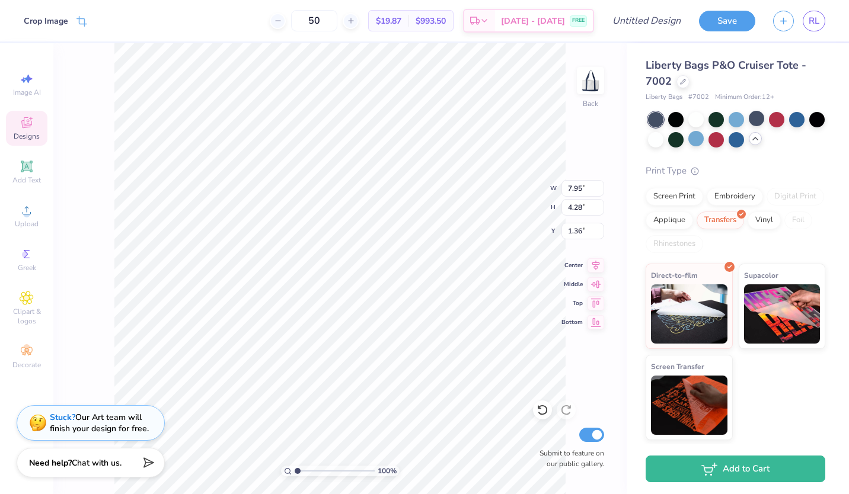
click at [643, 241] on div "Liberty Bags P&O Cruiser Tote - 7002 Liberty Bags # 7002 Minimum Order: 12 + Pr…" at bounding box center [738, 241] width 222 height 397
click at [757, 314] on img at bounding box center [782, 312] width 76 height 59
click at [684, 404] on img at bounding box center [689, 403] width 76 height 59
click at [685, 323] on img at bounding box center [689, 312] width 76 height 59
click at [759, 296] on img at bounding box center [782, 312] width 76 height 59
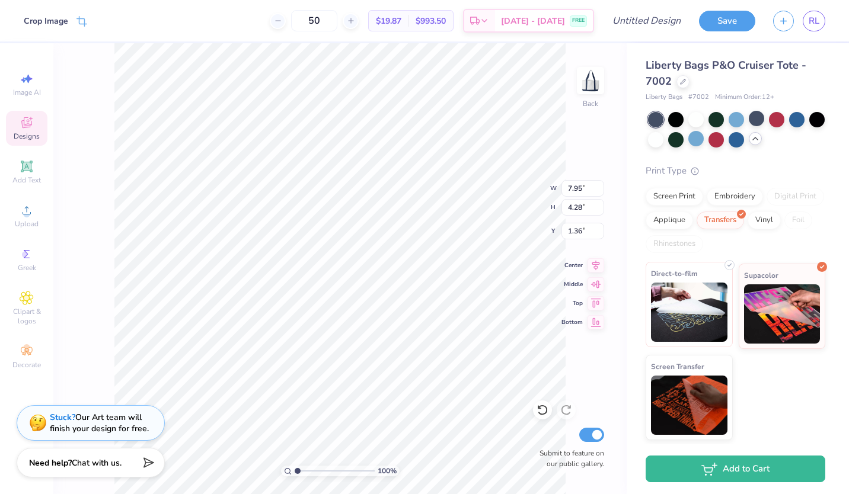
click at [685, 287] on img at bounding box center [689, 312] width 76 height 59
click at [722, 240] on div "Screen Print Embroidery Digital Print Applique Transfers Vinyl Foil Rhinestones" at bounding box center [736, 220] width 180 height 65
click at [495, 23] on div "Est. Delivery" at bounding box center [479, 22] width 31 height 21
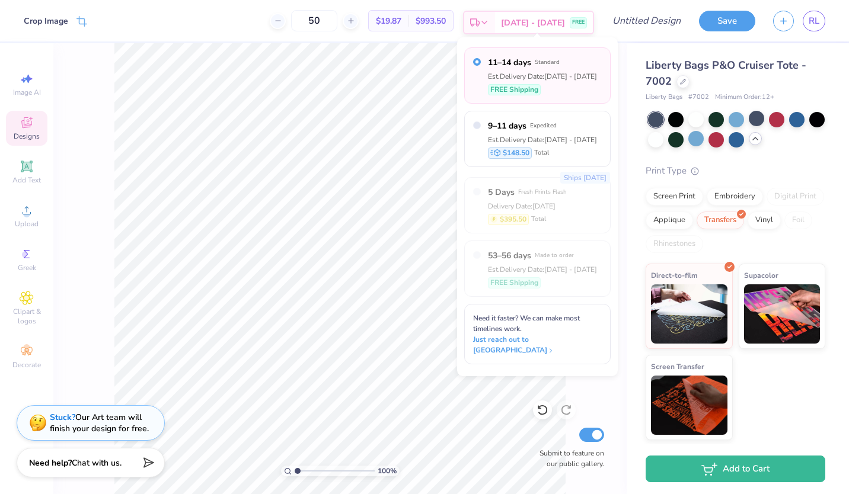
click at [495, 23] on div "Est. Delivery" at bounding box center [479, 22] width 31 height 21
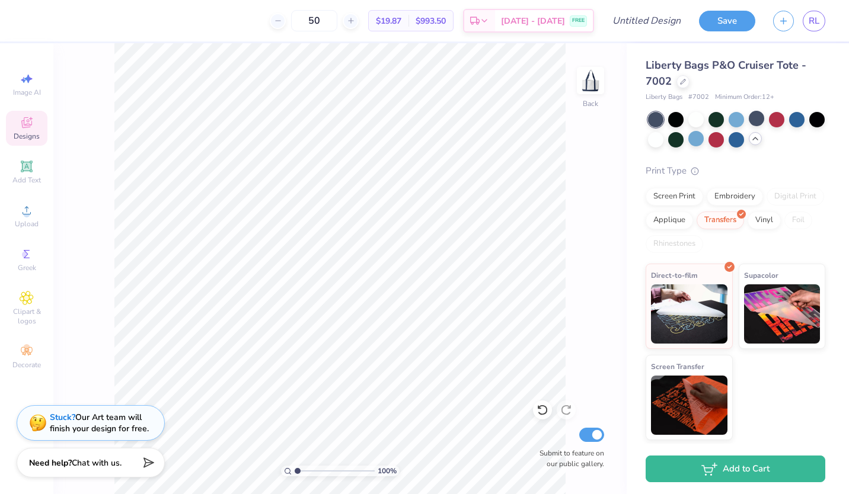
click at [611, 249] on div "100 % Back Submit to feature on our public gallery." at bounding box center [339, 268] width 573 height 451
drag, startPoint x: 342, startPoint y: 24, endPoint x: 315, endPoint y: 17, distance: 28.2
click at [315, 17] on input "50" at bounding box center [314, 20] width 46 height 21
drag, startPoint x: 336, startPoint y: 23, endPoint x: 302, endPoint y: 23, distance: 33.8
click at [302, 23] on input "60" at bounding box center [308, 20] width 46 height 21
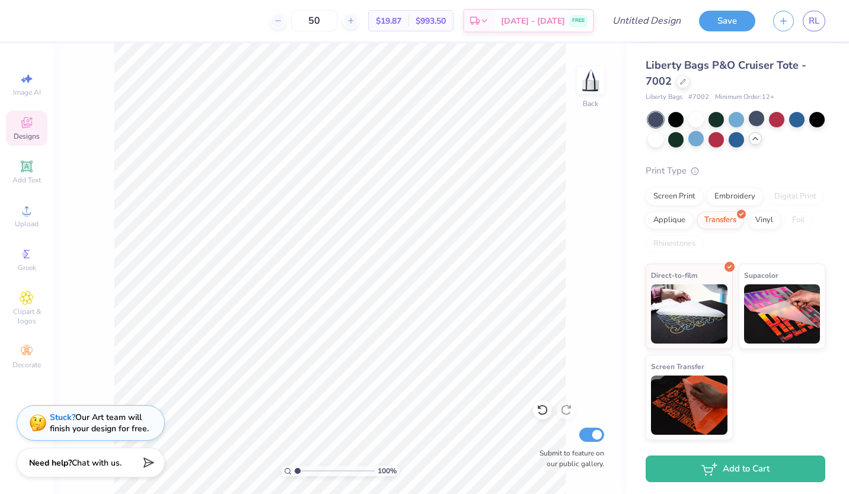
click at [400, 22] on span "$19.87" at bounding box center [388, 21] width 25 height 12
drag, startPoint x: 338, startPoint y: 26, endPoint x: 315, endPoint y: 25, distance: 23.2
click at [315, 25] on input "50" at bounding box center [314, 20] width 46 height 21
drag, startPoint x: 338, startPoint y: 24, endPoint x: 321, endPoint y: 23, distance: 16.6
click at [321, 23] on input "35" at bounding box center [314, 20] width 46 height 21
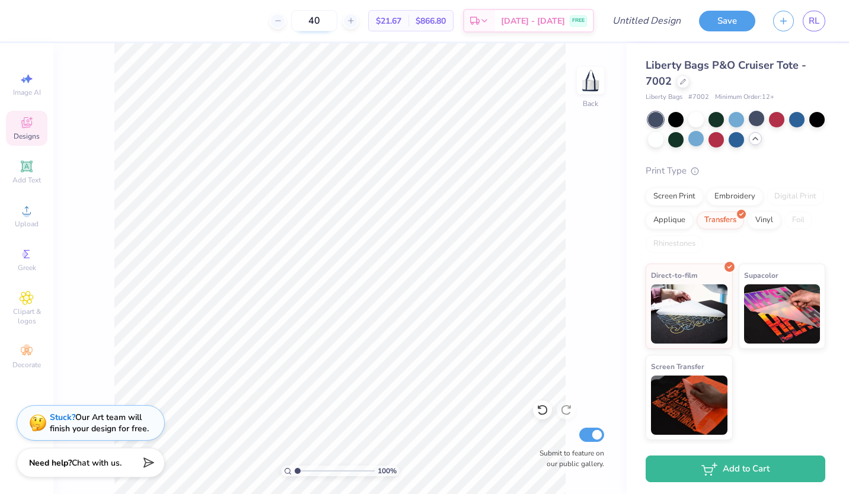
type input "4"
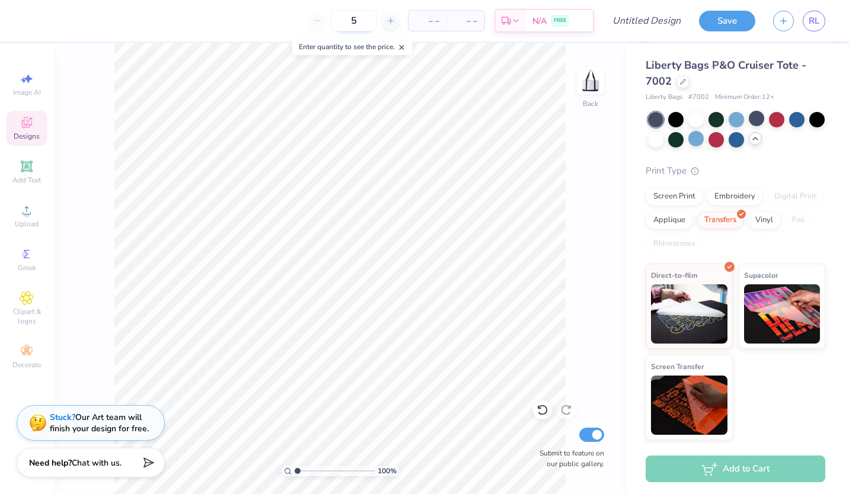
type input "50"
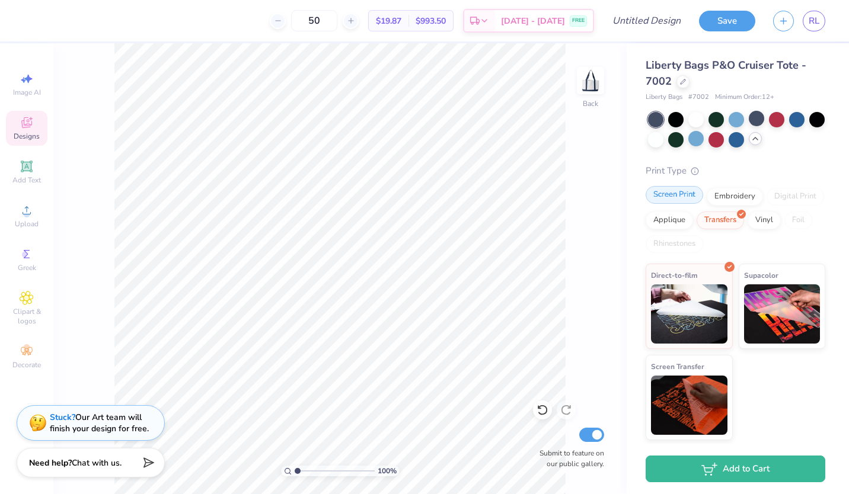
click at [673, 194] on div "Screen Print" at bounding box center [675, 195] width 58 height 18
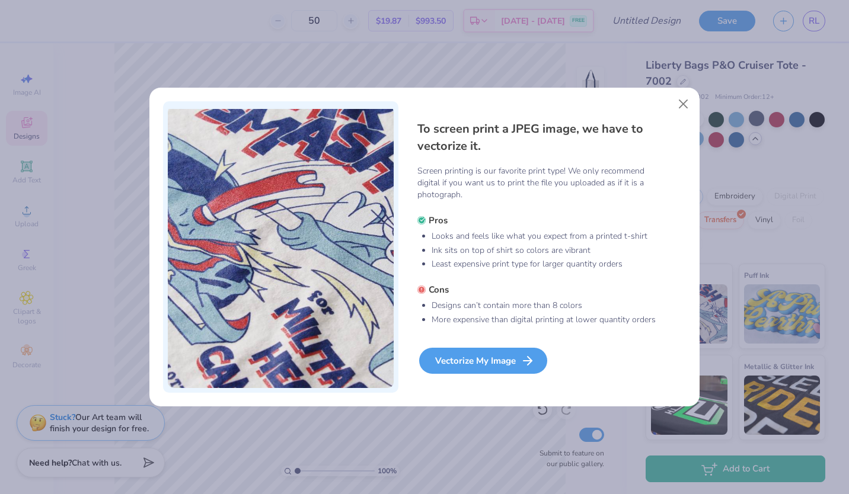
click at [486, 366] on div "Vectorize My Image" at bounding box center [483, 361] width 128 height 26
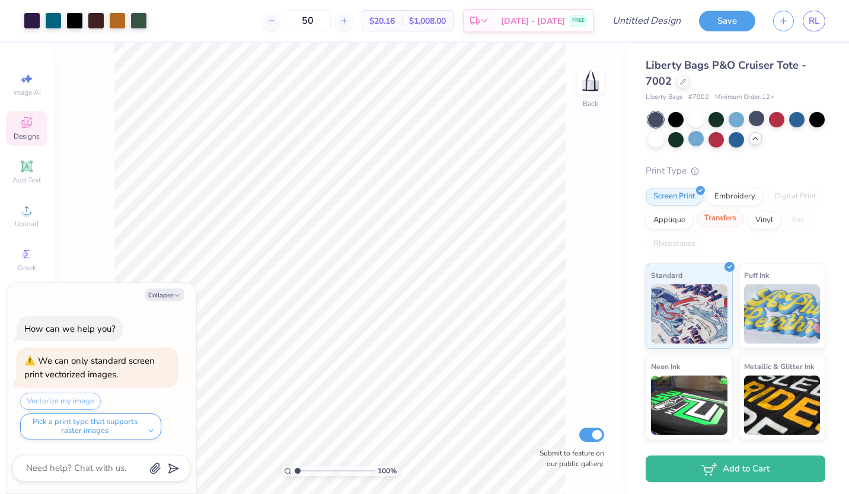
click at [744, 224] on div "Transfers" at bounding box center [720, 219] width 47 height 18
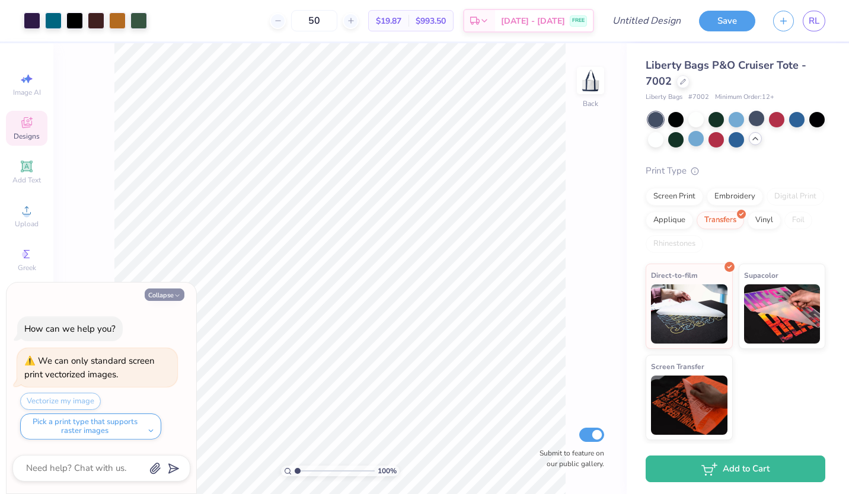
click at [167, 293] on button "Collapse" at bounding box center [165, 295] width 40 height 12
type textarea "x"
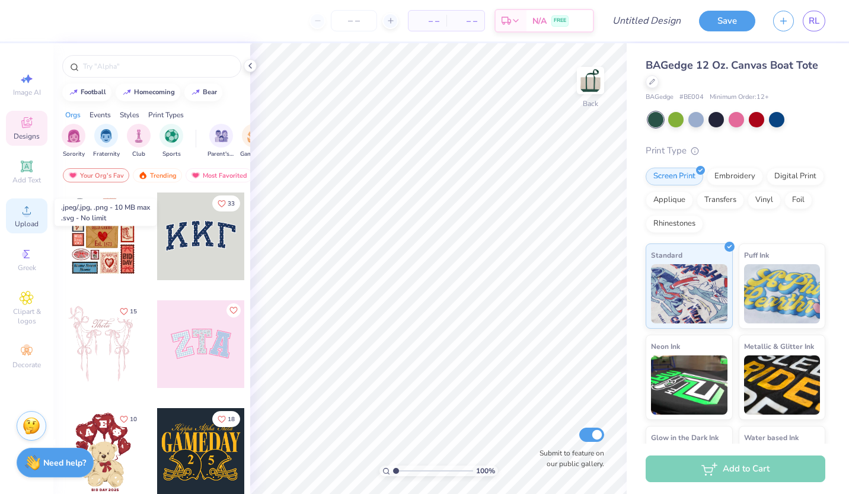
click at [12, 217] on div "Upload" at bounding box center [27, 216] width 42 height 35
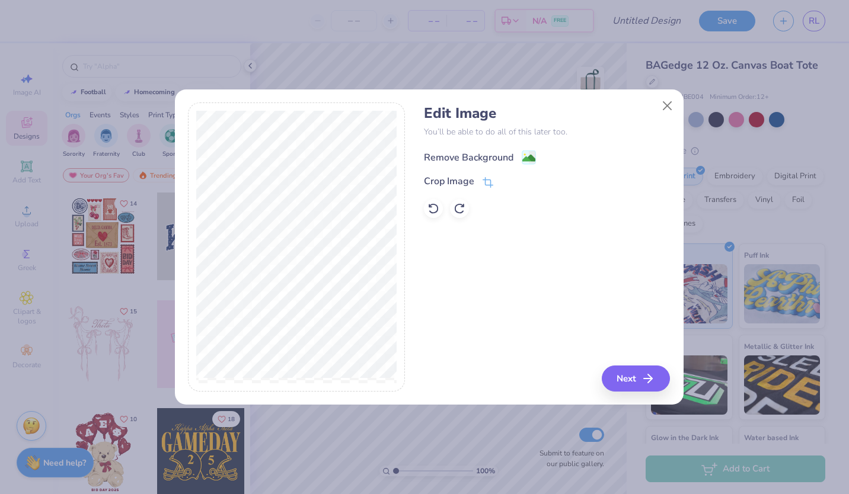
click at [520, 161] on div "Remove Background" at bounding box center [480, 157] width 112 height 15
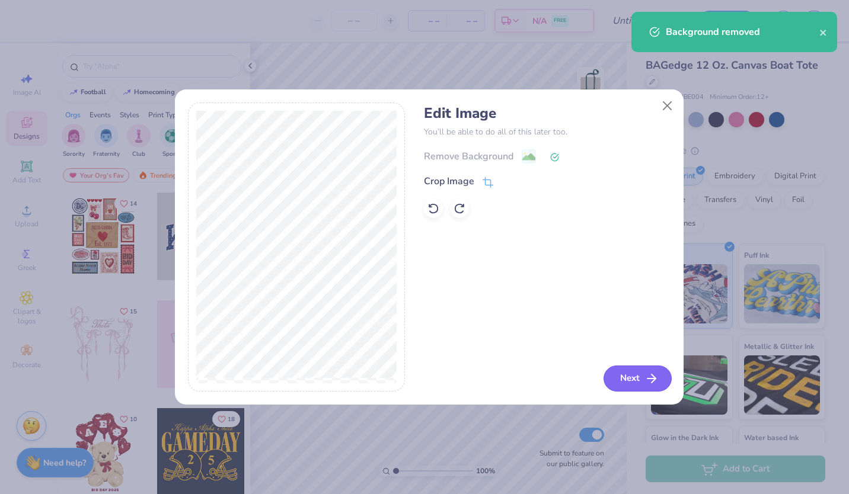
click at [631, 382] on button "Next" at bounding box center [638, 379] width 68 height 26
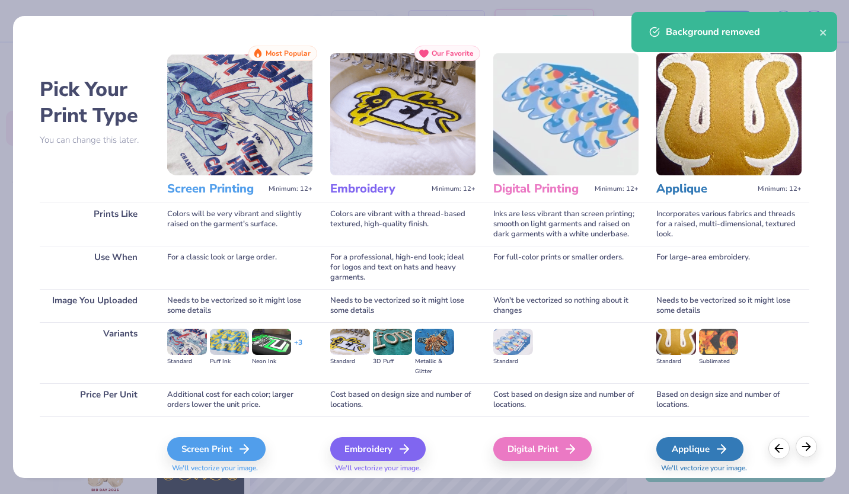
click at [807, 451] on icon at bounding box center [806, 447] width 13 height 13
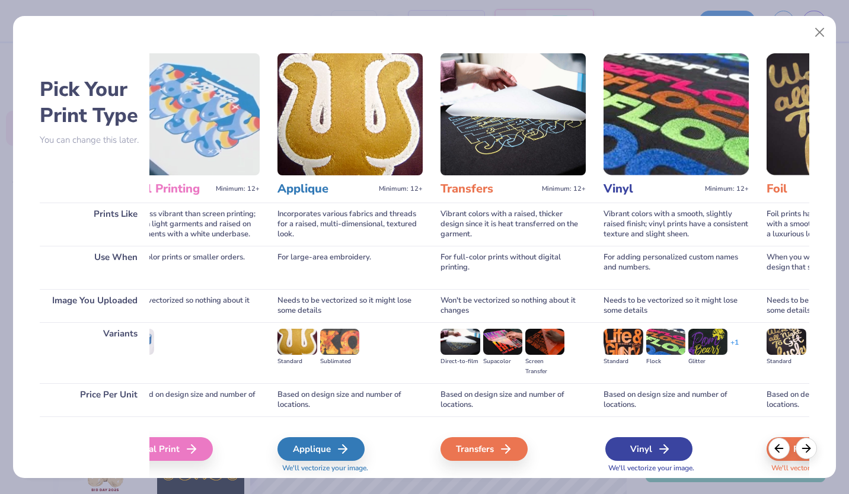
scroll to position [0, 384]
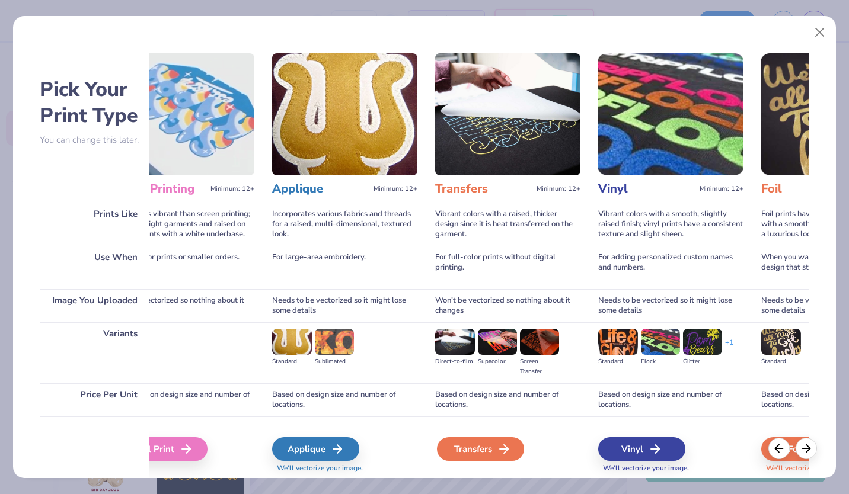
click at [500, 451] on icon at bounding box center [504, 449] width 14 height 14
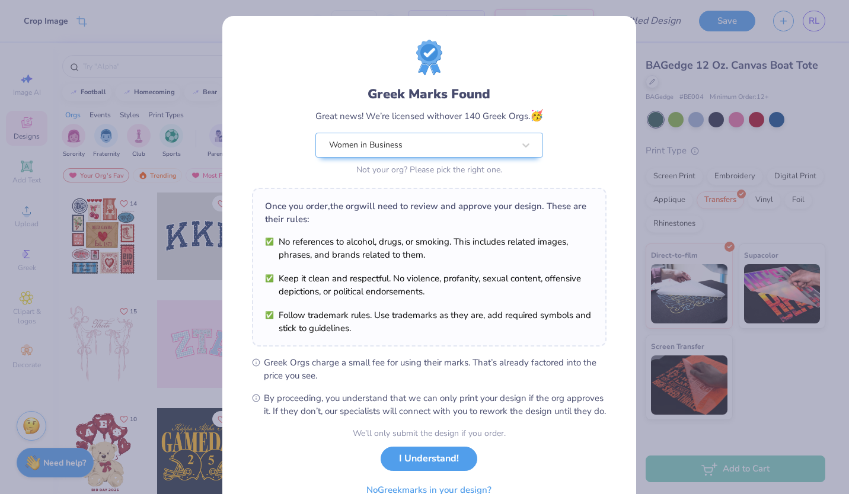
click at [422, 457] on div "We’ll only submit the design if you order. I Understand! No Greek marks in your…" at bounding box center [429, 464] width 153 height 75
click at [423, 482] on div "We’ll only submit the design if you order. I Understand! No Greek marks in your…" at bounding box center [429, 464] width 153 height 75
click at [429, 468] on button "I Understand!" at bounding box center [429, 456] width 97 height 24
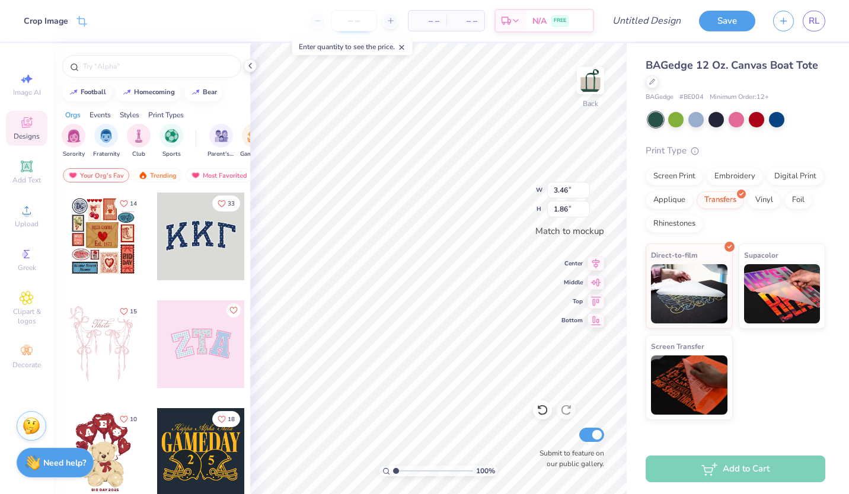
click at [359, 17] on input "number" at bounding box center [354, 20] width 46 height 21
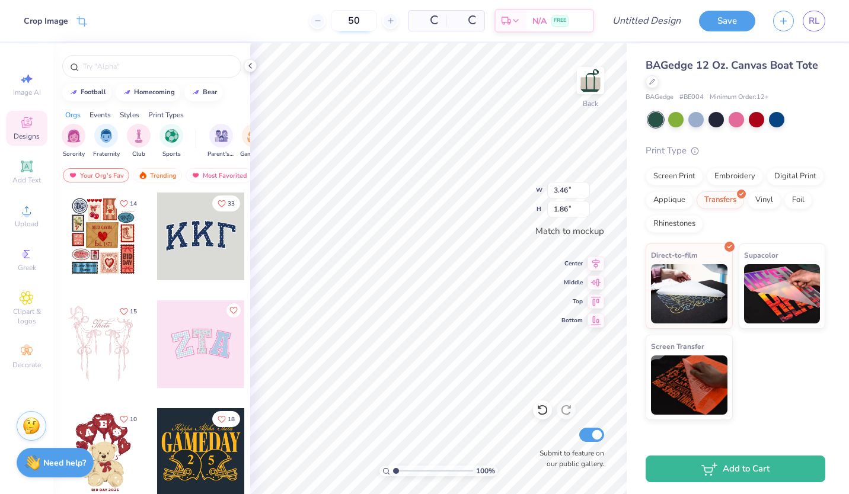
type input "50"
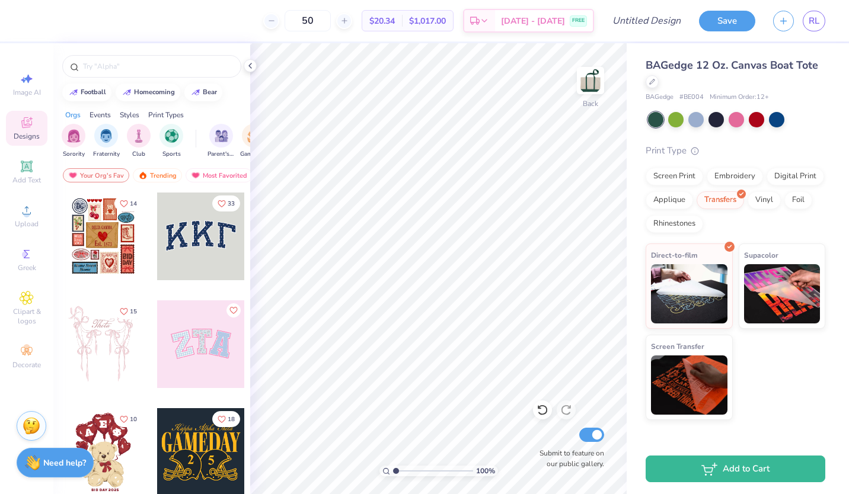
click at [745, 222] on div "Screen Print Embroidery Digital Print Applique Transfers Vinyl Foil Rhinestones" at bounding box center [736, 200] width 180 height 65
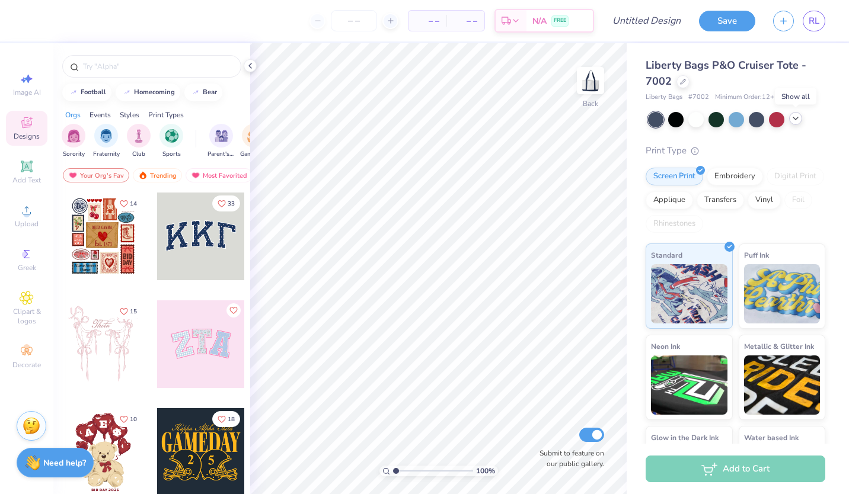
click at [795, 122] on icon at bounding box center [795, 118] width 9 height 9
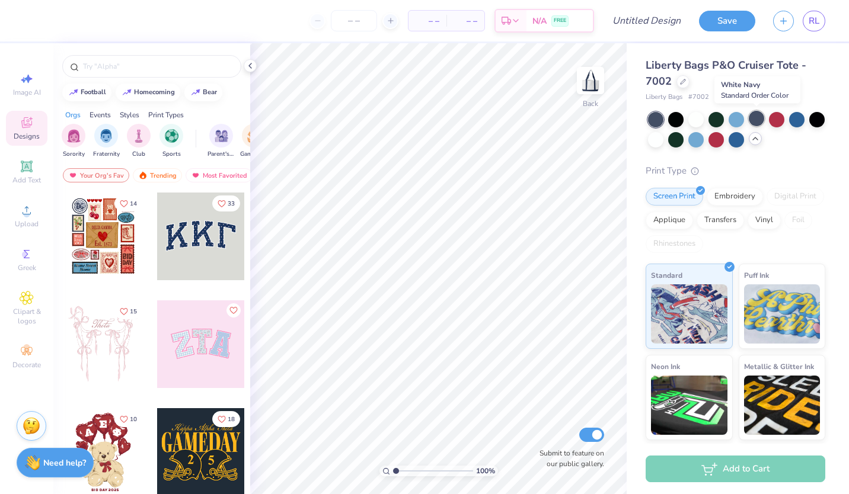
click at [754, 120] on div at bounding box center [756, 118] width 15 height 15
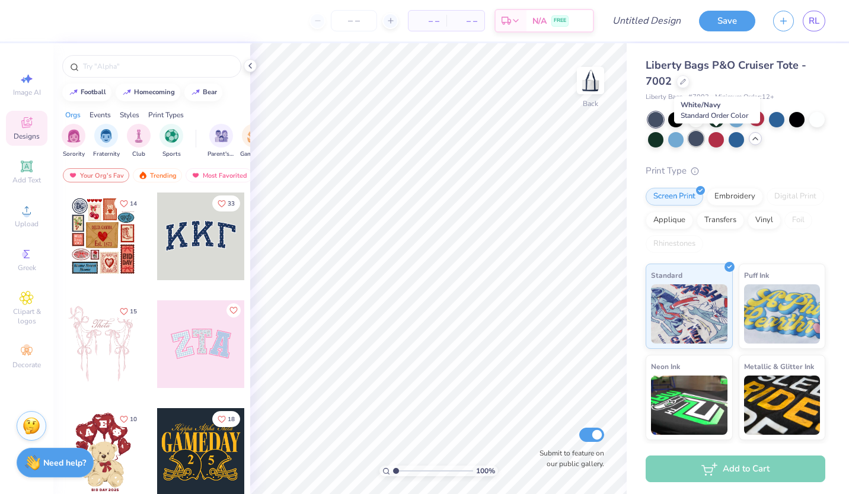
click at [704, 146] on div at bounding box center [695, 138] width 15 height 15
click at [779, 231] on div "Screen Print Embroidery Digital Print Applique Transfers Vinyl Foil Rhinestones" at bounding box center [736, 220] width 180 height 65
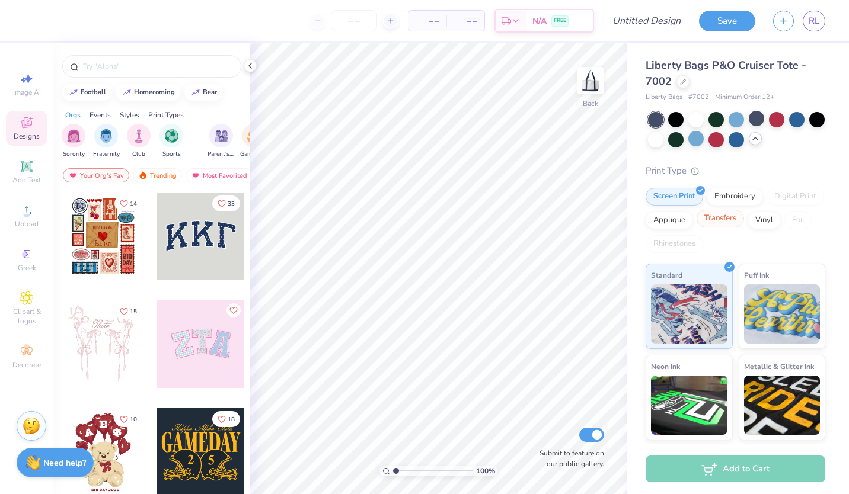
click at [776, 228] on div "Screen Print Embroidery Digital Print Applique Transfers Vinyl Foil Rhinestones" at bounding box center [736, 220] width 180 height 65
click at [744, 225] on div "Transfers" at bounding box center [720, 219] width 47 height 18
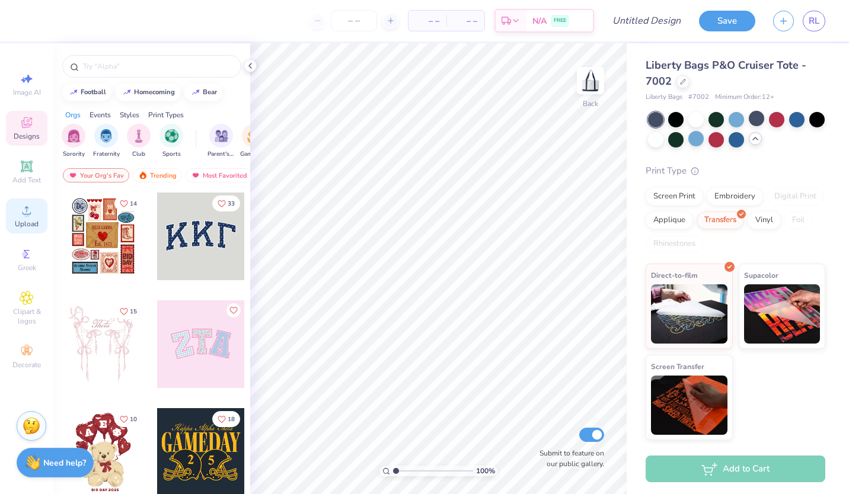
click at [31, 219] on div "Upload" at bounding box center [27, 216] width 42 height 35
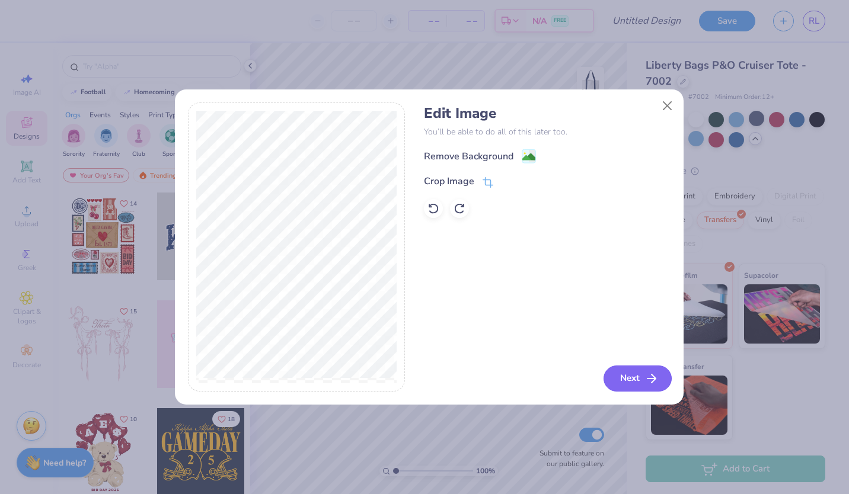
click at [633, 382] on button "Next" at bounding box center [638, 379] width 68 height 26
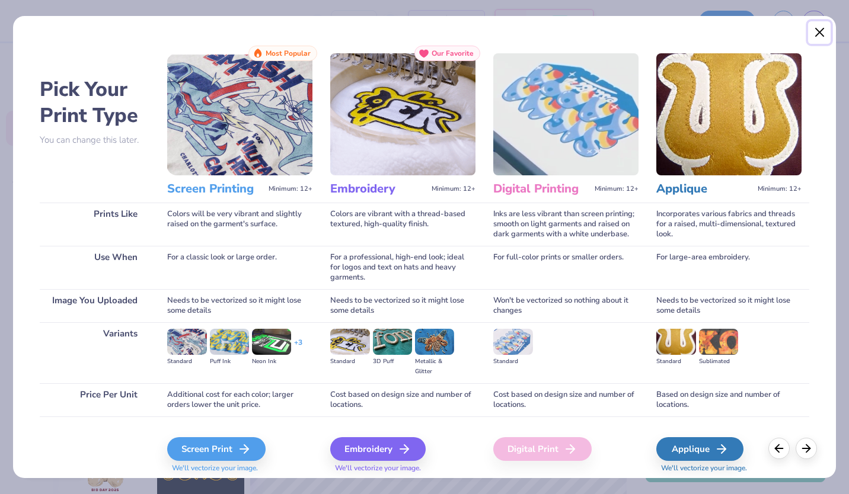
click at [823, 40] on button "Close" at bounding box center [819, 32] width 23 height 23
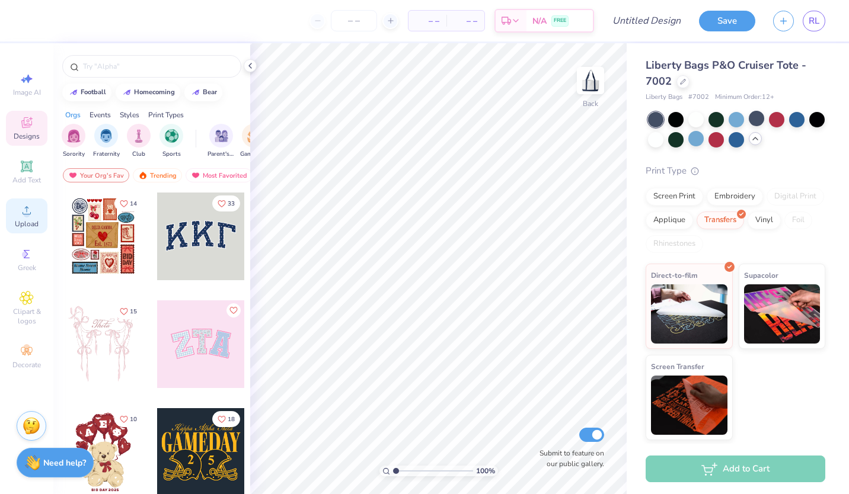
click at [28, 228] on span "Upload" at bounding box center [27, 223] width 24 height 9
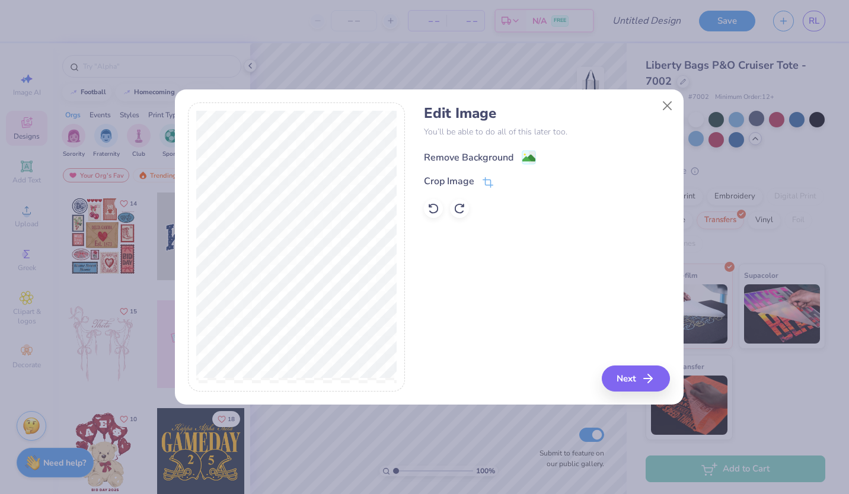
click at [517, 158] on div "Remove Background" at bounding box center [480, 157] width 112 height 15
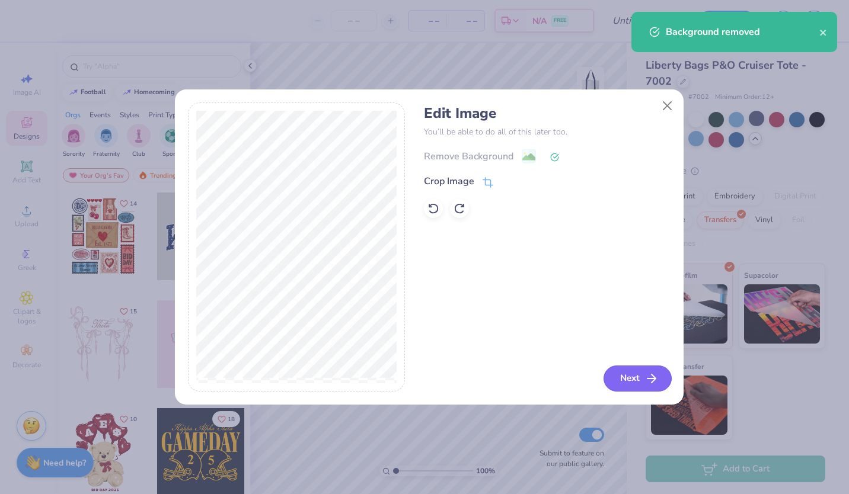
click at [619, 385] on button "Next" at bounding box center [638, 379] width 68 height 26
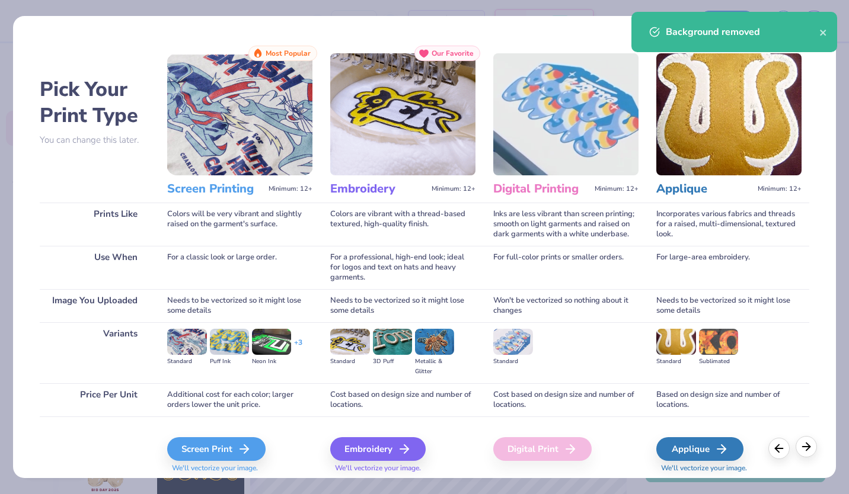
click at [808, 445] on polyline at bounding box center [808, 447] width 4 height 8
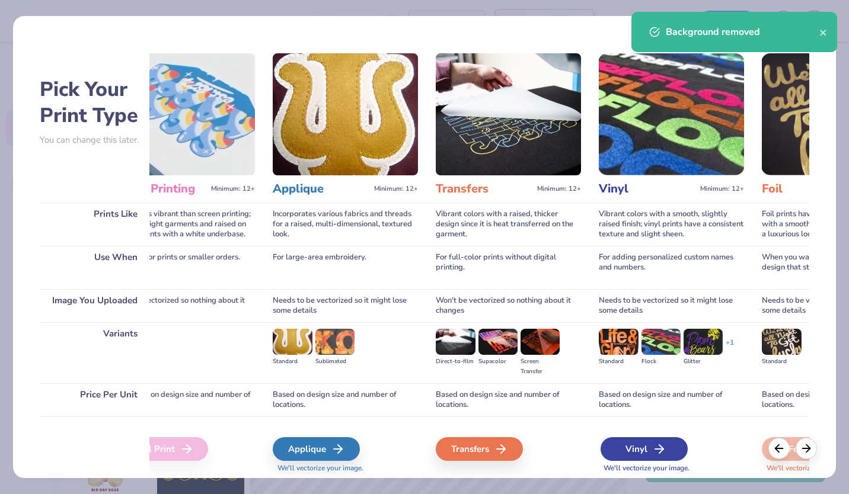
scroll to position [0, 384]
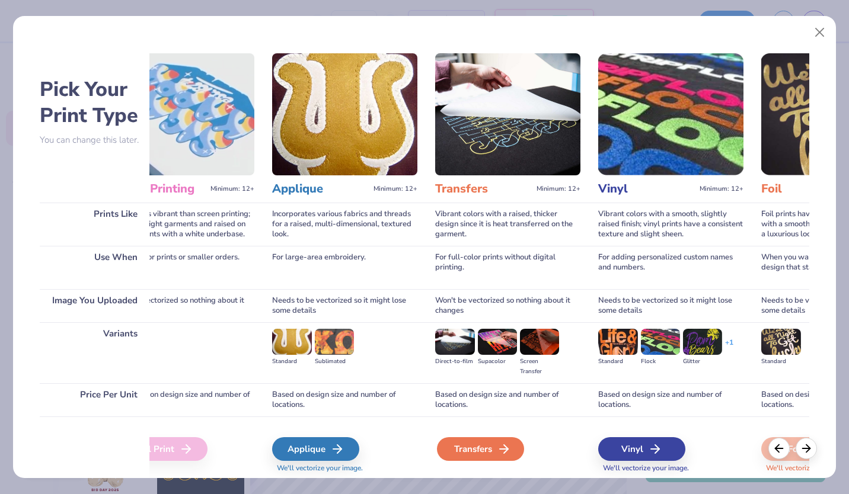
click at [508, 448] on polyline at bounding box center [506, 449] width 4 height 8
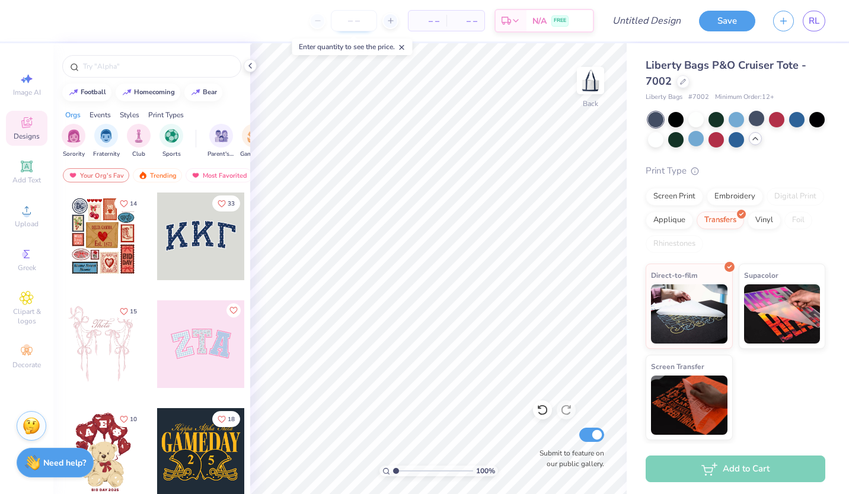
click at [346, 27] on input "number" at bounding box center [354, 20] width 46 height 21
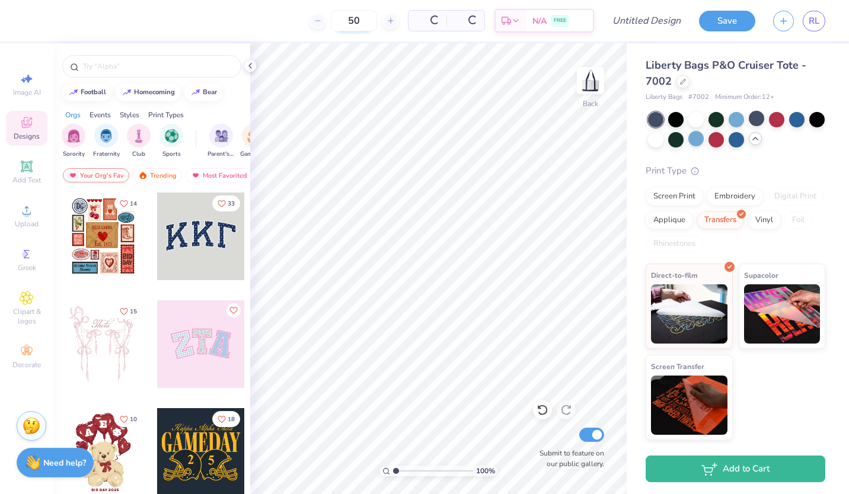
type input "50"
click at [694, 171] on icon at bounding box center [695, 169] width 8 height 8
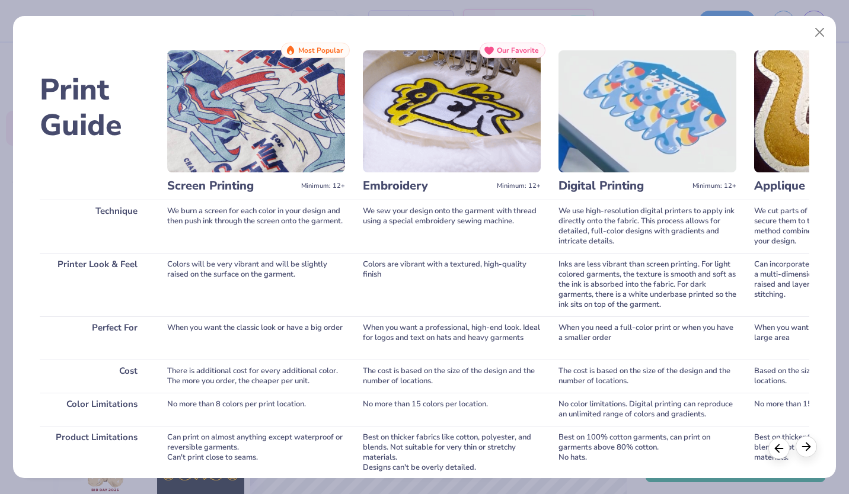
click at [809, 448] on polyline at bounding box center [808, 447] width 4 height 8
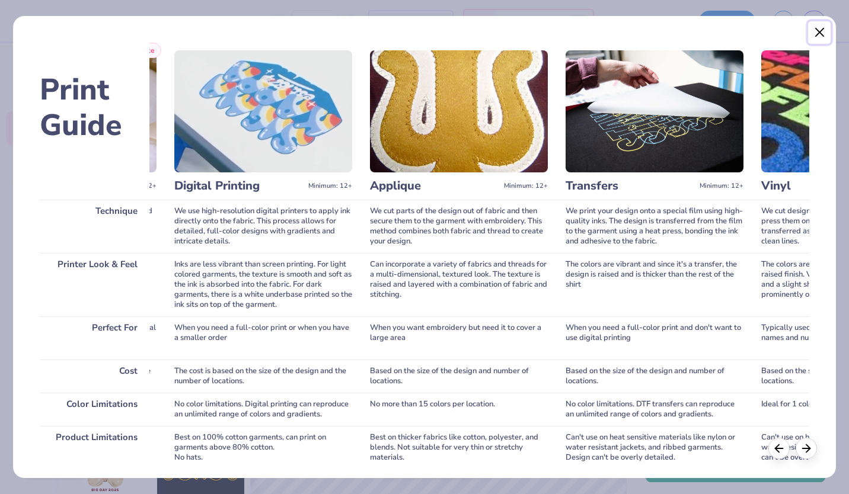
click at [817, 33] on button "Close" at bounding box center [819, 32] width 23 height 23
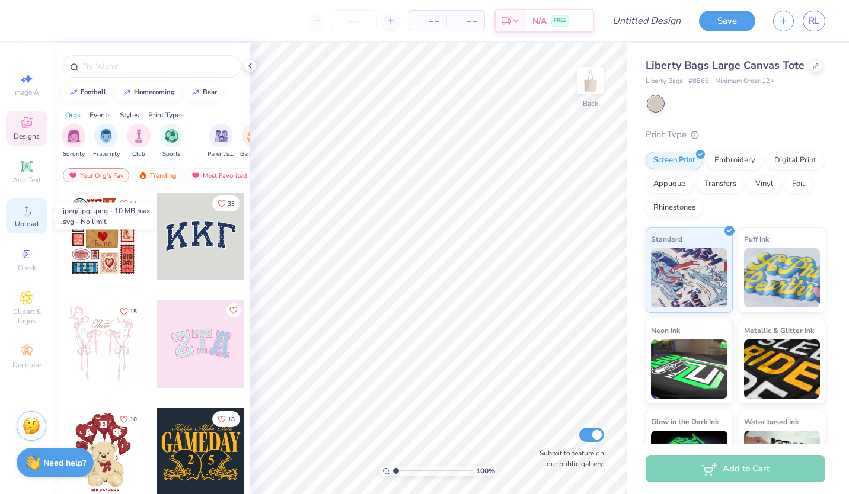
click at [32, 225] on span "Upload" at bounding box center [27, 223] width 24 height 9
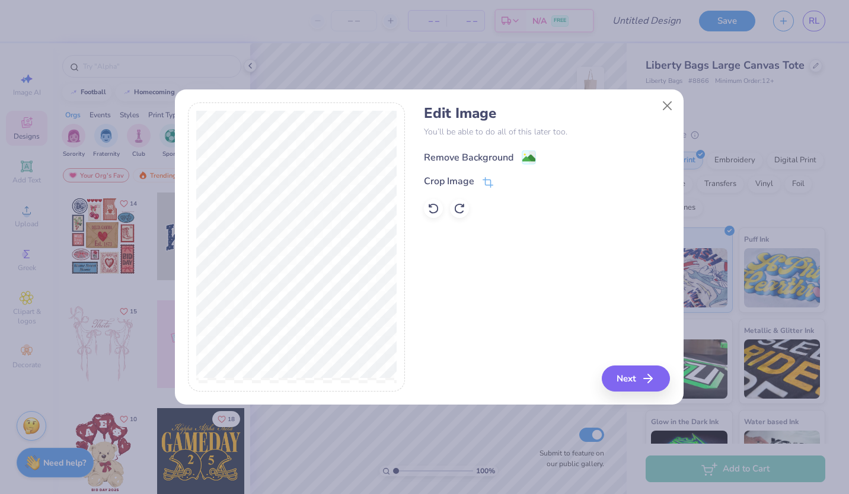
click at [502, 151] on div "Remove Background" at bounding box center [469, 158] width 90 height 14
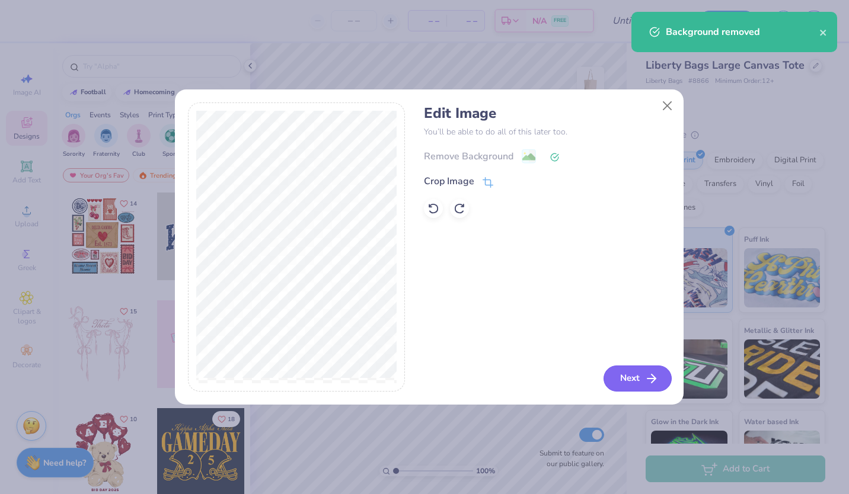
click at [636, 381] on button "Next" at bounding box center [638, 379] width 68 height 26
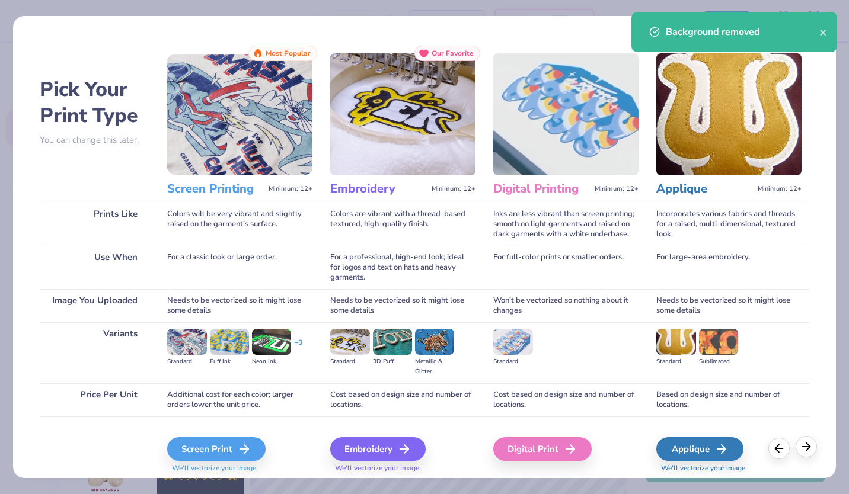
click at [806, 447] on line at bounding box center [806, 447] width 8 height 0
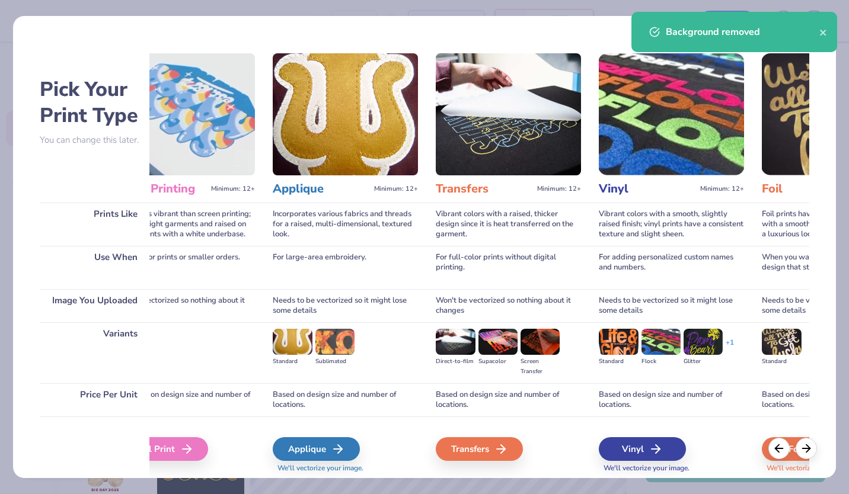
scroll to position [0, 384]
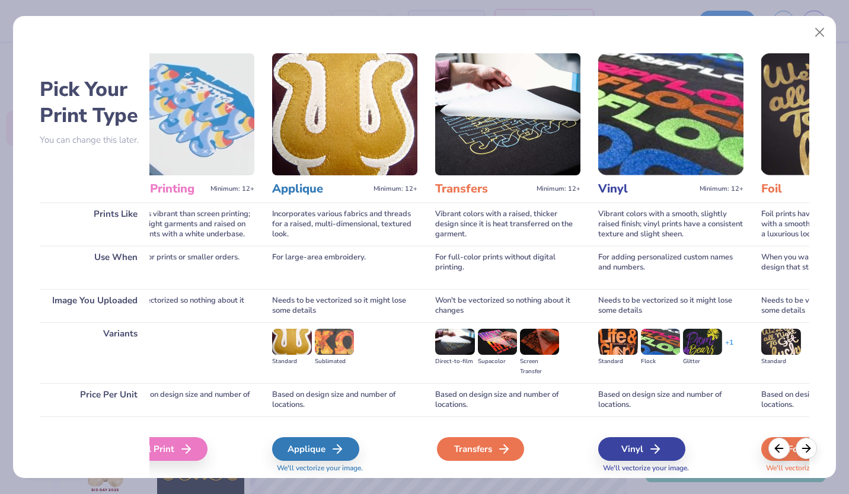
click at [501, 452] on icon at bounding box center [504, 449] width 14 height 14
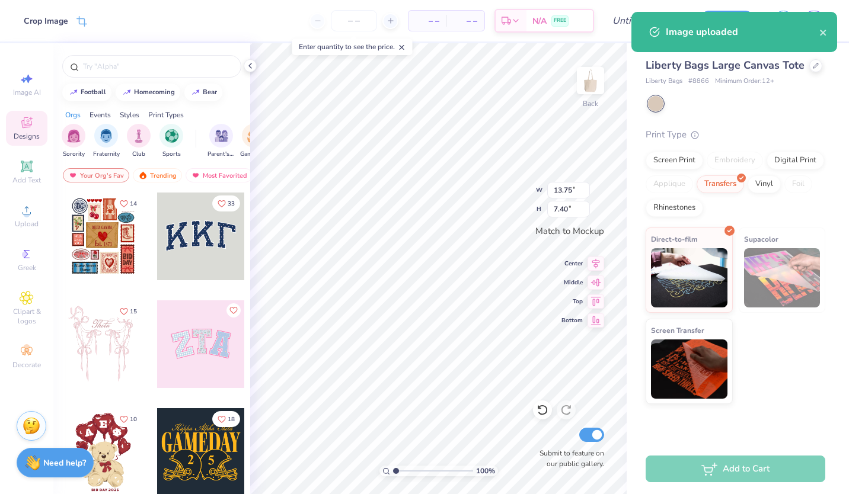
click at [470, 365] on body "Crop Image – – Per Item – – Total Est. Delivery N/A FREE Design Title Save RL I…" at bounding box center [424, 247] width 849 height 494
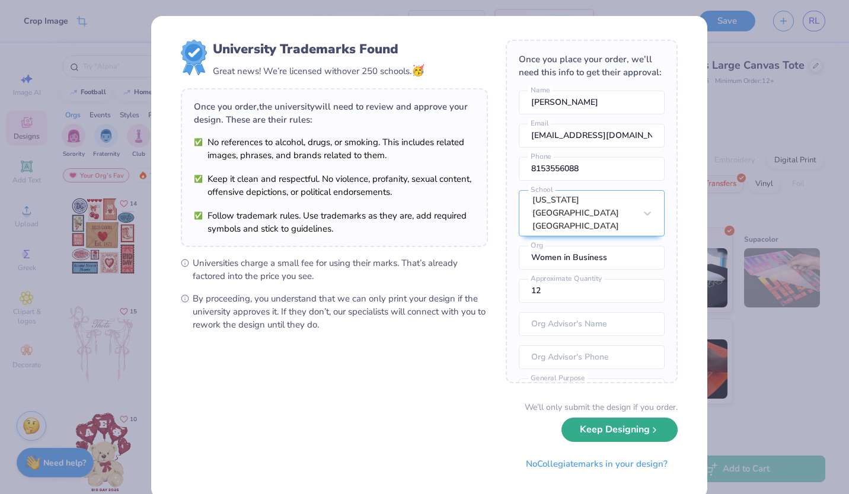
click at [588, 429] on button "Keep Designing" at bounding box center [619, 430] width 116 height 24
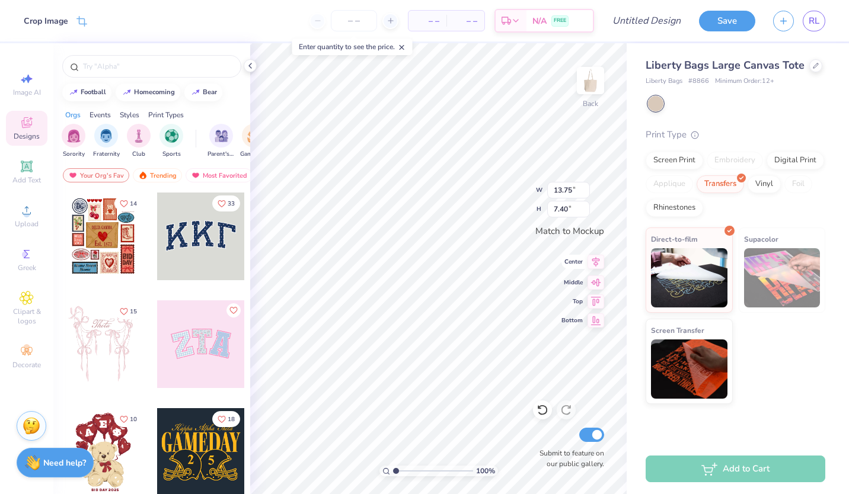
click at [601, 260] on icon at bounding box center [596, 262] width 17 height 14
click at [597, 283] on icon at bounding box center [596, 281] width 10 height 8
click at [352, 30] on input "number" at bounding box center [354, 20] width 46 height 21
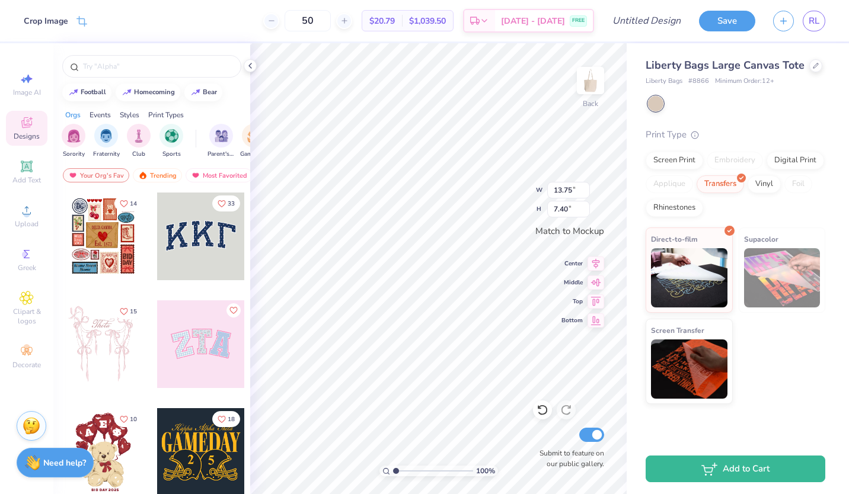
type input "50"
click at [694, 164] on div "Screen Print" at bounding box center [675, 159] width 58 height 18
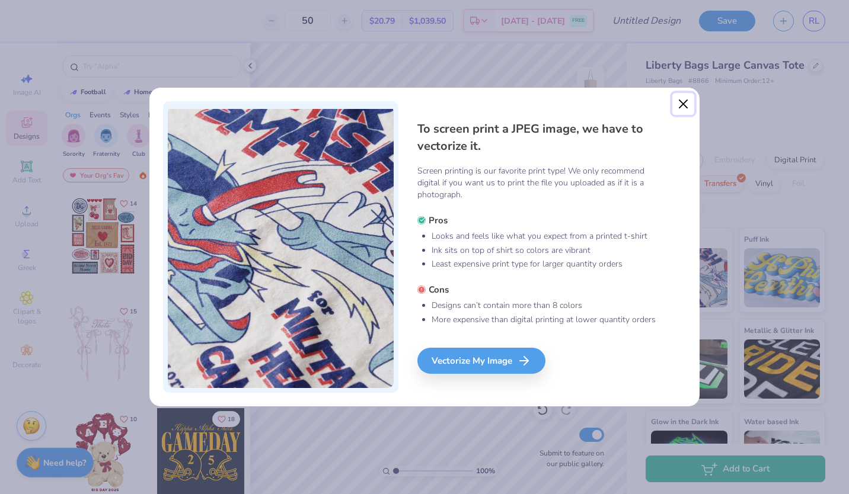
click at [683, 106] on button "Close" at bounding box center [683, 104] width 23 height 23
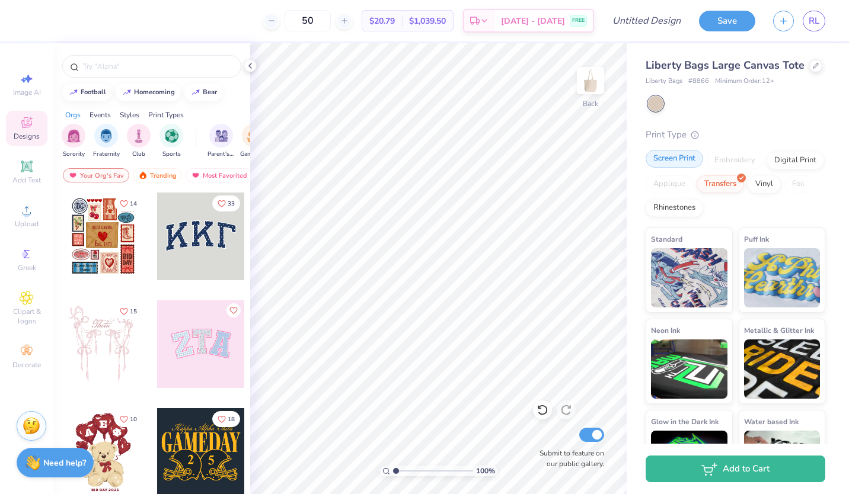
click at [688, 168] on div "Screen Print" at bounding box center [675, 159] width 58 height 18
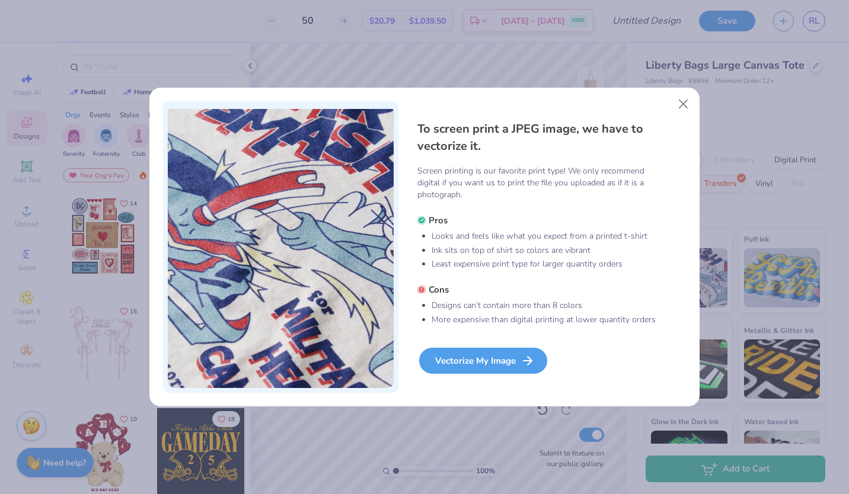
click at [474, 365] on div "Vectorize My Image" at bounding box center [483, 361] width 128 height 26
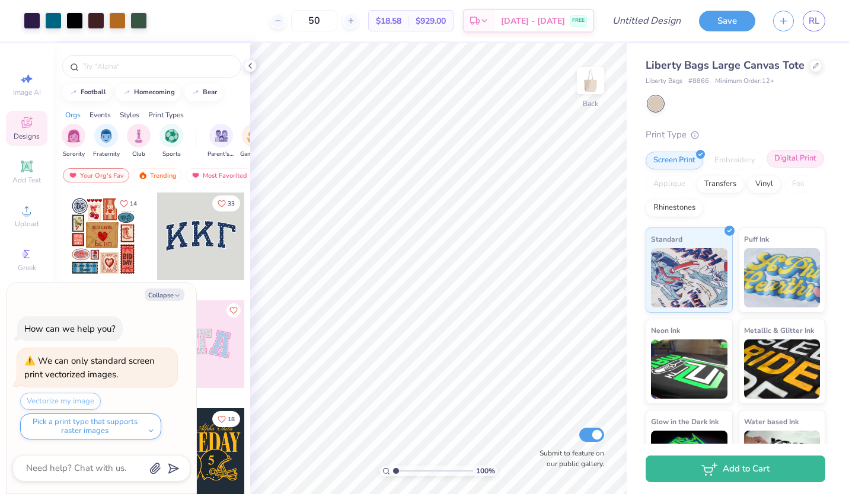
click at [767, 168] on div "Digital Print" at bounding box center [796, 159] width 58 height 18
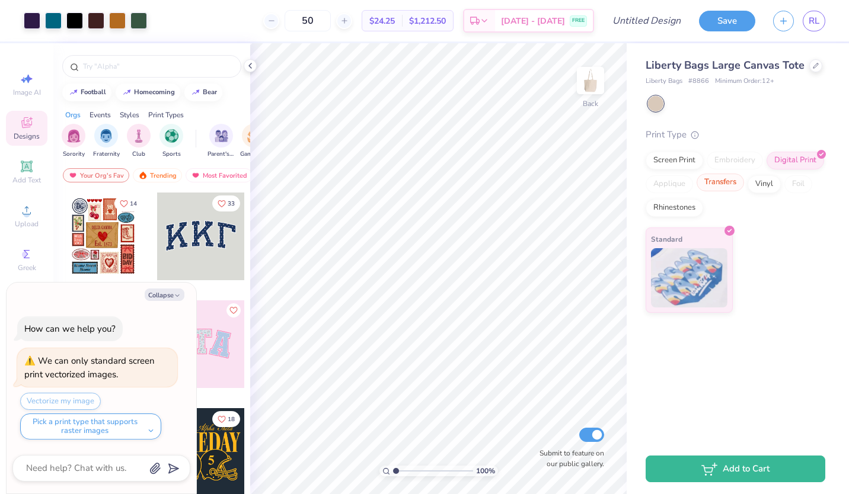
click at [735, 186] on div "Transfers" at bounding box center [720, 183] width 47 height 18
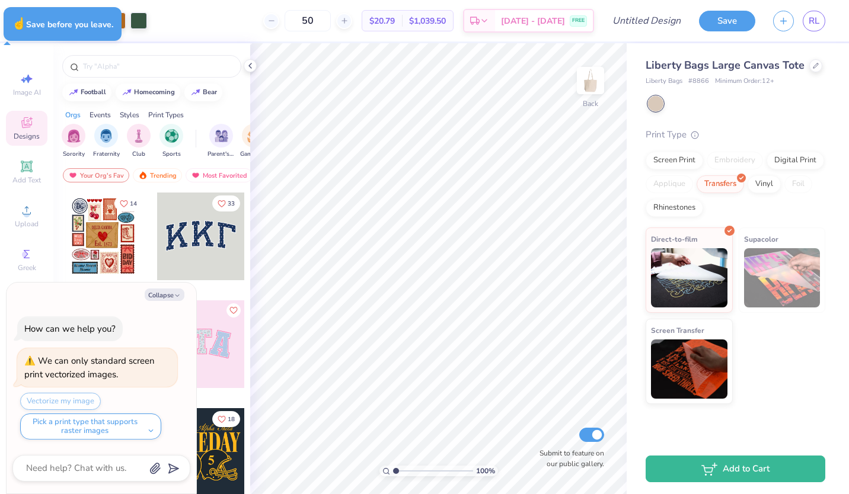
type textarea "x"
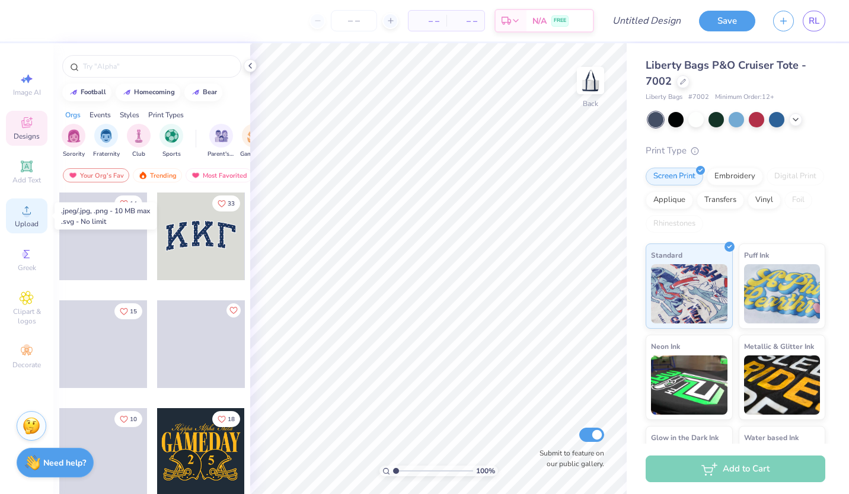
click at [26, 224] on span "Upload" at bounding box center [27, 223] width 24 height 9
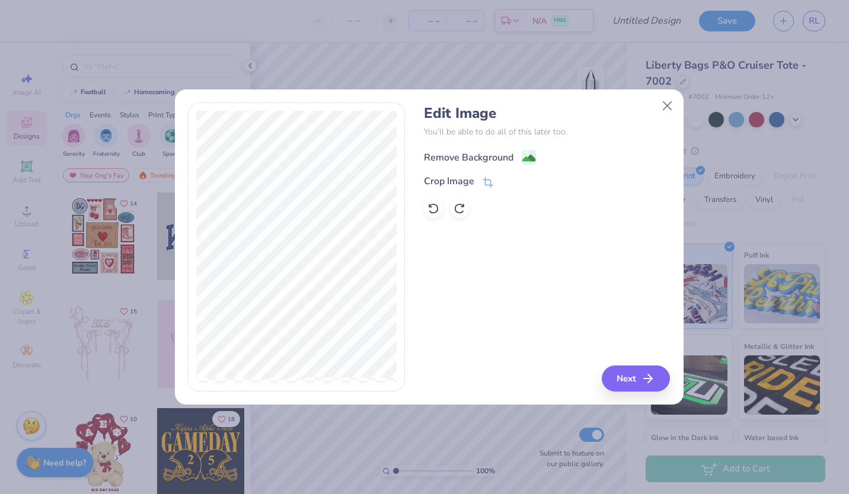
click at [505, 155] on div "Remove Background" at bounding box center [469, 158] width 90 height 14
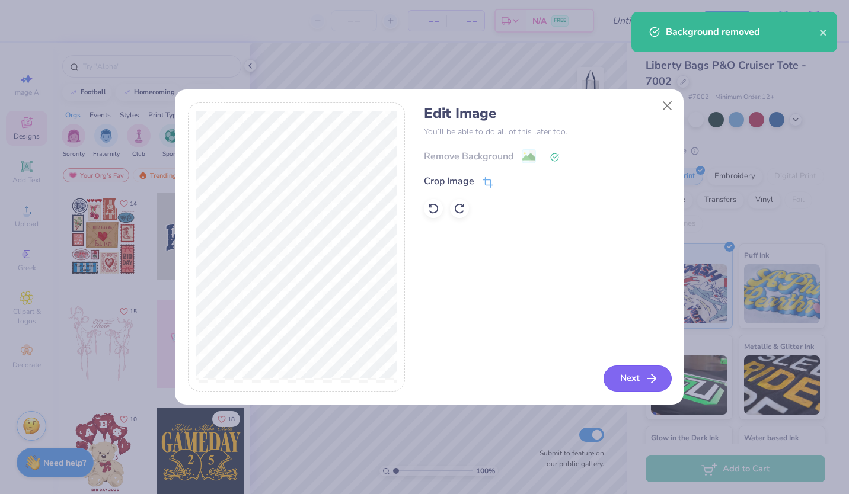
click at [618, 371] on button "Next" at bounding box center [638, 379] width 68 height 26
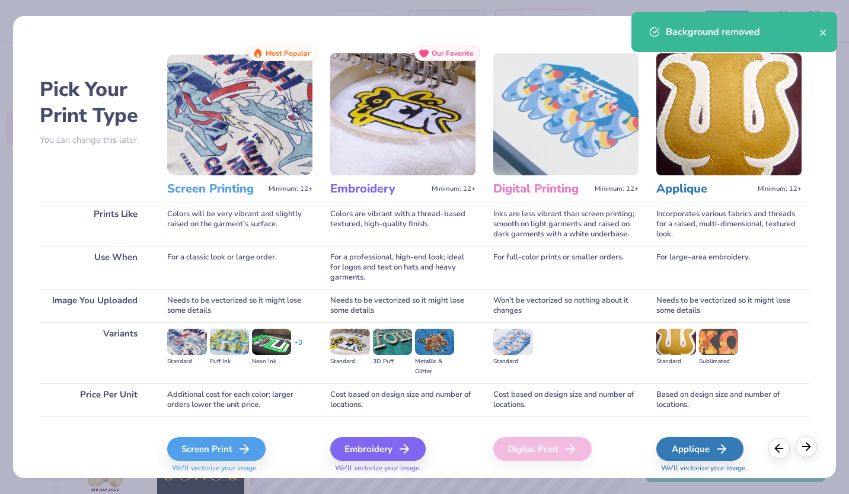
click at [808, 452] on icon at bounding box center [806, 447] width 13 height 13
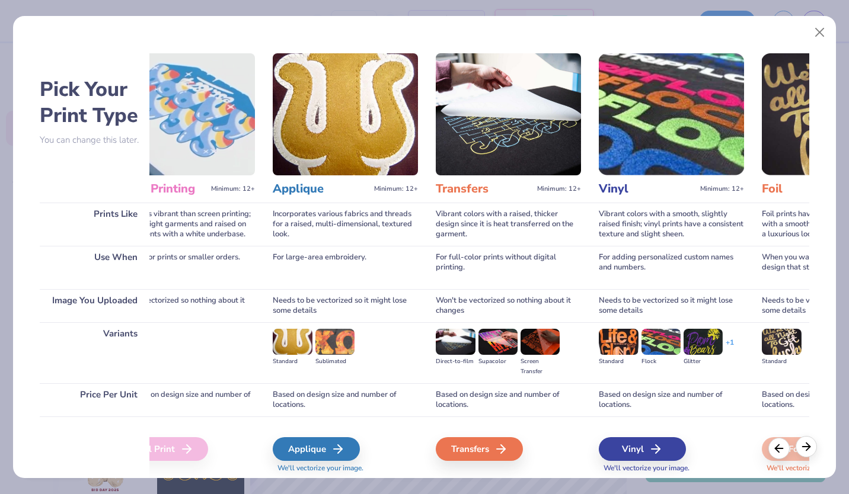
scroll to position [0, 384]
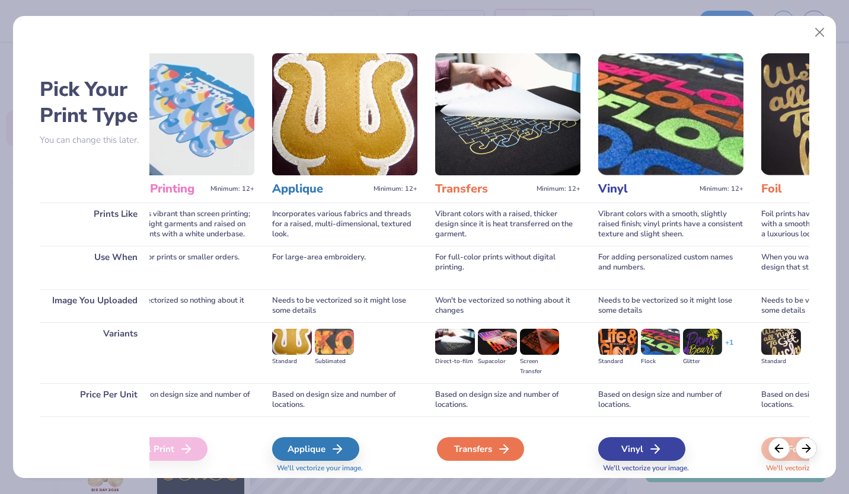
click at [486, 454] on div "Transfers" at bounding box center [480, 450] width 87 height 24
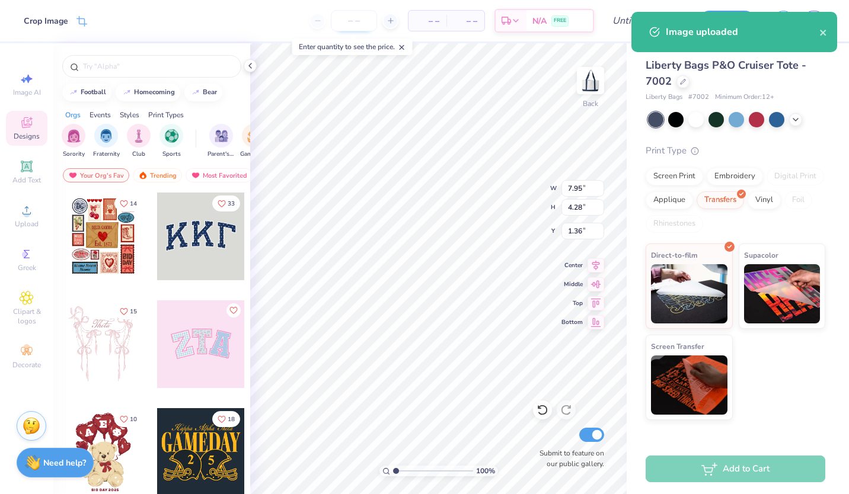
click at [342, 17] on input "number" at bounding box center [354, 20] width 46 height 21
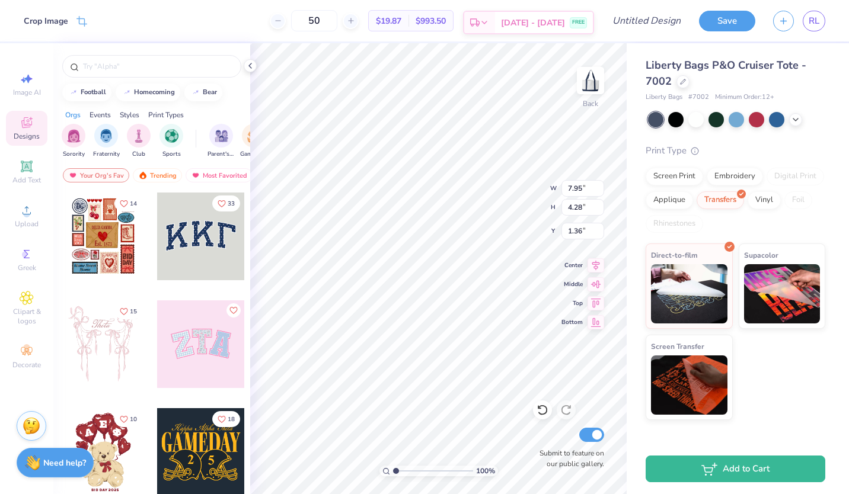
click at [495, 27] on div "Est. Delivery" at bounding box center [479, 22] width 31 height 21
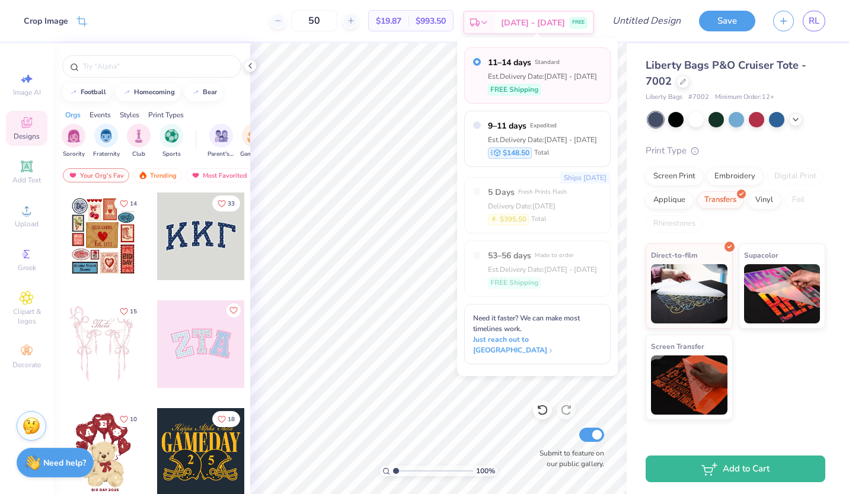
click at [495, 27] on div "Est. Delivery" at bounding box center [479, 22] width 31 height 21
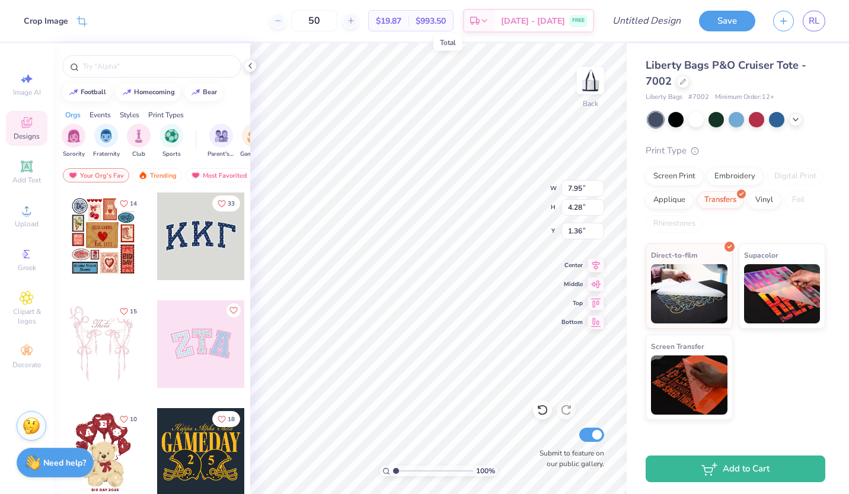
click at [442, 20] on span "$993.50" at bounding box center [431, 21] width 30 height 12
drag, startPoint x: 344, startPoint y: 26, endPoint x: 322, endPoint y: 23, distance: 22.7
click at [322, 23] on input "50" at bounding box center [314, 20] width 46 height 21
type input "40"
